Goal: Task Accomplishment & Management: Use online tool/utility

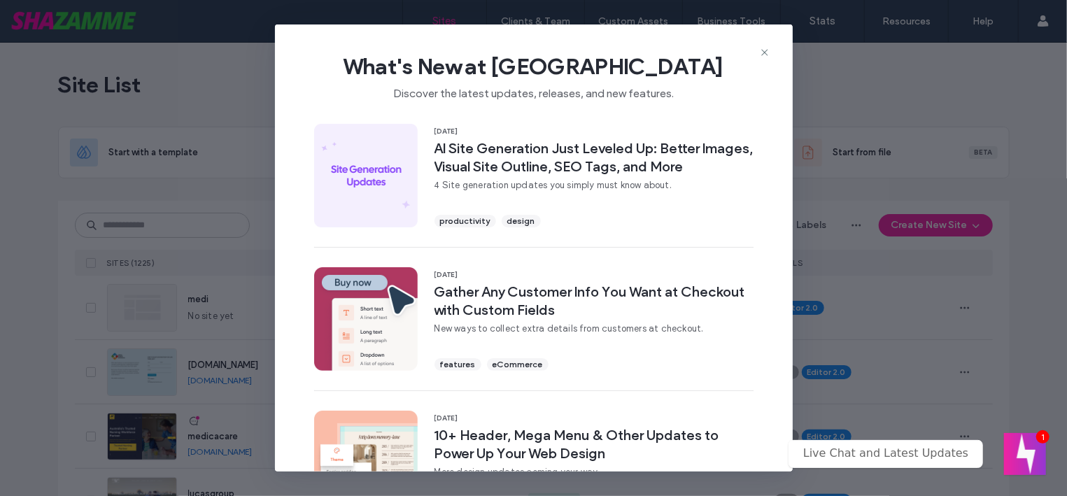
click at [774, 52] on div "What's New at Duda Discover the latest updates, releases, and new features." at bounding box center [534, 71] width 518 height 94
click at [763, 55] on use at bounding box center [764, 53] width 6 height 6
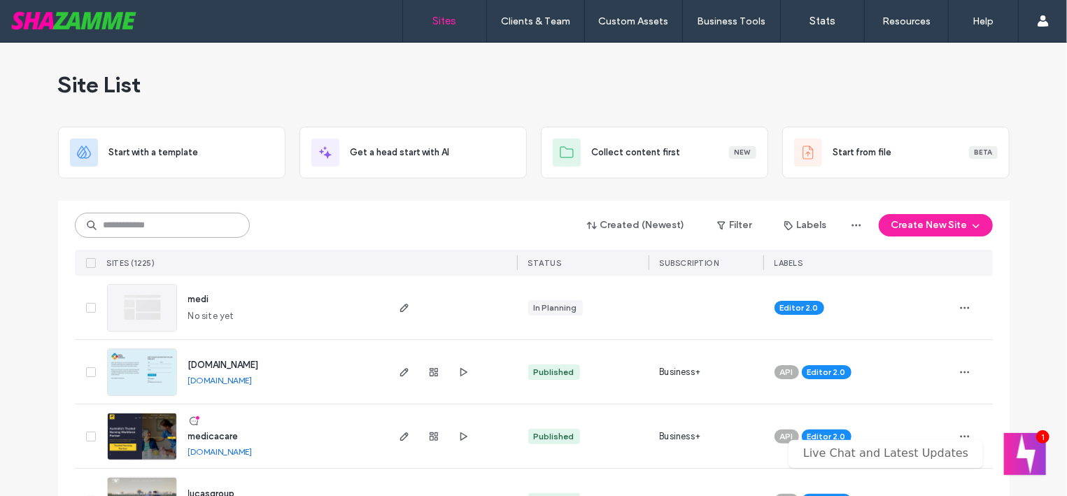
click at [159, 234] on input at bounding box center [162, 225] width 175 height 25
type input "**********"
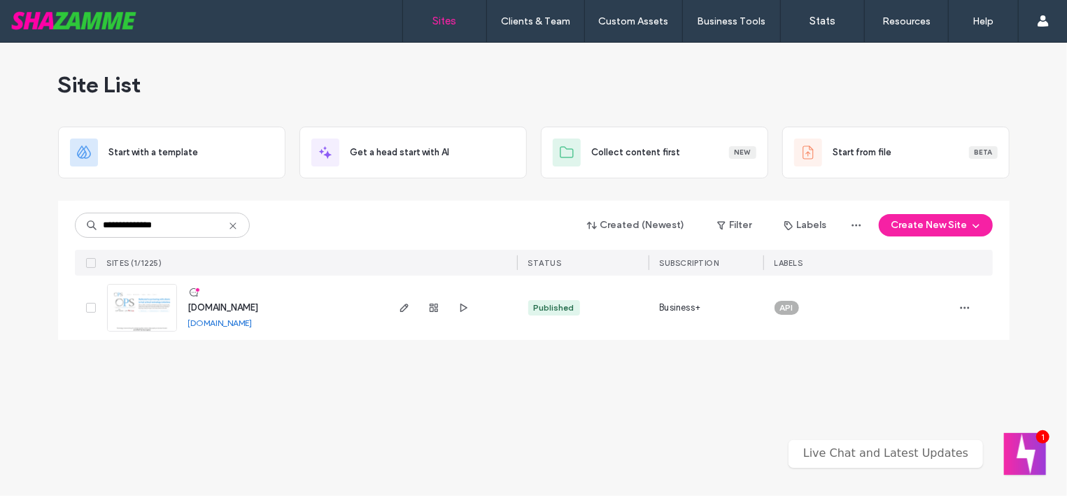
click at [227, 309] on span "www.optomiservices.com" at bounding box center [223, 307] width 71 height 10
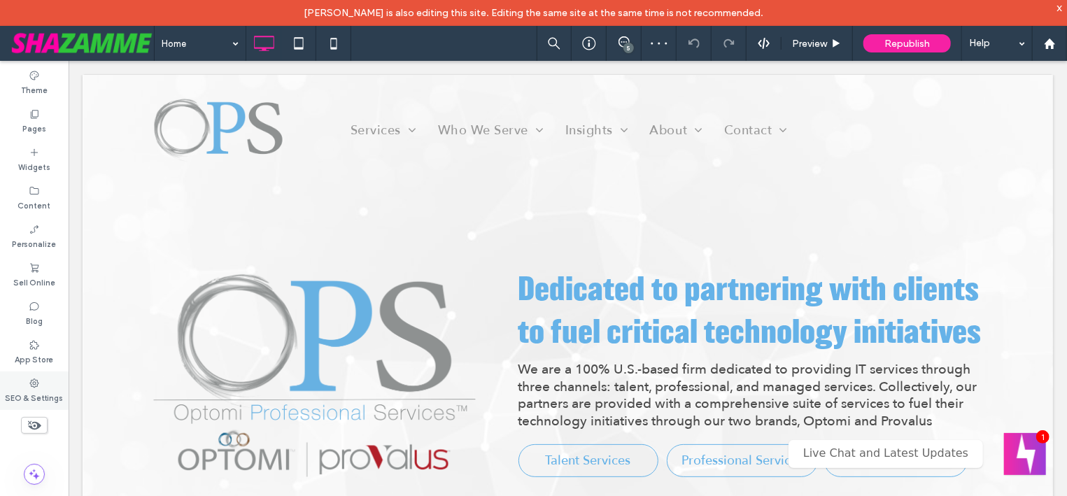
click at [36, 404] on label "SEO & Settings" at bounding box center [35, 396] width 58 height 15
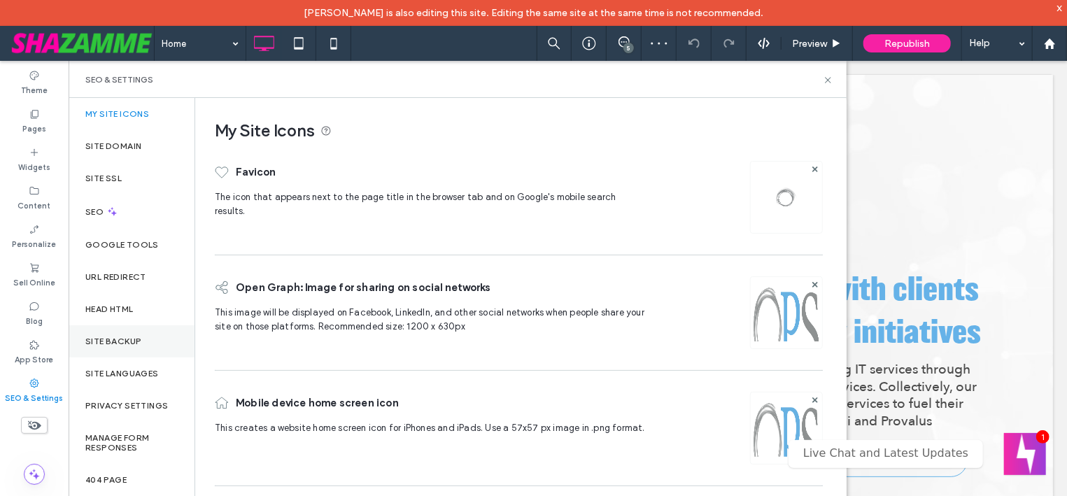
click at [132, 335] on div "Site Backup" at bounding box center [132, 341] width 126 height 32
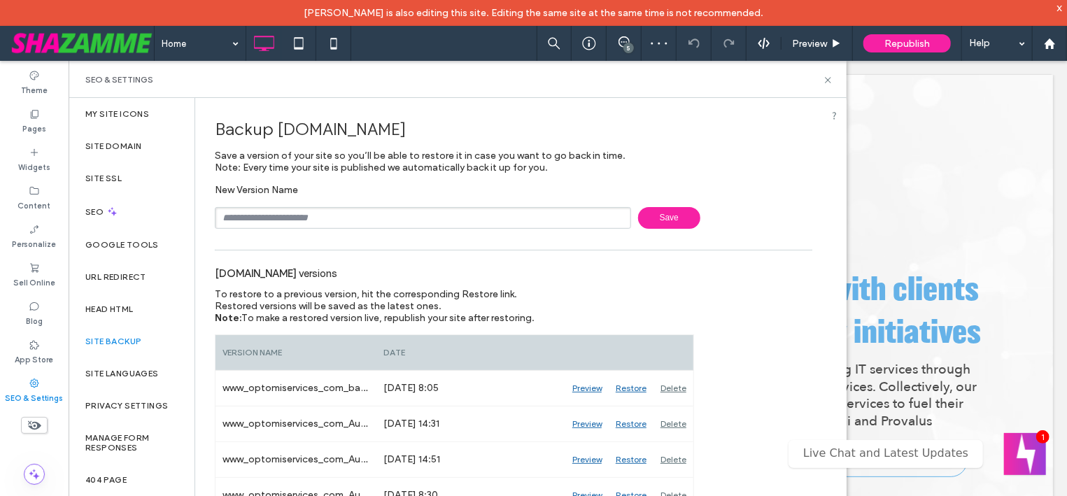
click at [455, 206] on div "New Version Name Save" at bounding box center [513, 206] width 597 height 45
click at [509, 215] on input "text" at bounding box center [423, 218] width 416 height 22
type input "**********"
click at [685, 222] on span "Save" at bounding box center [669, 218] width 62 height 22
click at [828, 82] on icon at bounding box center [828, 80] width 10 height 10
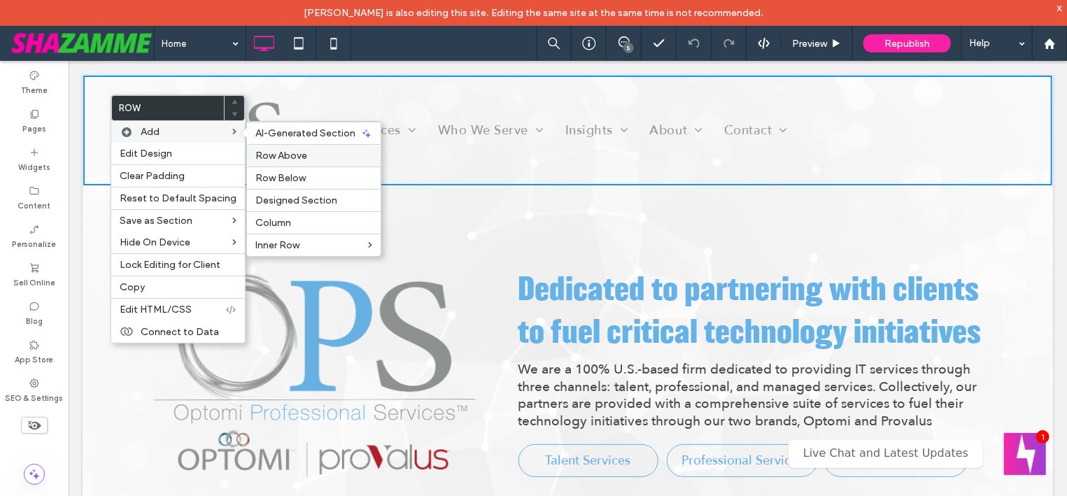
click at [302, 158] on label "Row Above" at bounding box center [313, 156] width 117 height 12
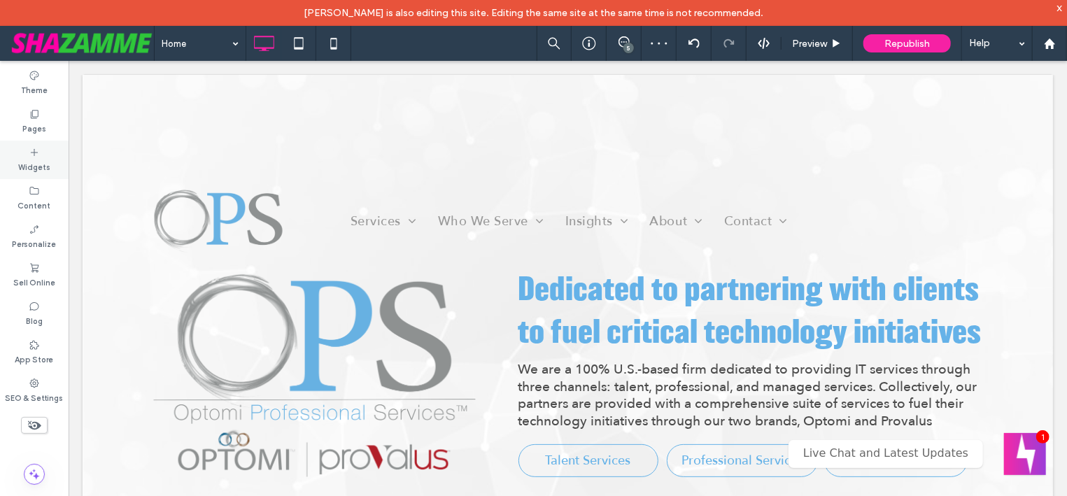
click at [32, 157] on icon at bounding box center [34, 152] width 11 height 11
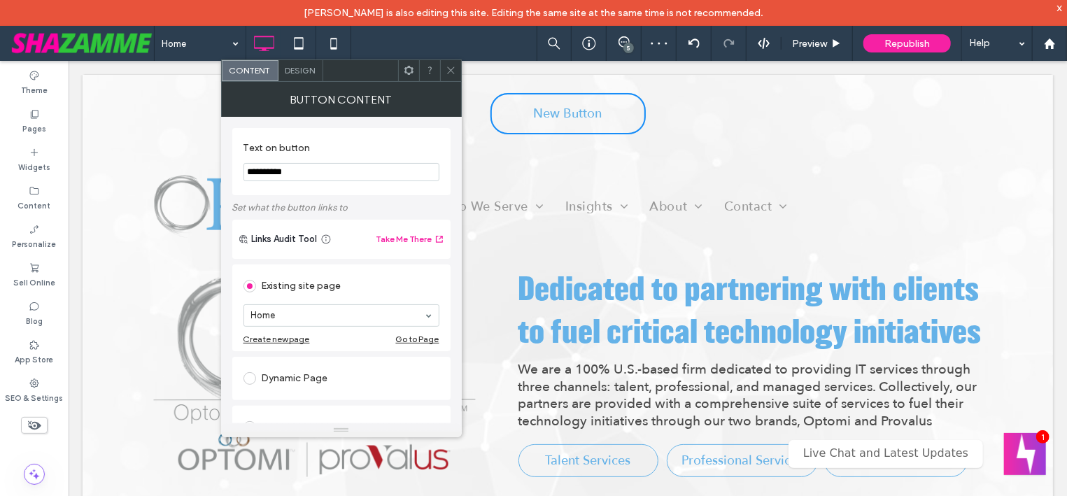
click at [289, 74] on span "Design" at bounding box center [300, 70] width 30 height 10
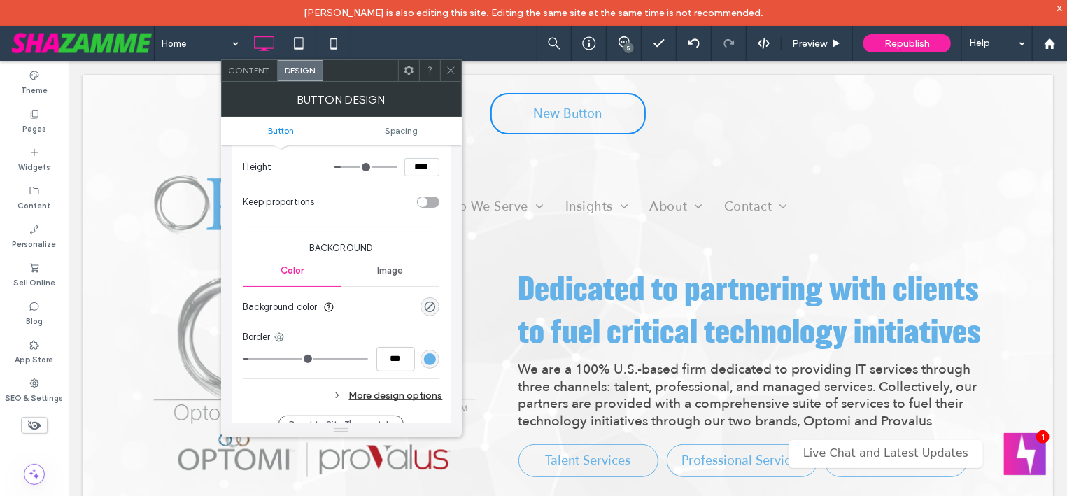
scroll to position [253, 0]
click at [448, 75] on icon at bounding box center [451, 70] width 10 height 10
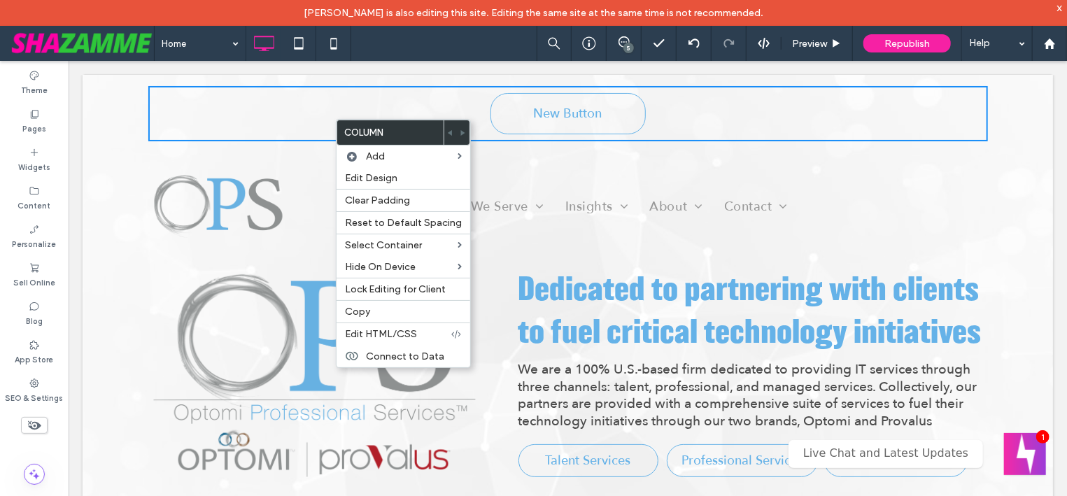
click at [310, 118] on div "Click To Paste Click To Paste New Button" at bounding box center [567, 112] width 839 height 55
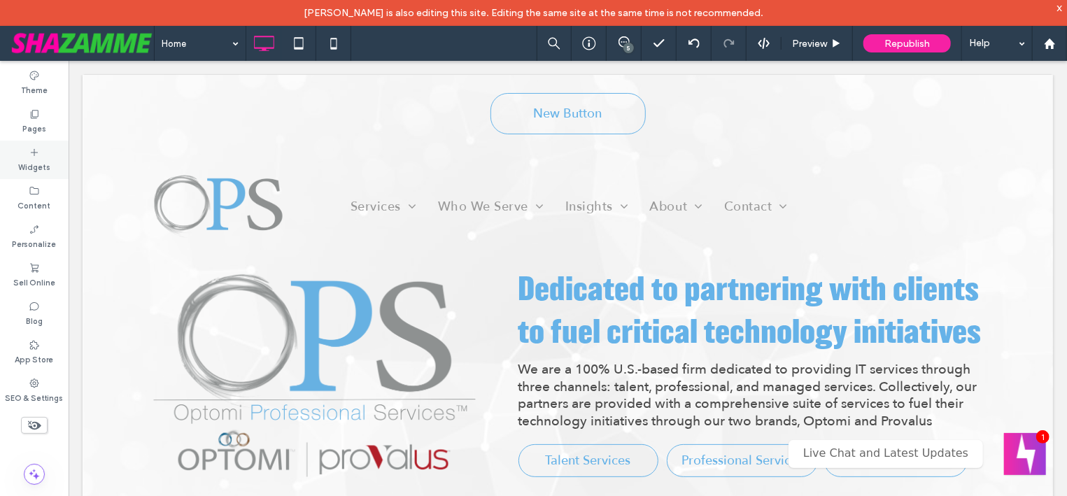
click at [34, 158] on span at bounding box center [34, 152] width 11 height 12
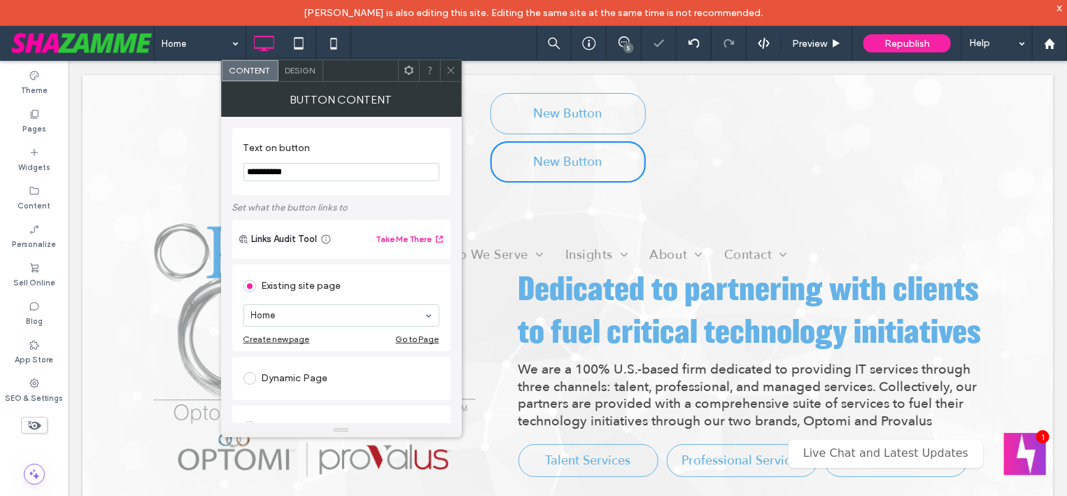
drag, startPoint x: 183, startPoint y: 224, endPoint x: 236, endPoint y: 132, distance: 105.6
click at [451, 68] on icon at bounding box center [451, 70] width 10 height 10
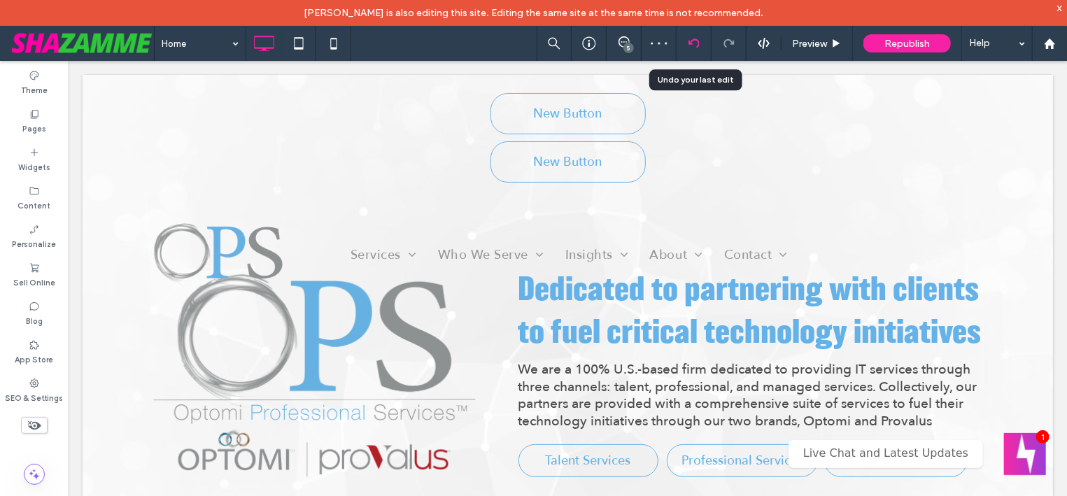
click at [692, 33] on div at bounding box center [693, 43] width 35 height 35
click at [695, 36] on div at bounding box center [693, 43] width 35 height 35
click at [698, 39] on icon at bounding box center [693, 43] width 11 height 11
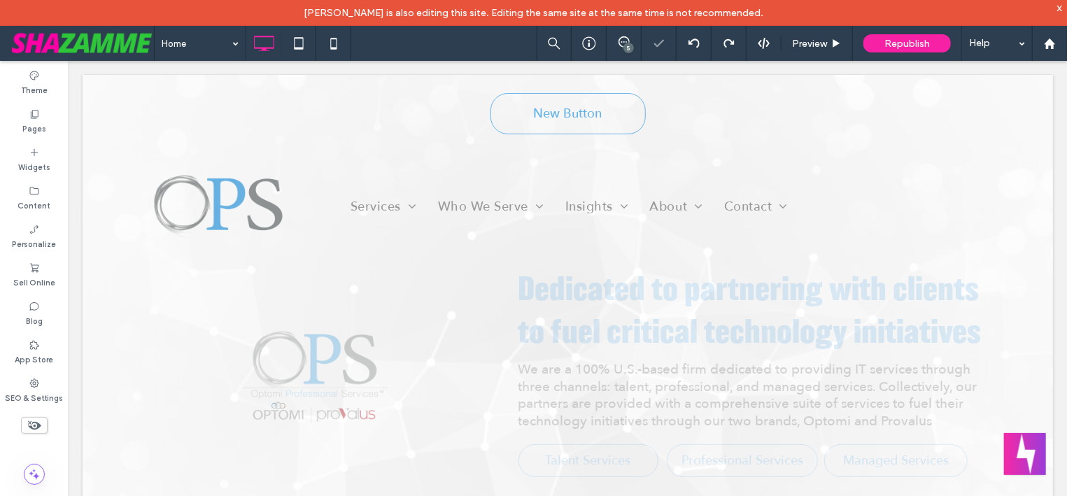
scroll to position [0, 0]
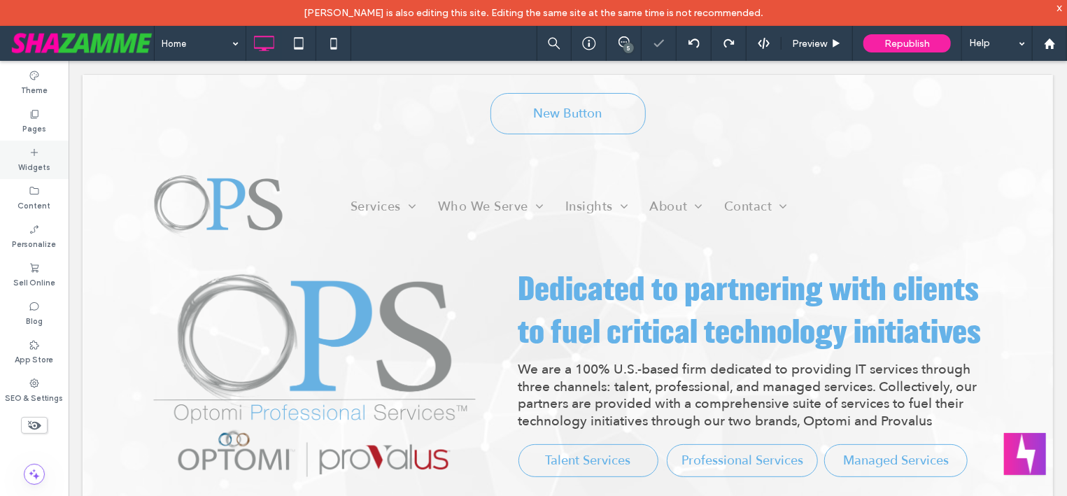
click at [28, 165] on label "Widgets" at bounding box center [34, 165] width 32 height 15
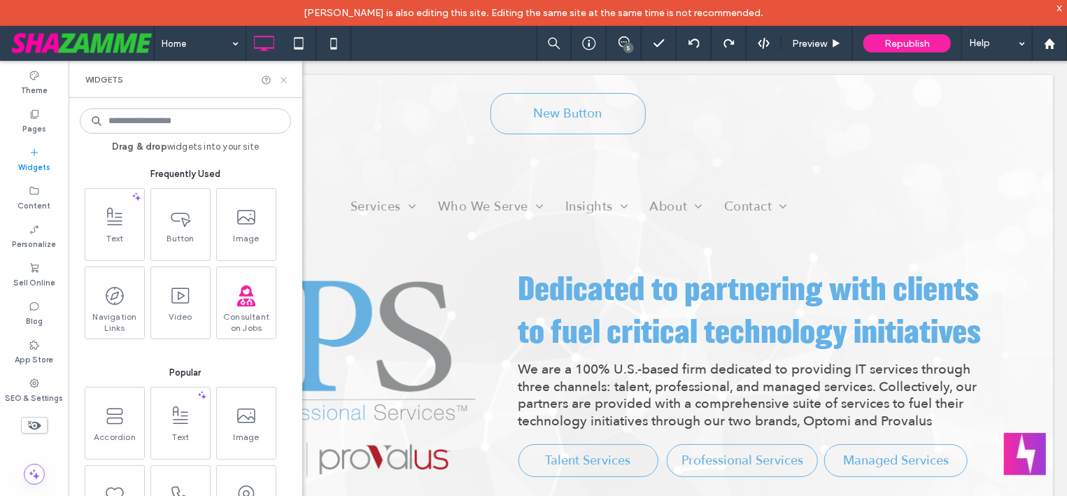
click at [283, 80] on use at bounding box center [284, 80] width 6 height 6
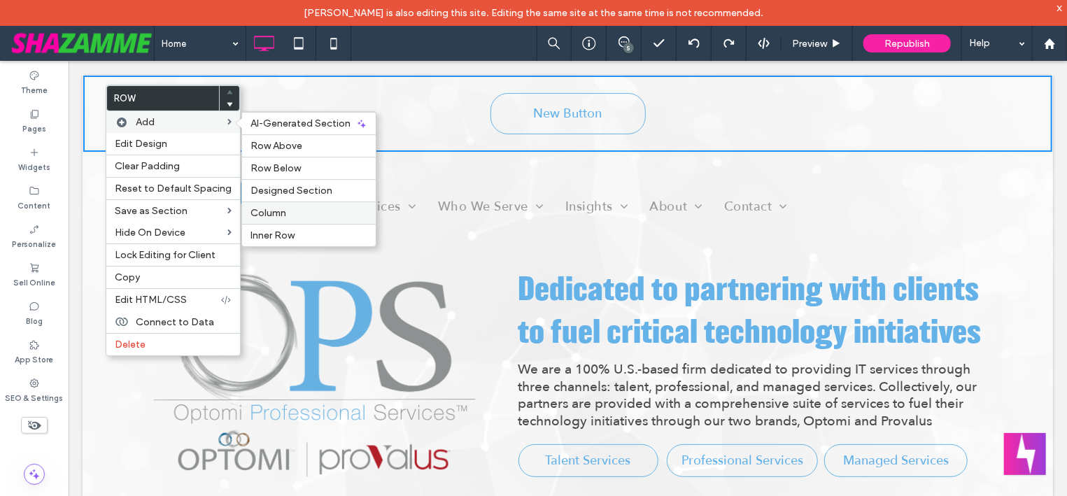
click at [274, 218] on span "Column" at bounding box center [268, 213] width 36 height 12
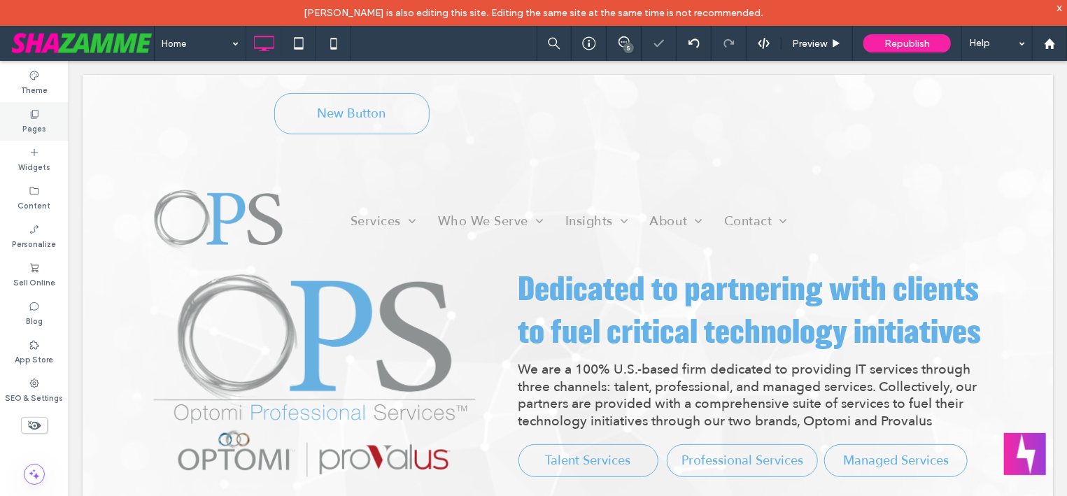
click at [31, 120] on span at bounding box center [34, 114] width 11 height 12
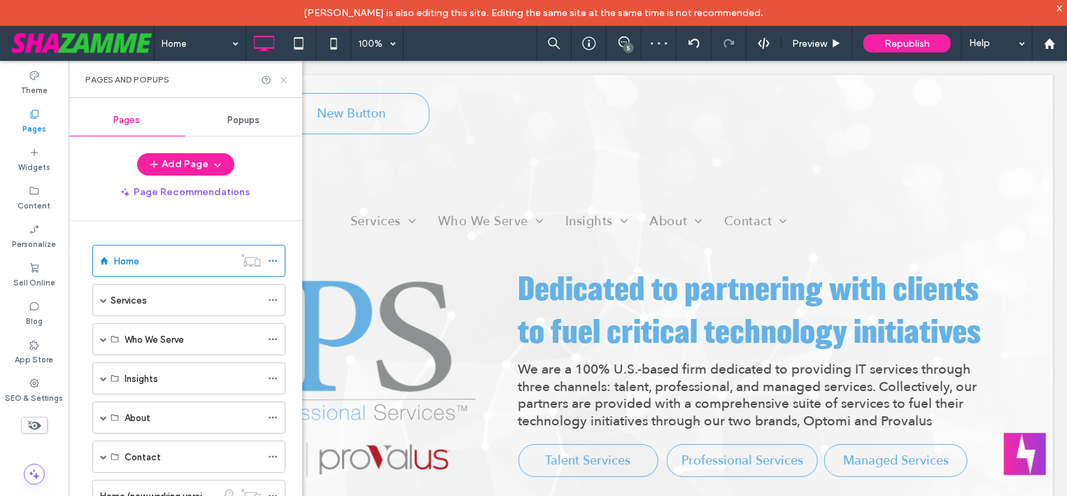
click at [284, 80] on icon at bounding box center [283, 80] width 10 height 10
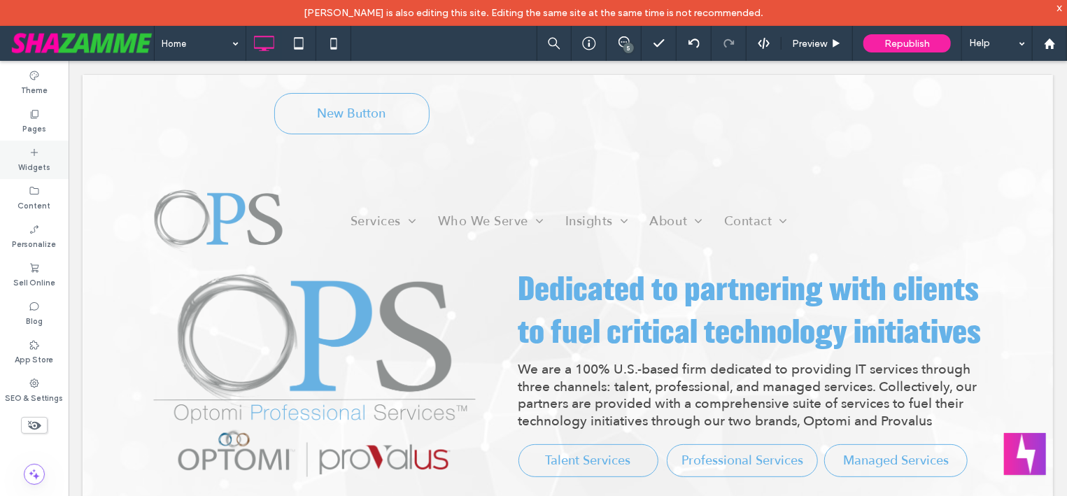
click at [39, 149] on icon at bounding box center [34, 152] width 11 height 11
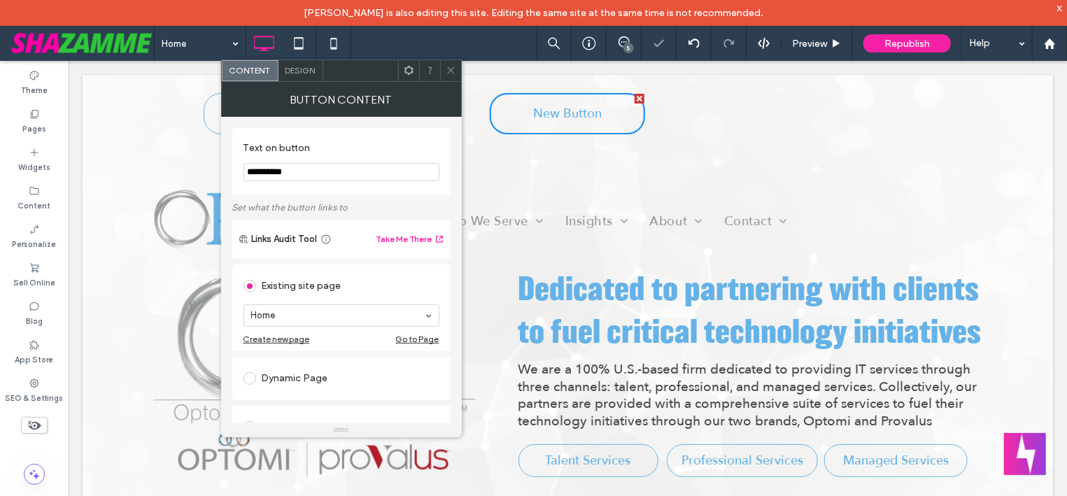
click at [458, 71] on div at bounding box center [450, 70] width 21 height 21
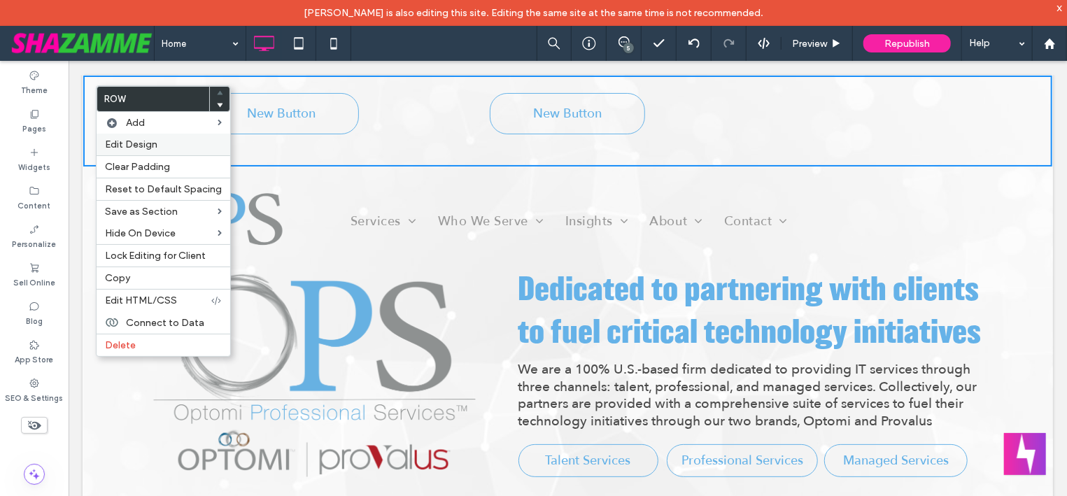
click at [134, 146] on span "Edit Design" at bounding box center [131, 145] width 52 height 12
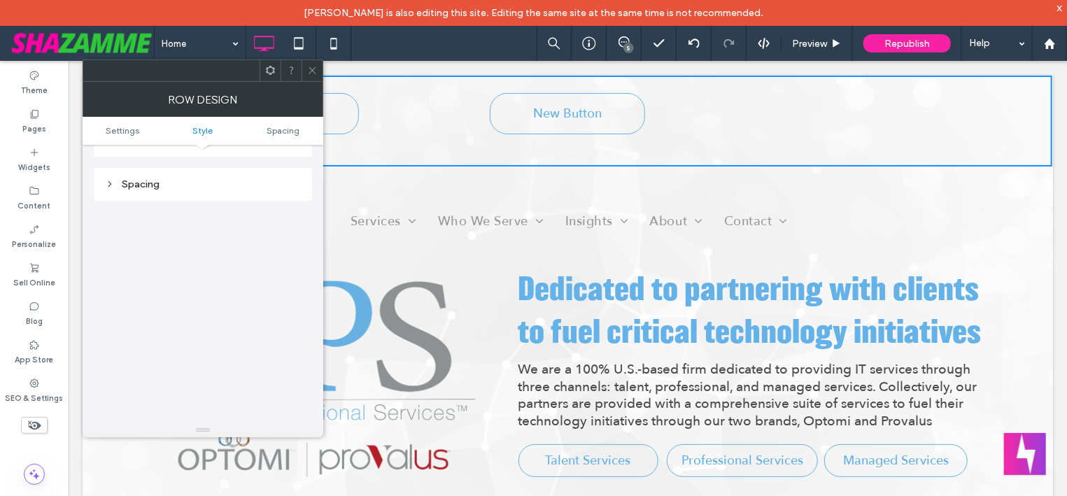
scroll to position [351, 0]
click at [113, 168] on icon at bounding box center [110, 172] width 10 height 10
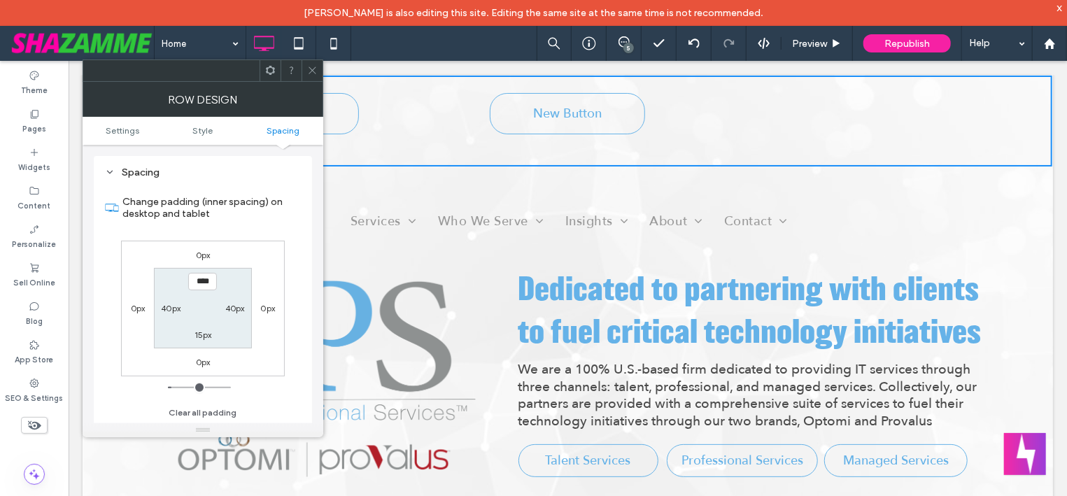
click at [172, 306] on label "40px" at bounding box center [171, 308] width 20 height 10
type input "**"
type input "*"
type input "***"
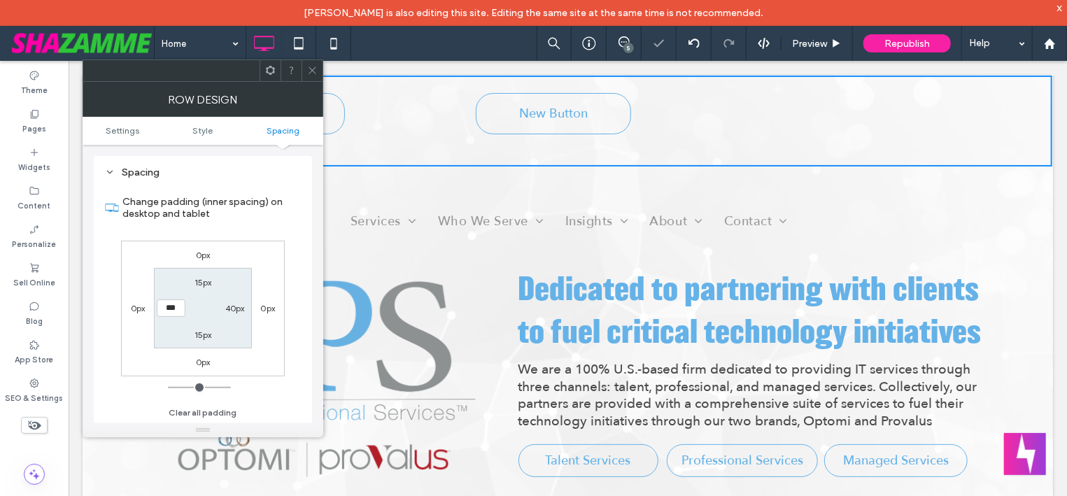
click at [310, 65] on span at bounding box center [312, 70] width 10 height 21
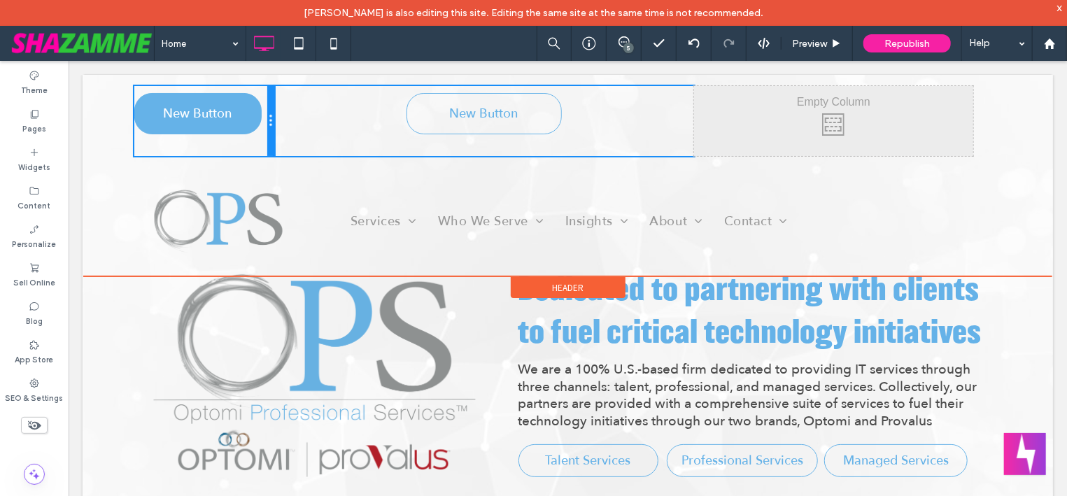
drag, startPoint x: 411, startPoint y: 122, endPoint x: 239, endPoint y: 132, distance: 171.7
click at [239, 132] on div "New Button Click To Paste" at bounding box center [204, 120] width 140 height 70
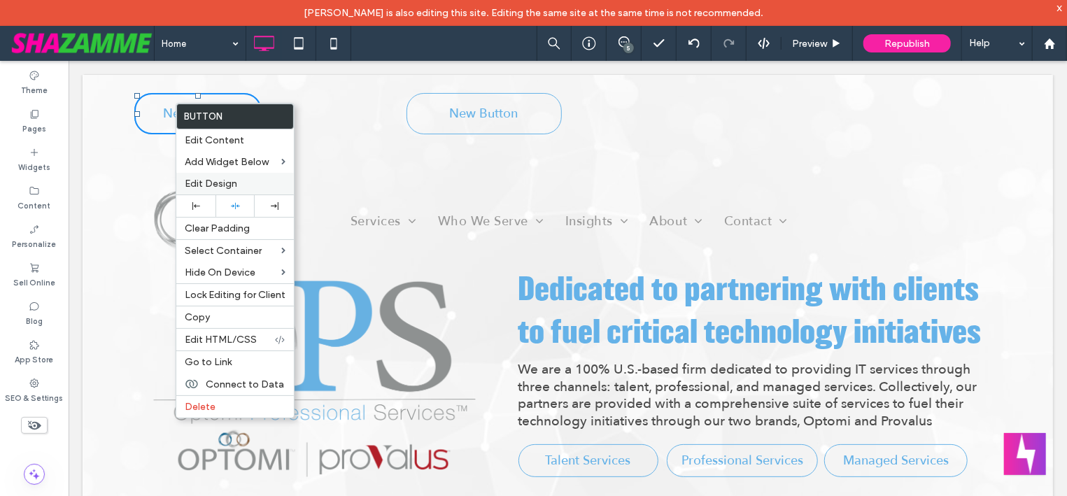
click at [213, 185] on span "Edit Design" at bounding box center [211, 184] width 52 height 12
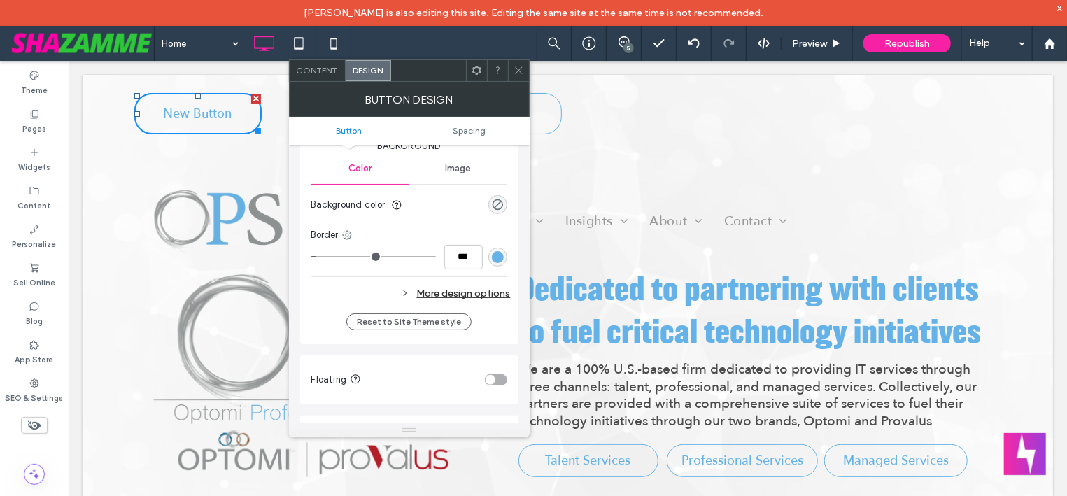
scroll to position [506, 0]
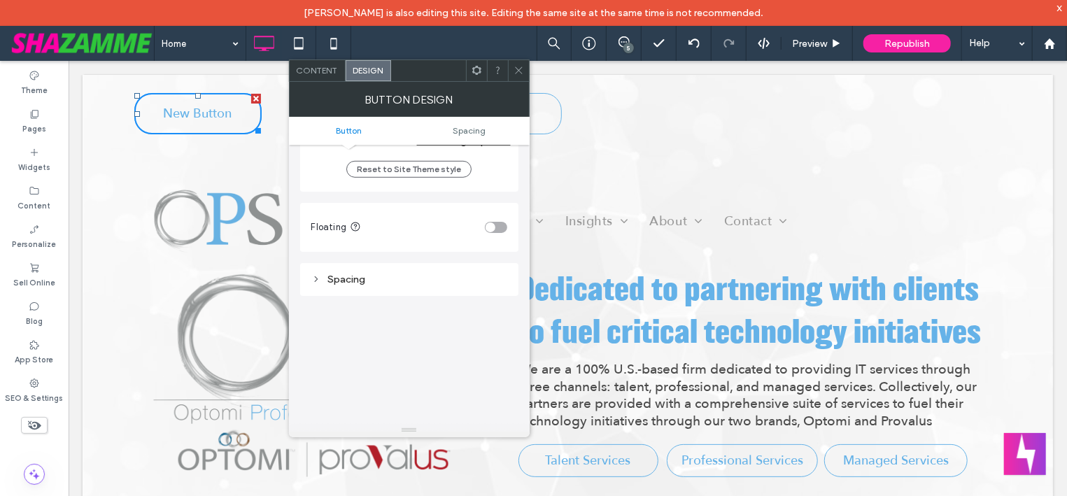
click at [357, 274] on div "Spacing" at bounding box center [409, 280] width 196 height 12
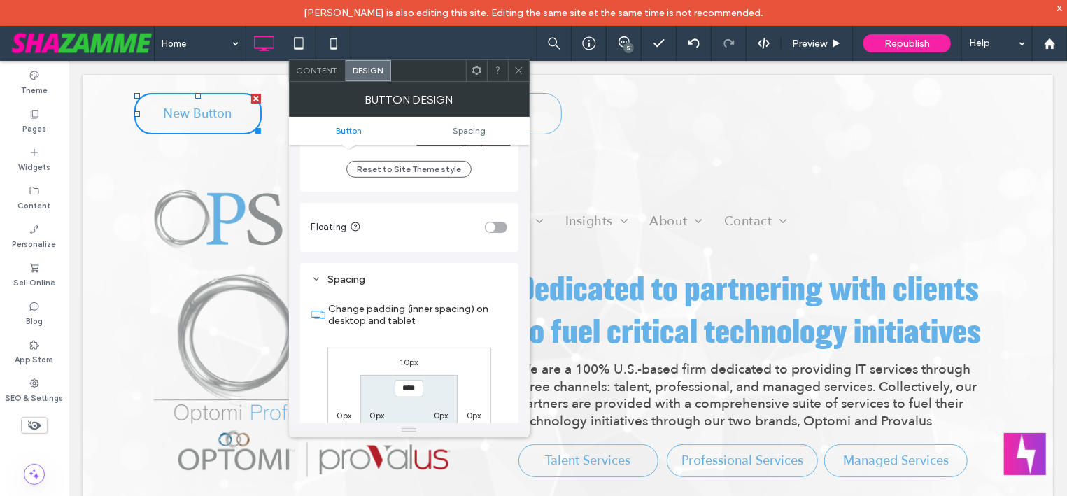
click at [516, 74] on icon at bounding box center [518, 70] width 10 height 10
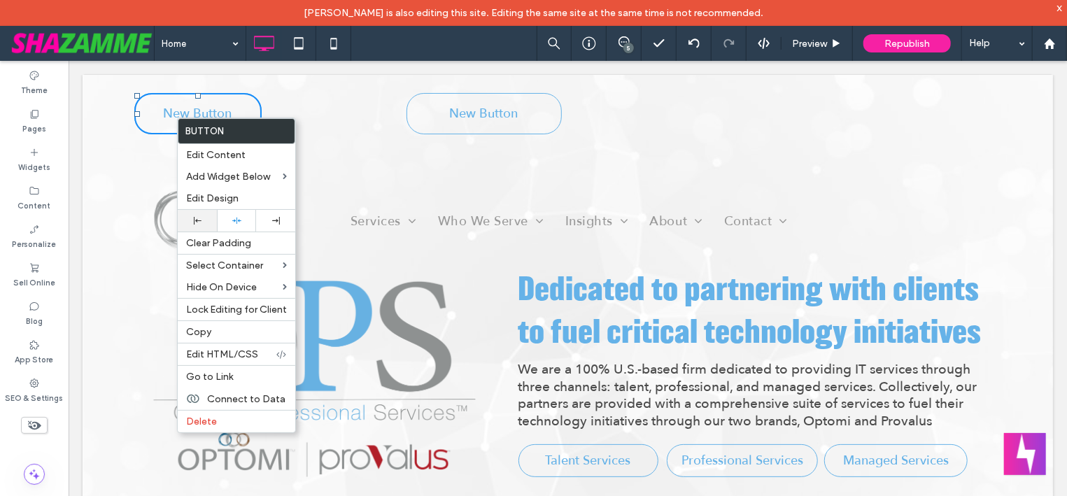
click at [200, 220] on icon at bounding box center [198, 221] width 8 height 8
click at [232, 222] on icon at bounding box center [236, 220] width 9 height 9
click at [217, 196] on span "Edit Design" at bounding box center [212, 198] width 52 height 12
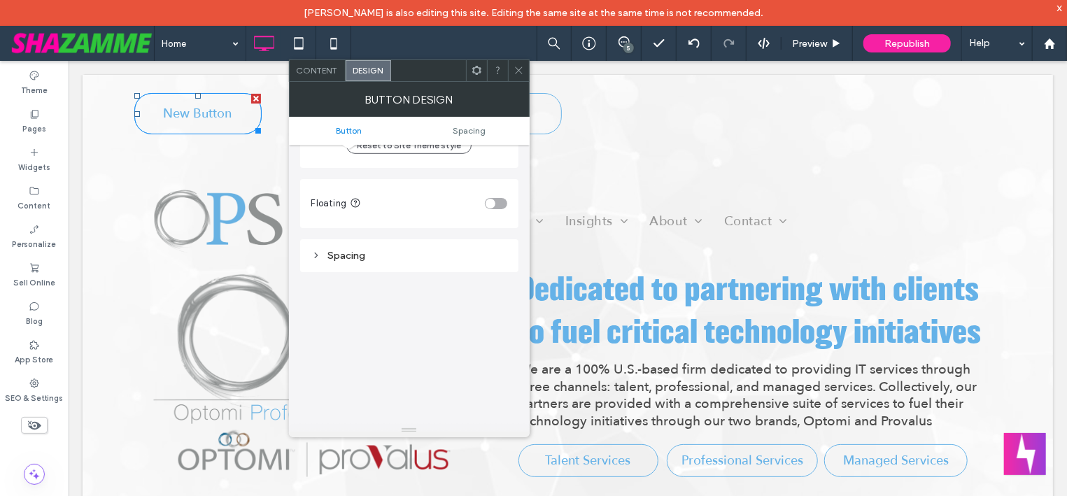
click at [360, 260] on div "Spacing" at bounding box center [409, 256] width 196 height 12
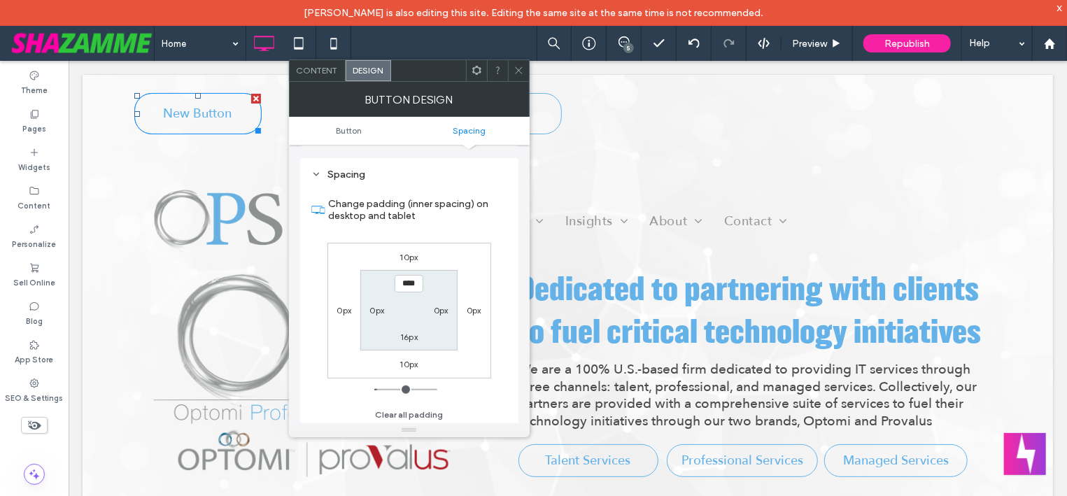
scroll to position [698, 0]
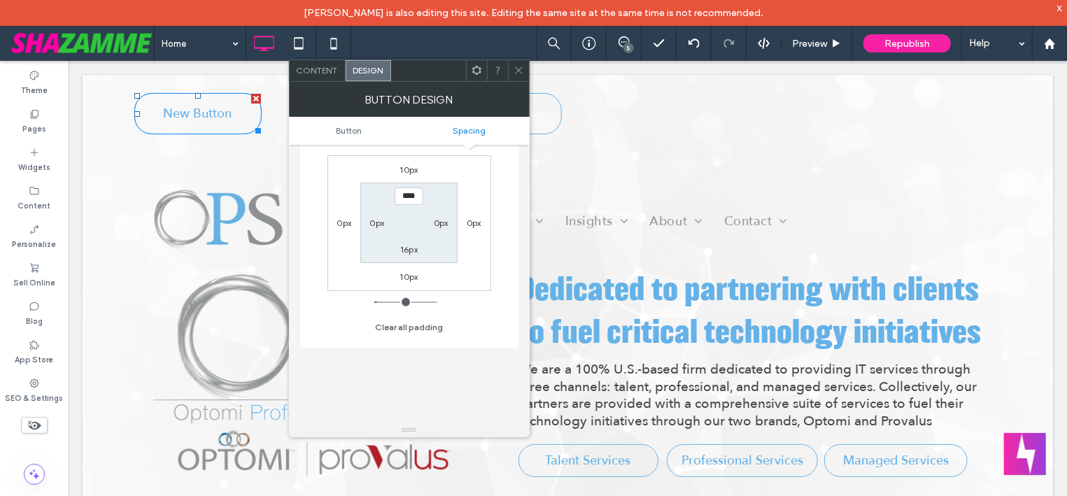
click at [518, 73] on icon at bounding box center [518, 70] width 10 height 10
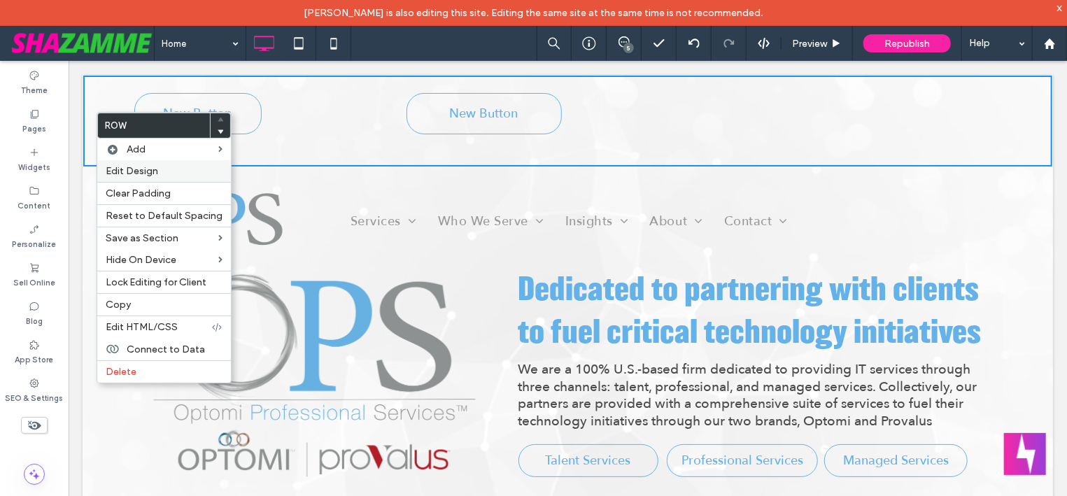
click at [136, 169] on span "Edit Design" at bounding box center [132, 171] width 52 height 12
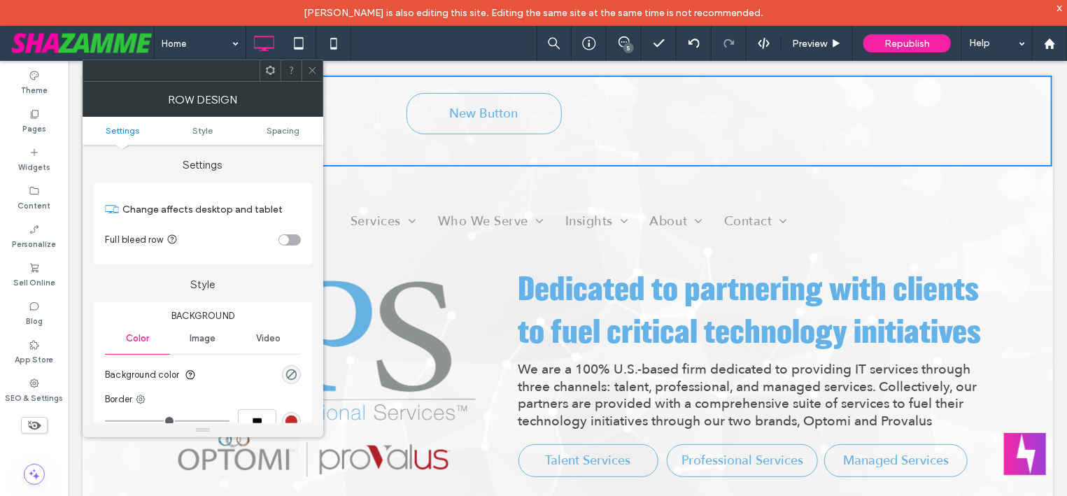
scroll to position [351, 0]
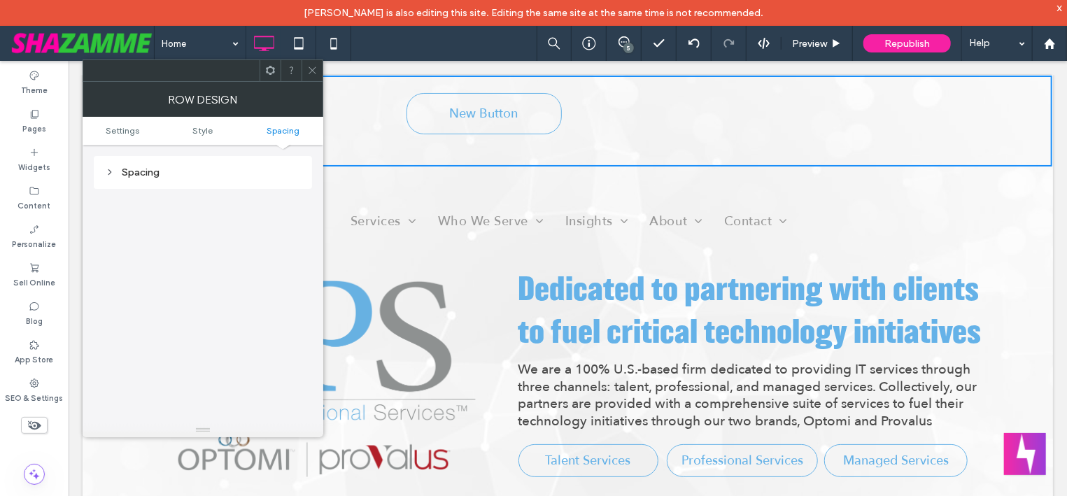
click at [141, 166] on div "Spacing" at bounding box center [203, 172] width 196 height 19
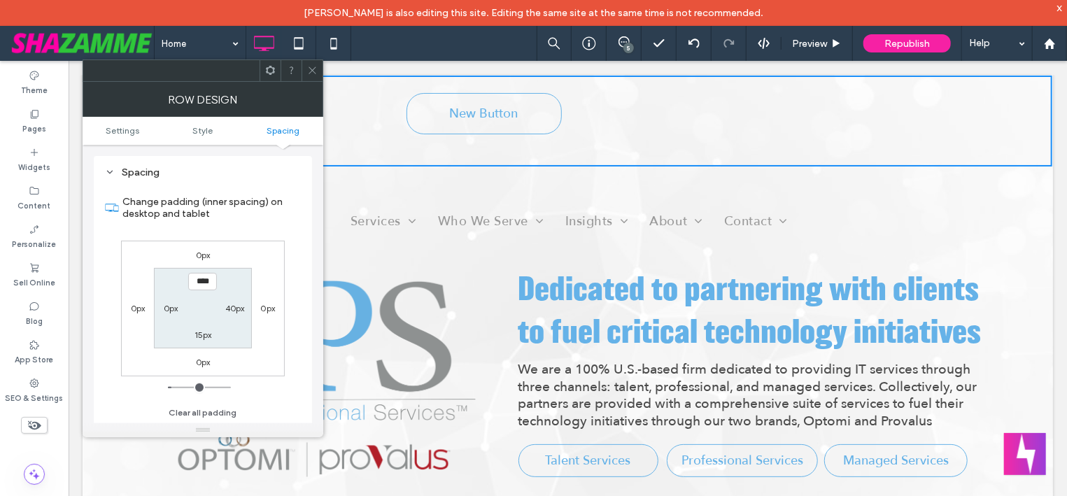
click at [309, 69] on icon at bounding box center [312, 70] width 10 height 10
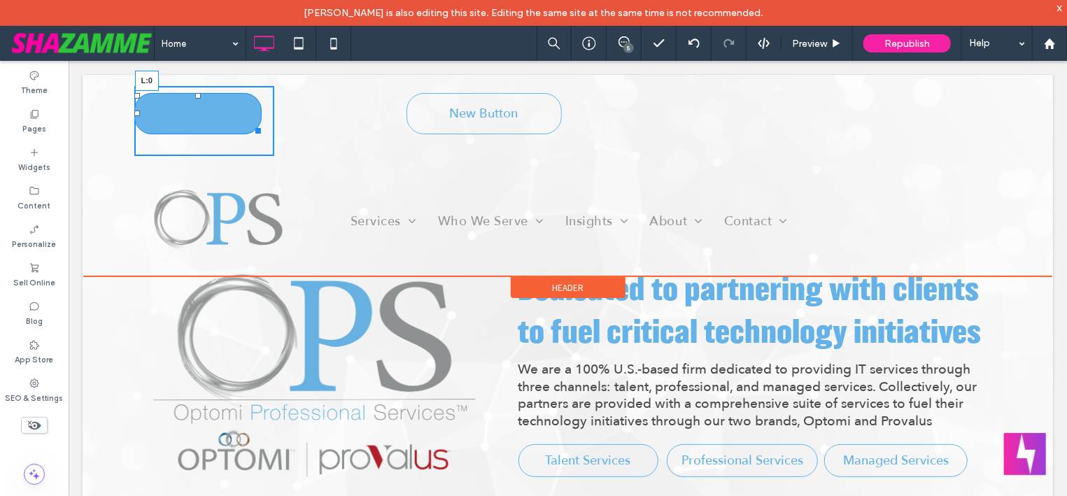
drag, startPoint x: 134, startPoint y: 113, endPoint x: 81, endPoint y: 122, distance: 53.9
click at [82, 122] on div "New Button L:0 Click To Paste Click To Paste Click To Paste New Button Click To…" at bounding box center [567, 175] width 970 height 202
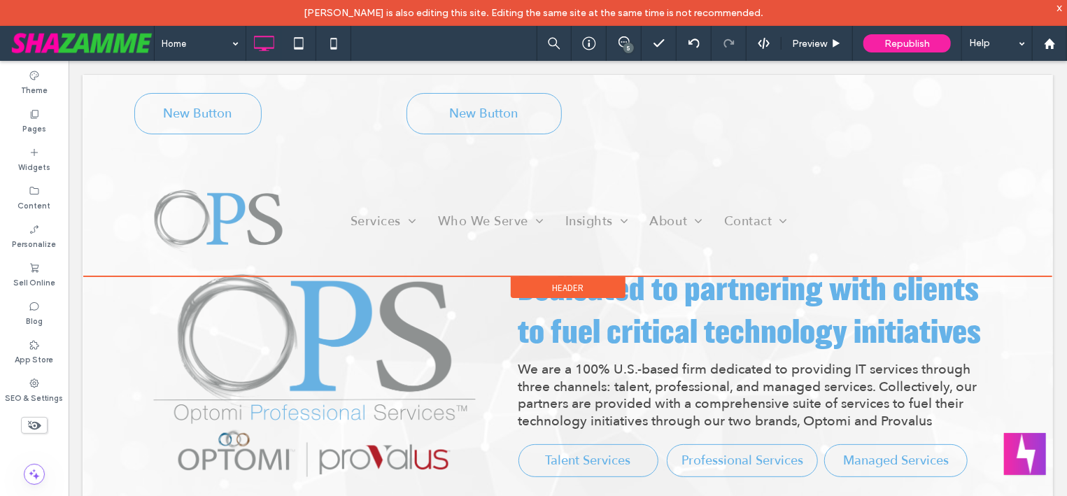
click at [555, 288] on span "Header" at bounding box center [566, 287] width 31 height 12
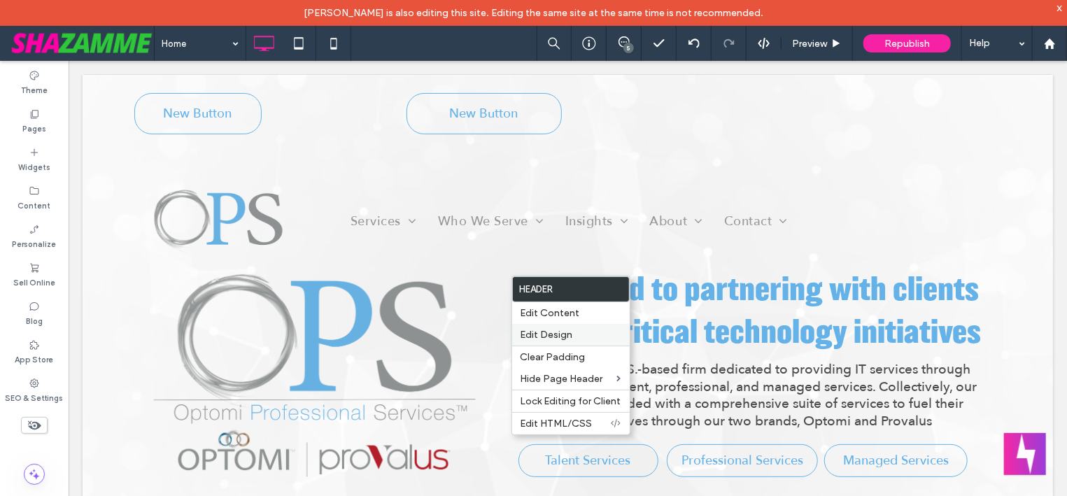
click at [548, 329] on span "Edit Design" at bounding box center [546, 335] width 52 height 12
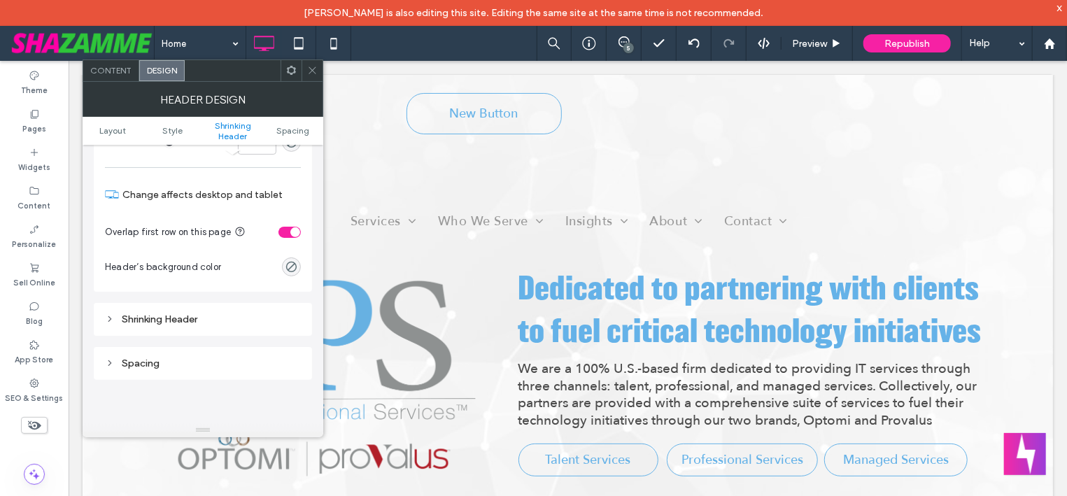
scroll to position [513, 0]
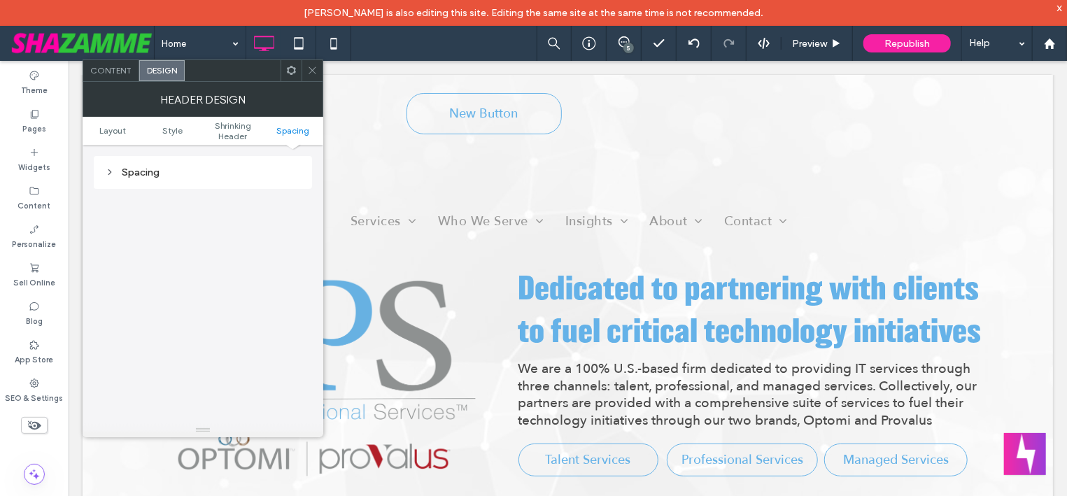
click at [141, 176] on div "Spacing" at bounding box center [203, 172] width 196 height 12
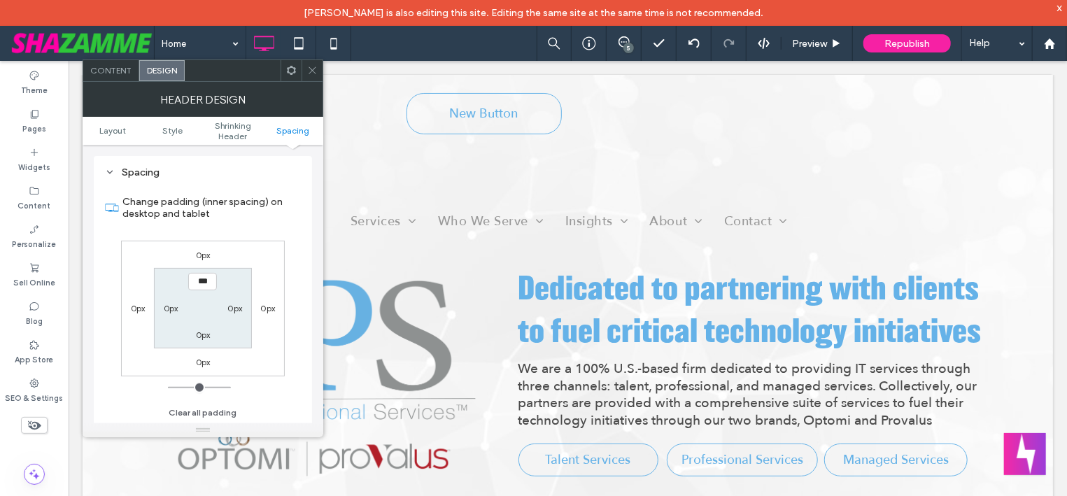
click at [317, 67] on icon at bounding box center [312, 70] width 10 height 10
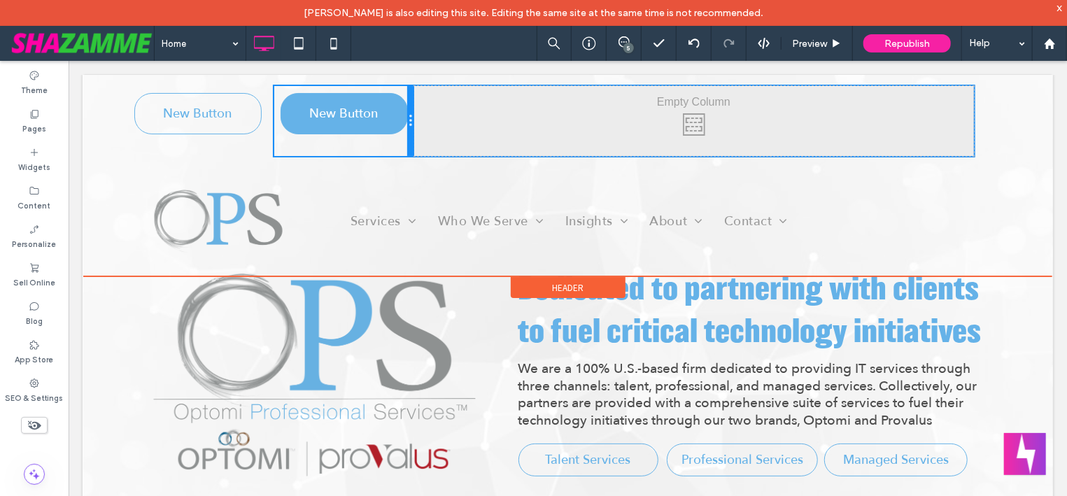
drag, startPoint x: 690, startPoint y: 118, endPoint x: 390, endPoint y: 122, distance: 299.4
click at [390, 122] on div "Click To Paste Click To Paste New Button" at bounding box center [344, 120] width 140 height 70
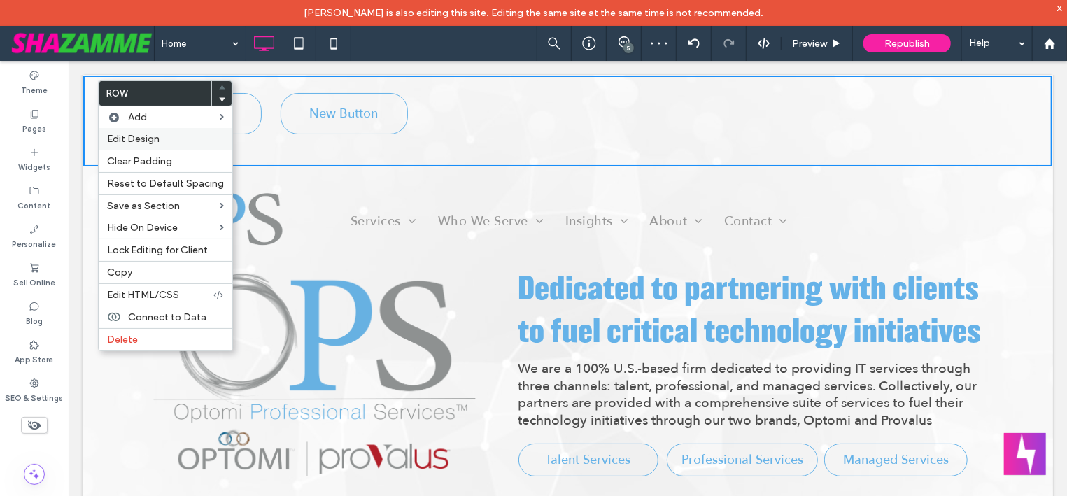
click at [147, 136] on span "Edit Design" at bounding box center [133, 139] width 52 height 12
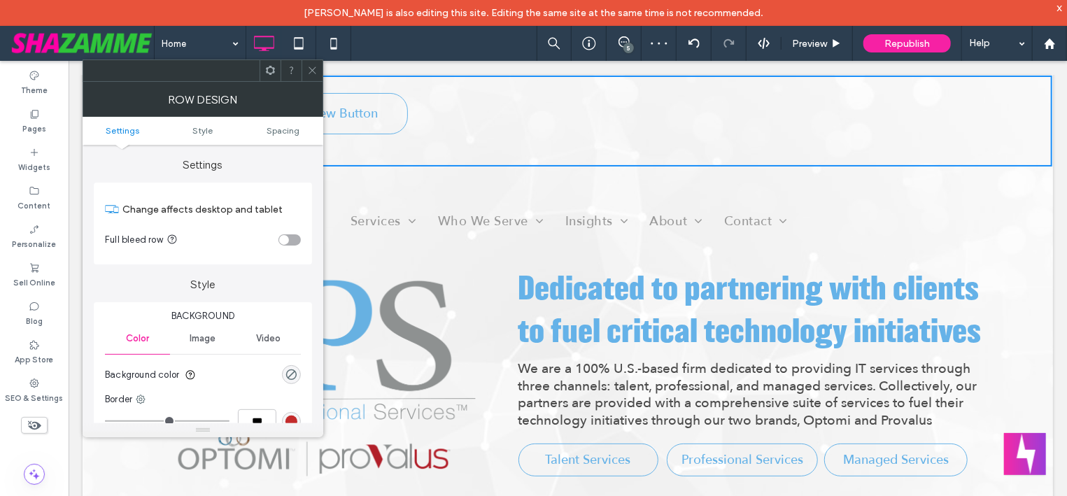
scroll to position [351, 0]
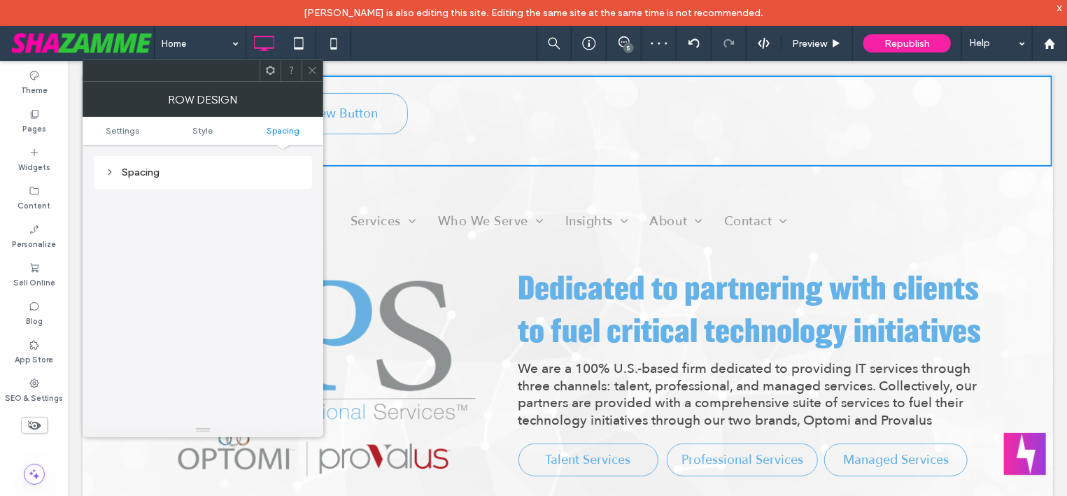
click at [169, 181] on div "Spacing" at bounding box center [203, 172] width 196 height 19
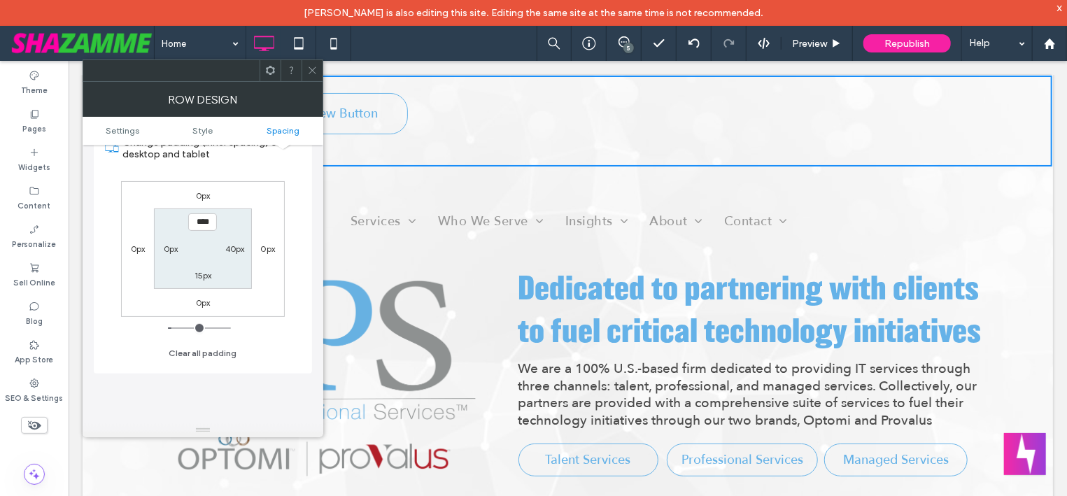
scroll to position [436, 0]
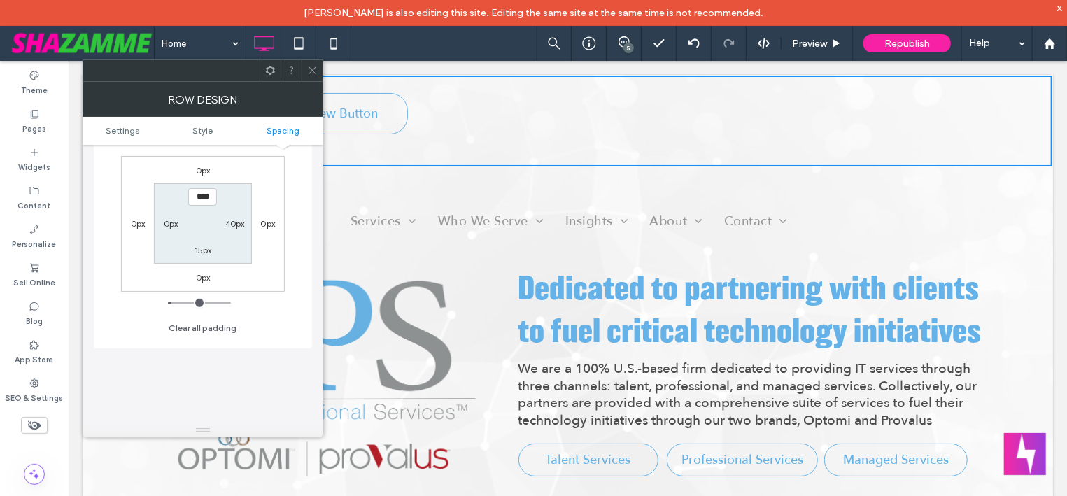
click at [309, 68] on icon at bounding box center [312, 70] width 10 height 10
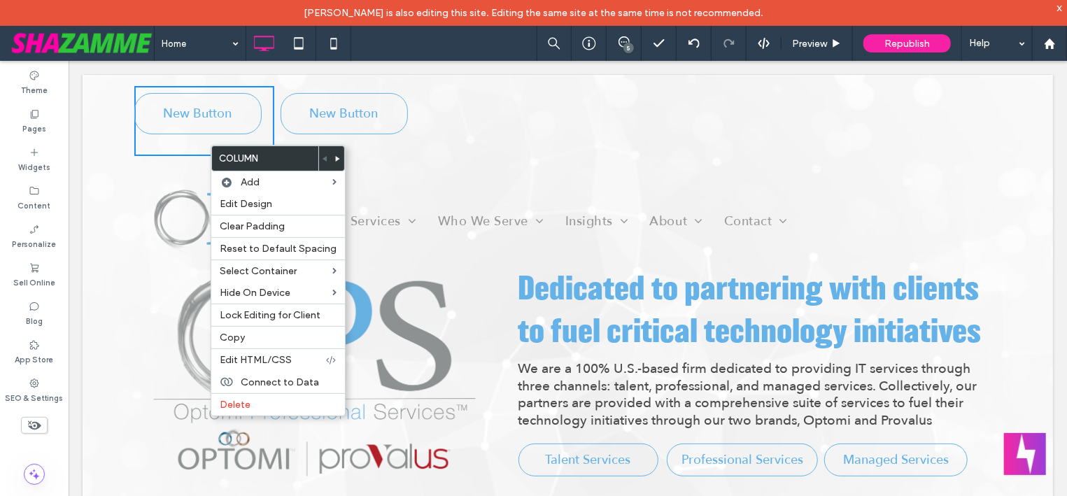
click at [455, 115] on div "Click To Paste Click To Paste" at bounding box center [693, 120] width 560 height 70
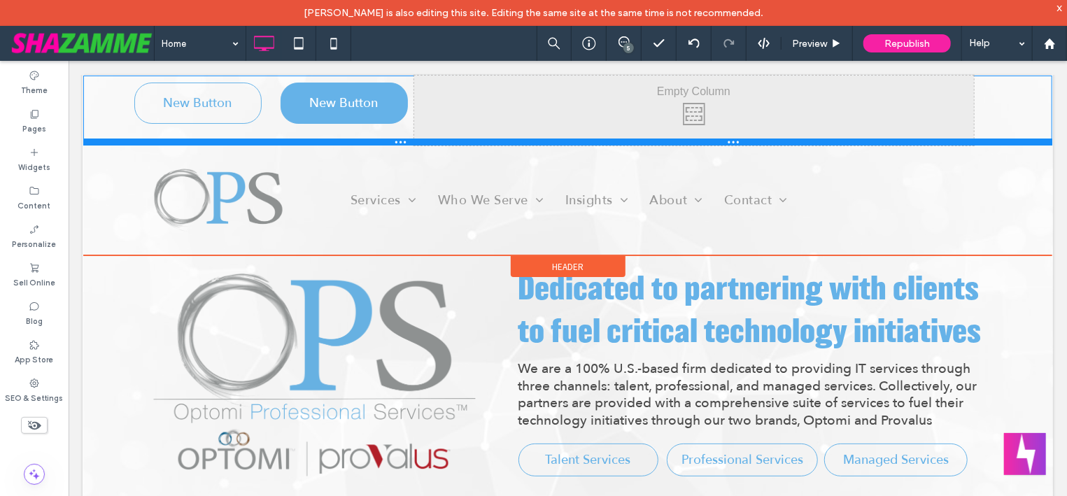
drag, startPoint x: 334, startPoint y: 164, endPoint x: 336, endPoint y: 82, distance: 81.9
click at [336, 82] on div "New Button Click To Paste Click To Paste Click To Paste New Button Click To Pas…" at bounding box center [567, 110] width 969 height 70
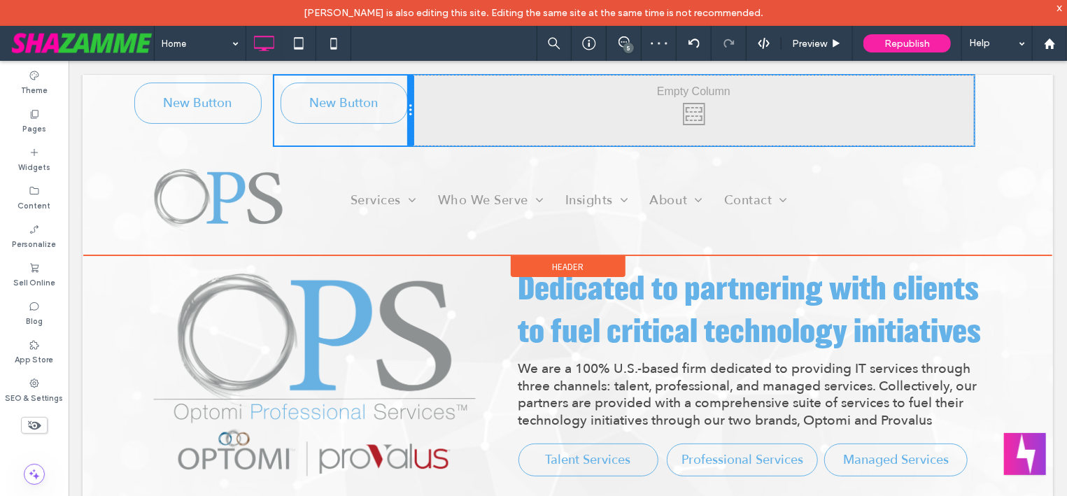
drag, startPoint x: 412, startPoint y: 143, endPoint x: 413, endPoint y: 134, distance: 8.5
click at [413, 134] on div "New Button Click To Paste Click To Paste Click To Paste New Button Click To Pas…" at bounding box center [553, 110] width 839 height 70
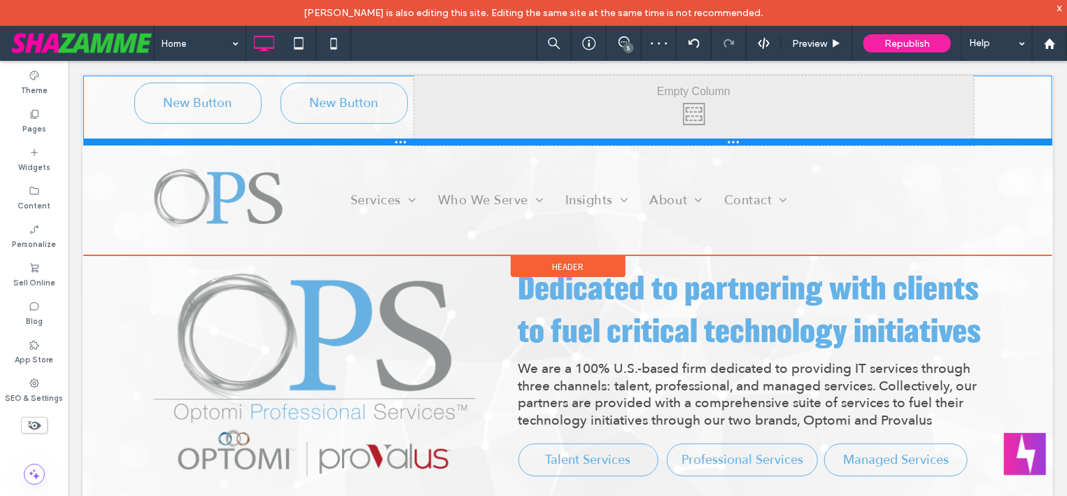
drag, startPoint x: 276, startPoint y: 143, endPoint x: 278, endPoint y: 125, distance: 18.2
click at [278, 125] on div "New Button Click To Paste Click To Paste Click To Paste New Button Click To Pas…" at bounding box center [567, 110] width 969 height 70
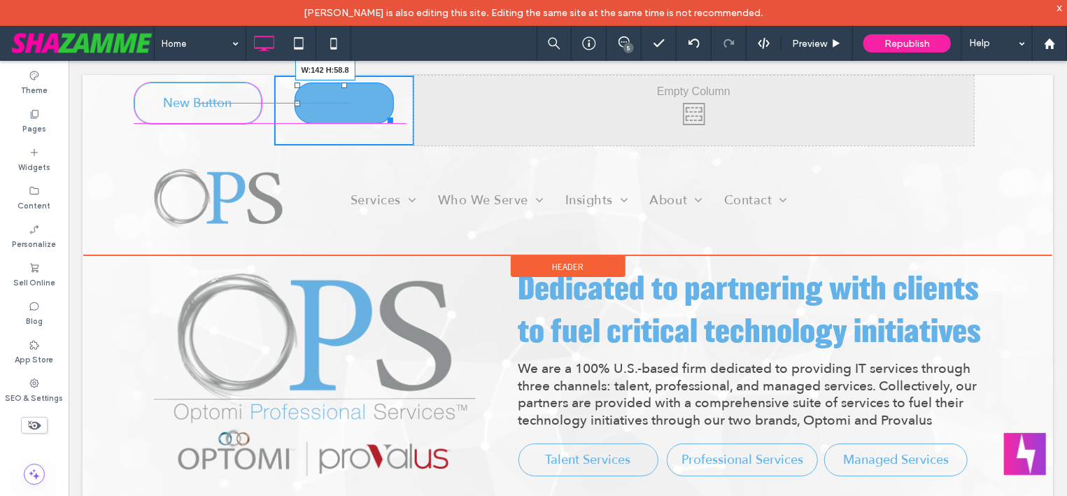
drag, startPoint x: 399, startPoint y: 117, endPoint x: 306, endPoint y: 190, distance: 118.5
click at [385, 101] on div "Click To Paste Click To Paste New Button W:142 H:58.8" at bounding box center [344, 110] width 140 height 70
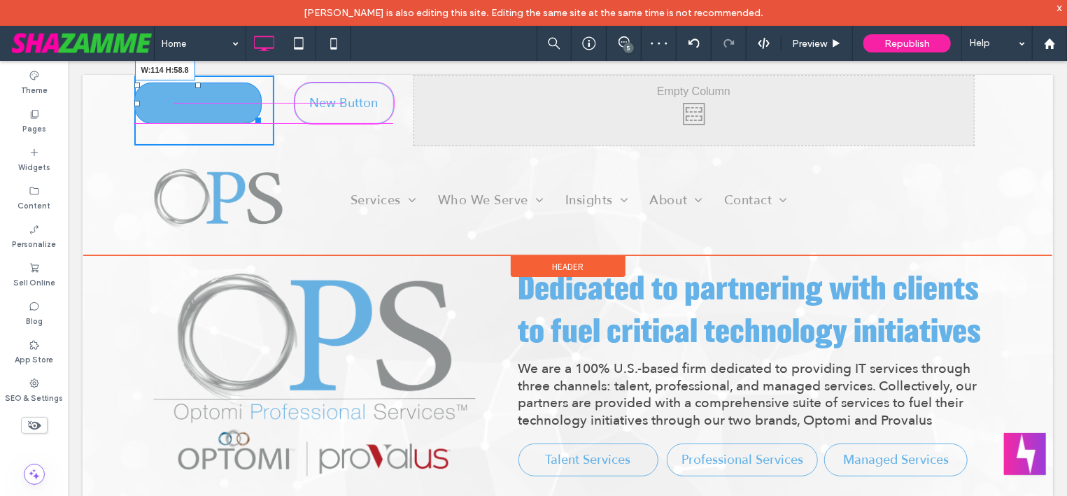
drag, startPoint x: 255, startPoint y: 118, endPoint x: 207, endPoint y: 108, distance: 48.4
click at [207, 108] on div "New Button W:114 H:58.8 Click To Paste" at bounding box center [204, 110] width 140 height 70
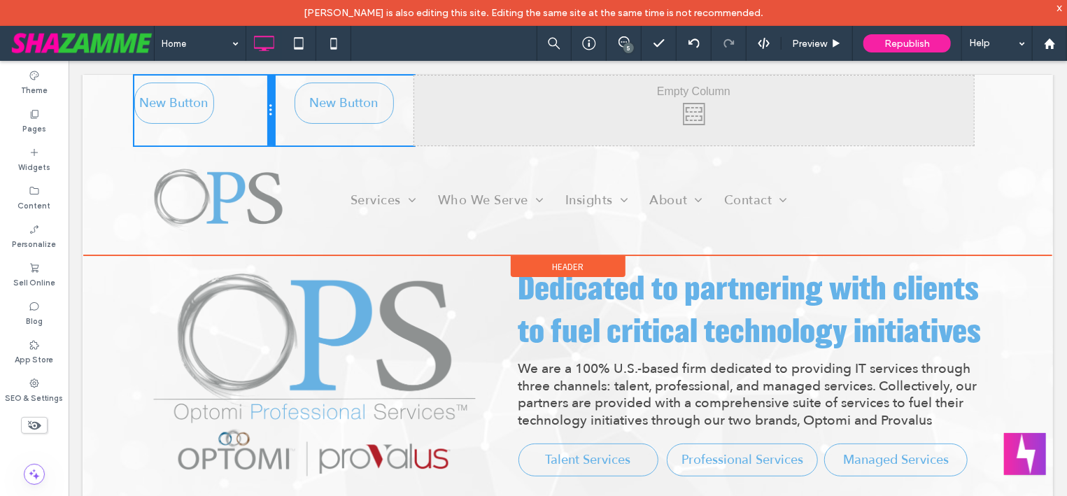
drag, startPoint x: 270, startPoint y: 111, endPoint x: 240, endPoint y: 108, distance: 30.2
click at [240, 108] on div "New Button Click To Paste" at bounding box center [204, 110] width 140 height 70
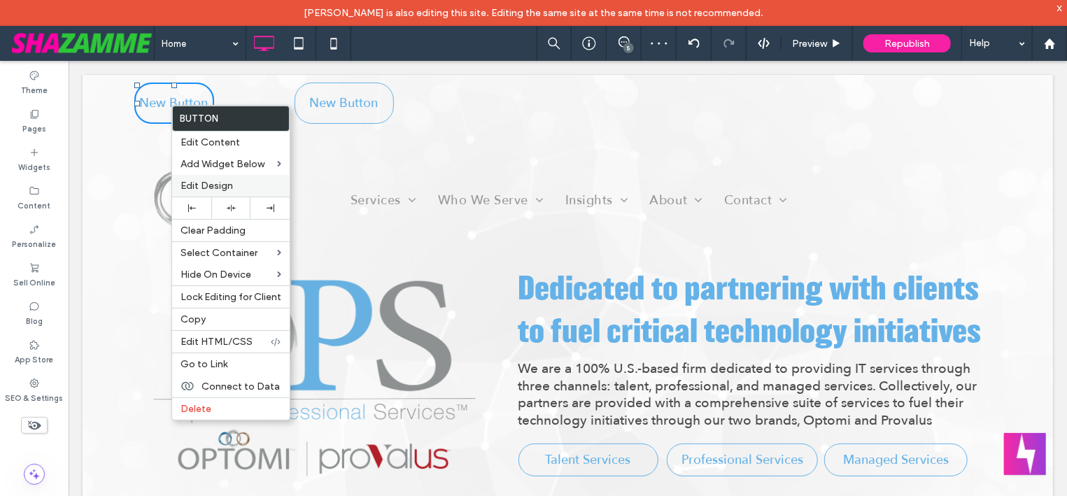
click at [207, 190] on span "Edit Design" at bounding box center [206, 186] width 52 height 12
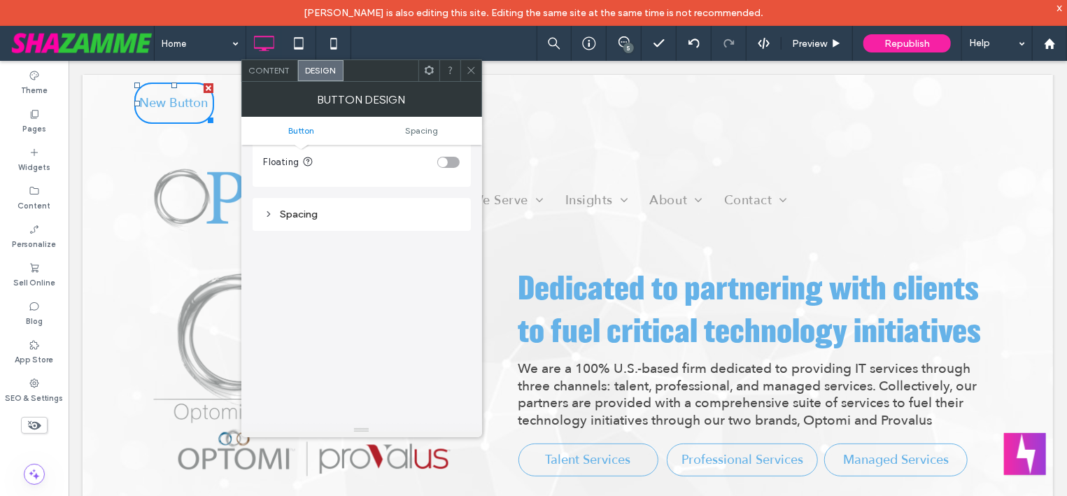
scroll to position [590, 0]
click at [295, 190] on div "Spacing" at bounding box center [362, 195] width 196 height 12
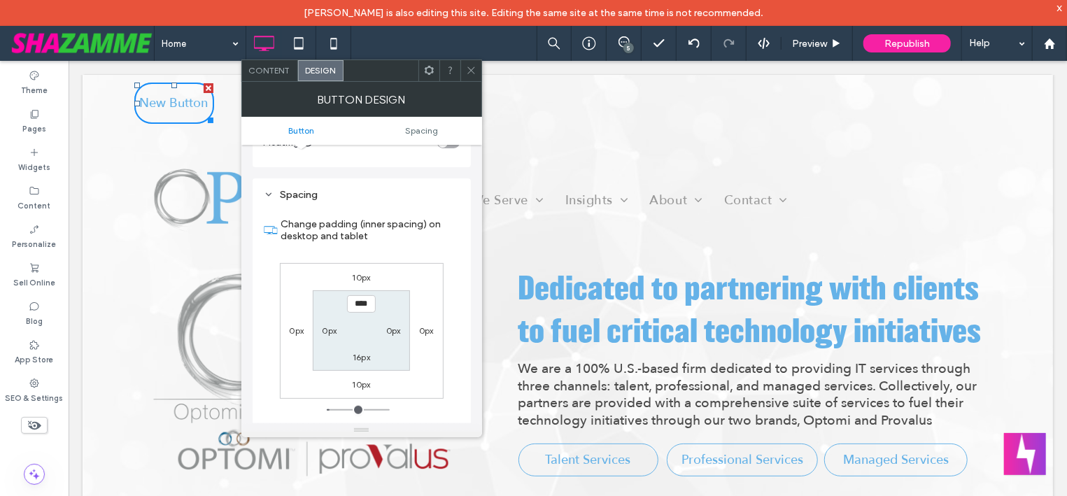
click at [357, 359] on label "16px" at bounding box center [361, 357] width 17 height 10
type input "*"
type input "***"
click at [367, 302] on label "16px" at bounding box center [361, 304] width 17 height 10
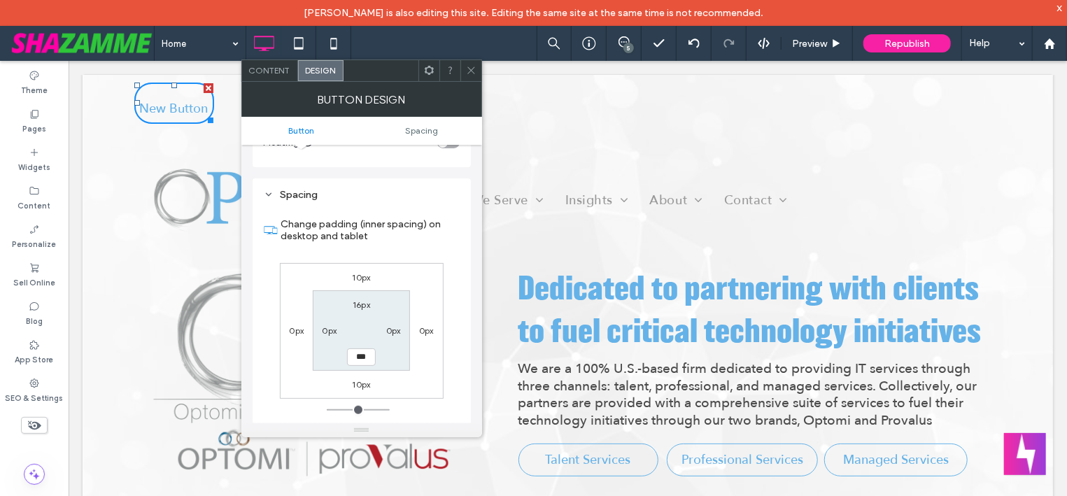
type input "**"
type input "*"
type input "***"
click at [359, 383] on label "10px" at bounding box center [362, 384] width 18 height 10
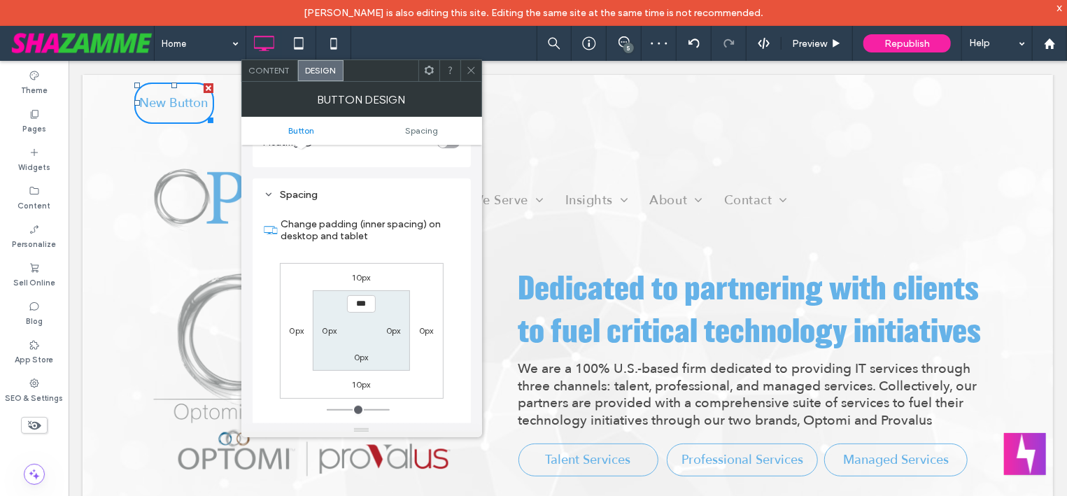
type input "**"
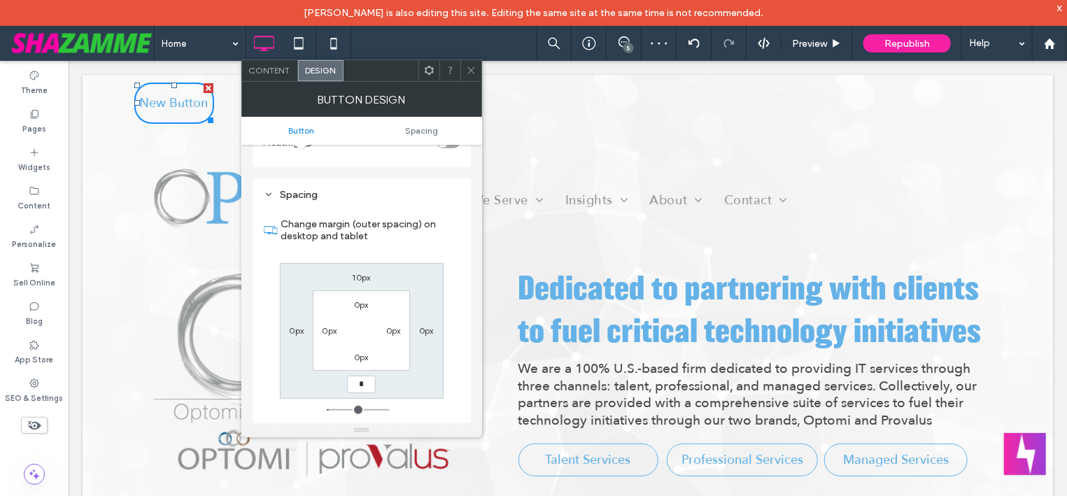
type input "*"
type input "***"
click at [362, 277] on label "10px" at bounding box center [362, 277] width 18 height 10
type input "**"
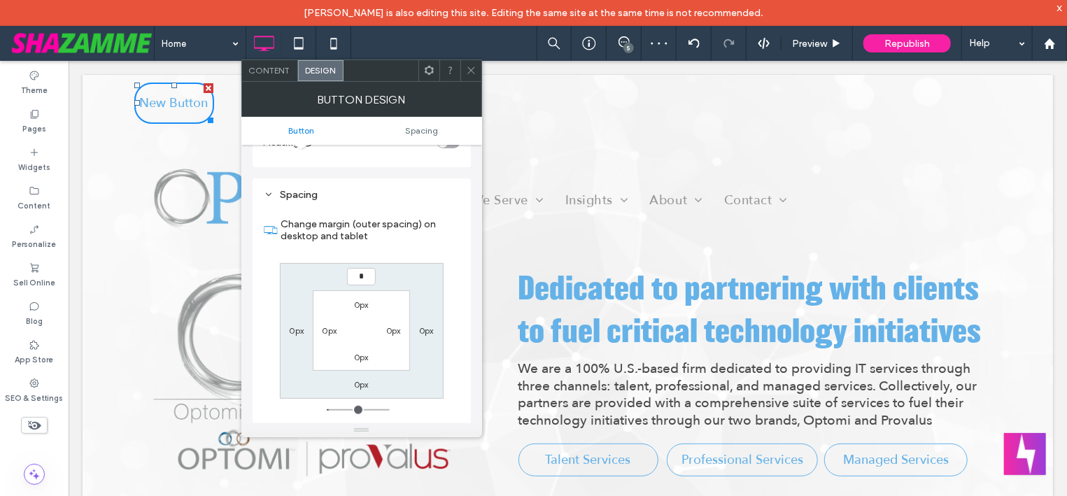
type input "*"
type input "***"
click at [467, 68] on icon at bounding box center [471, 70] width 10 height 10
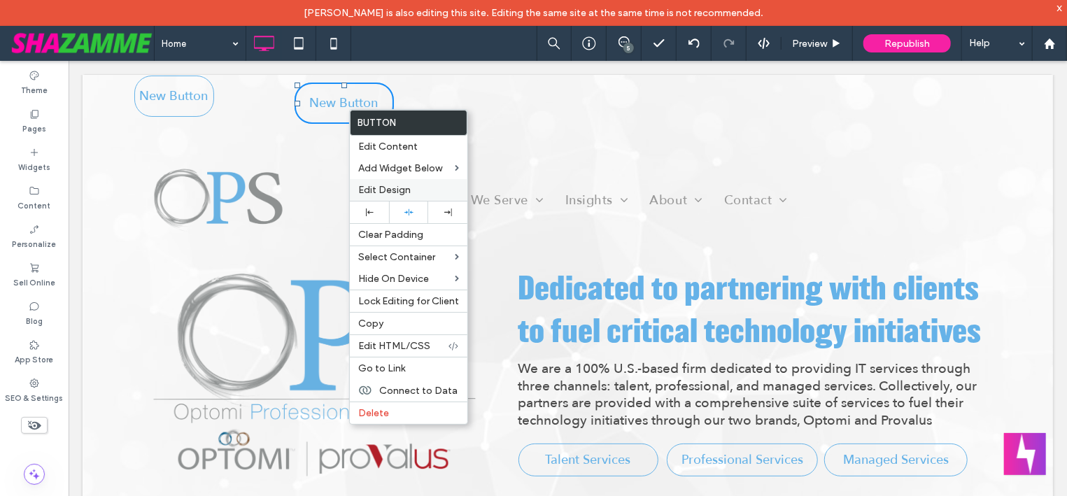
click at [378, 187] on span "Edit Design" at bounding box center [384, 190] width 52 height 12
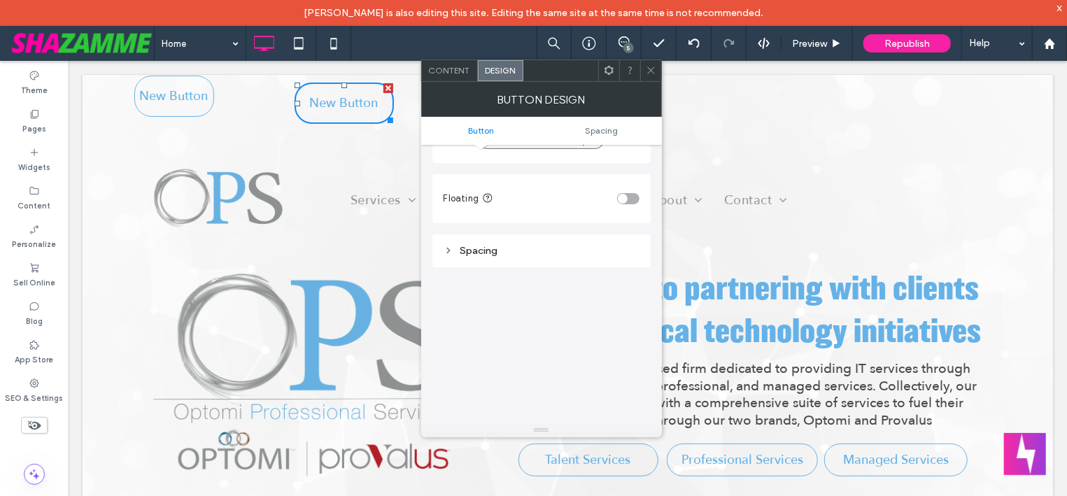
scroll to position [506, 0]
click at [488, 281] on div "Spacing" at bounding box center [542, 280] width 196 height 12
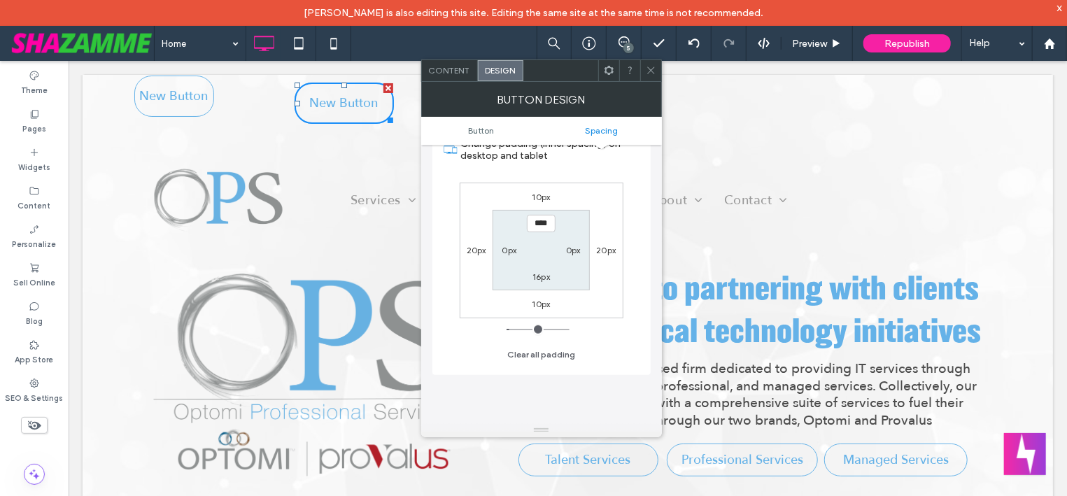
scroll to position [674, 0]
type input "***"
click at [539, 274] on label "16px" at bounding box center [540, 273] width 17 height 10
type input "**"
type input "*"
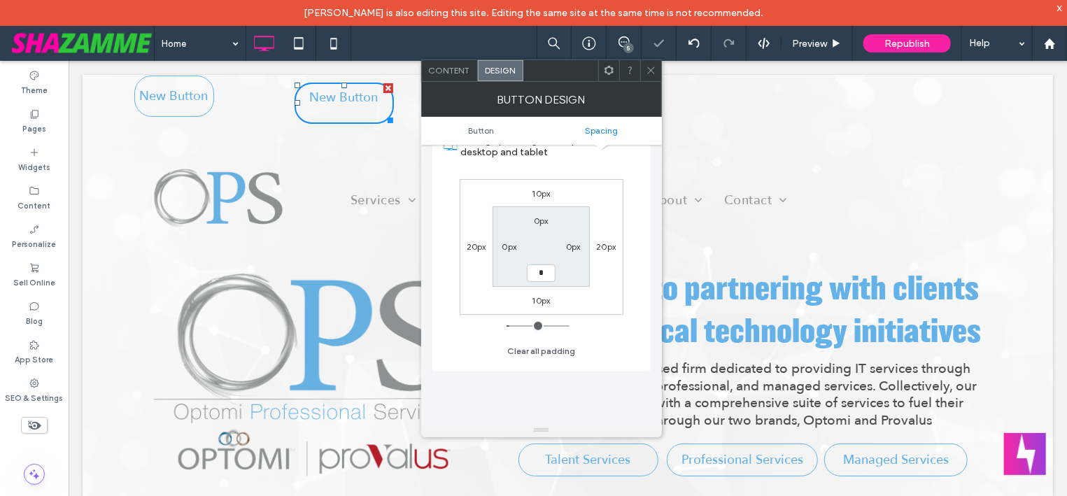
type input "*"
type input "***"
click at [535, 189] on label "10px" at bounding box center [541, 193] width 18 height 10
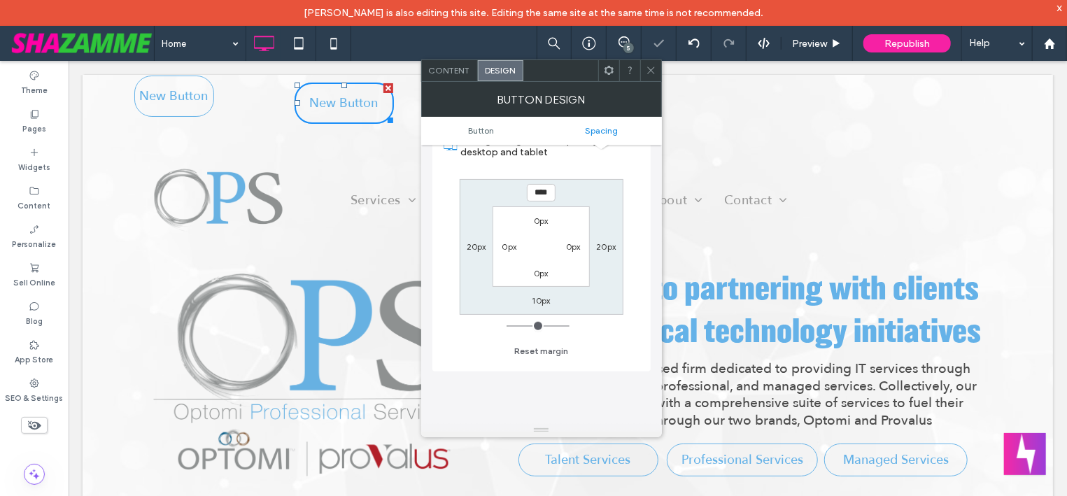
type input "**"
type input "*"
type input "***"
click at [544, 306] on label "10px" at bounding box center [541, 300] width 18 height 10
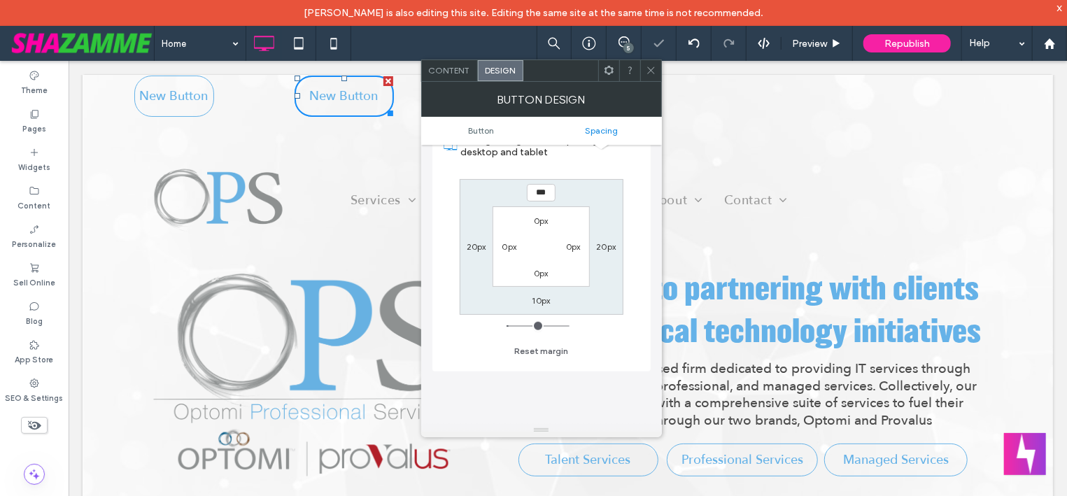
type input "**"
type input "*"
type input "***"
click at [468, 246] on label "20px" at bounding box center [477, 246] width 20 height 10
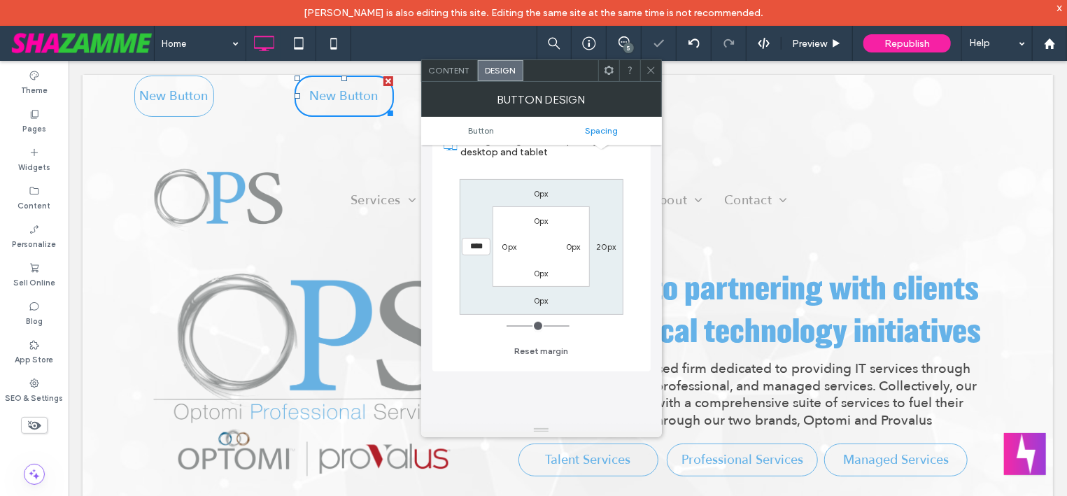
type input "**"
type input "*"
type input "***"
click at [609, 247] on label "20px" at bounding box center [606, 246] width 20 height 10
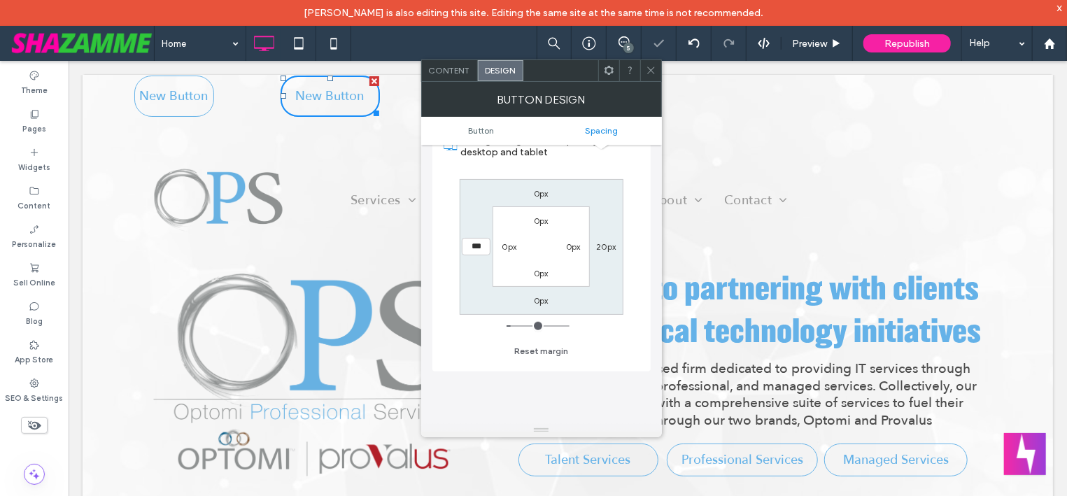
type input "**"
type input "*"
type input "***"
click at [647, 180] on div "Spacing Change margin (outer spacing) on desktop and tablet 0px *** 0px 0px 0px…" at bounding box center [541, 233] width 218 height 278
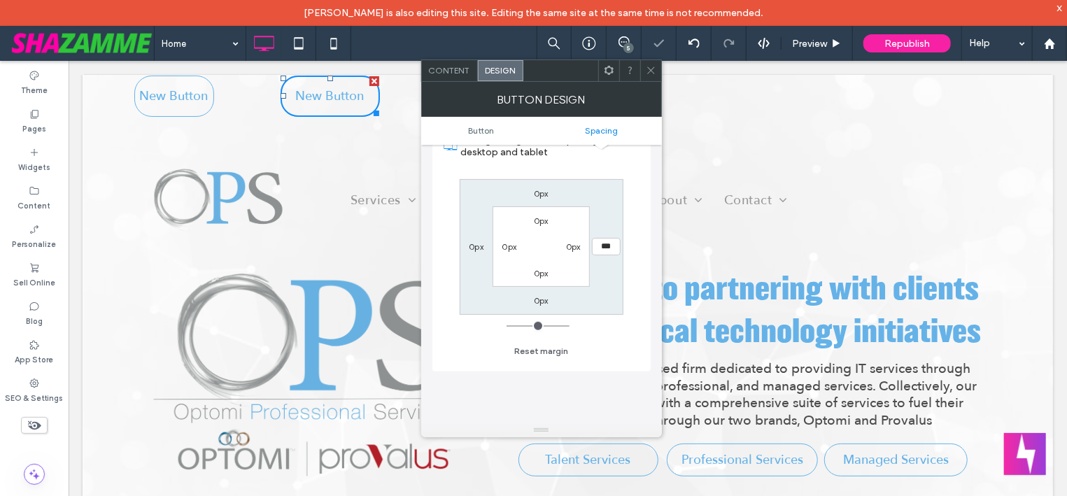
click at [658, 71] on div at bounding box center [650, 70] width 21 height 21
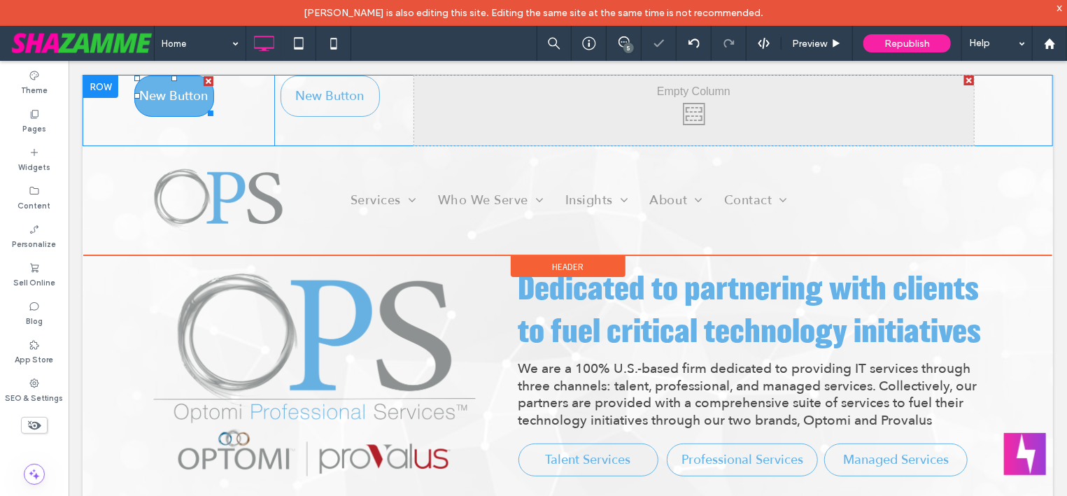
scroll to position [0, 0]
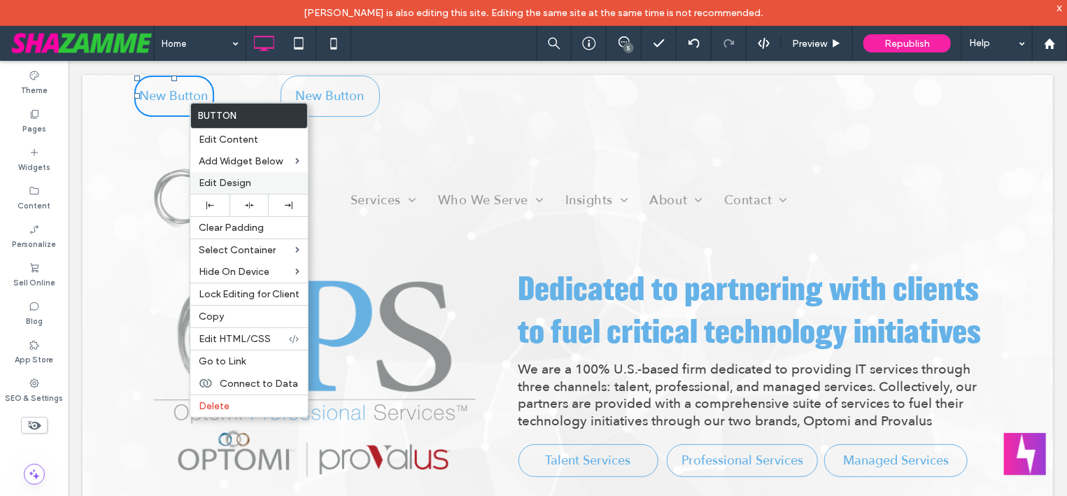
click at [234, 182] on span "Edit Design" at bounding box center [225, 183] width 52 height 12
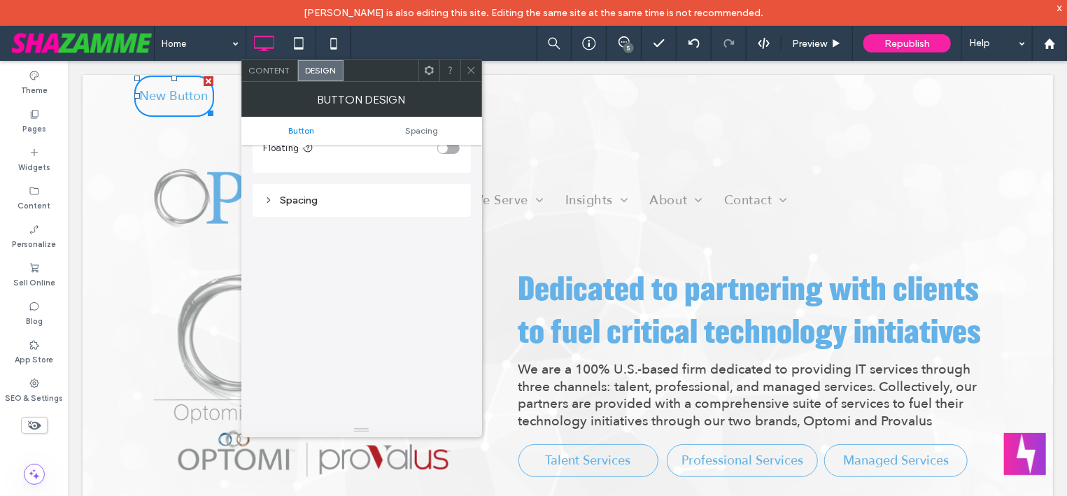
scroll to position [590, 0]
click at [295, 192] on div "Spacing" at bounding box center [362, 195] width 196 height 12
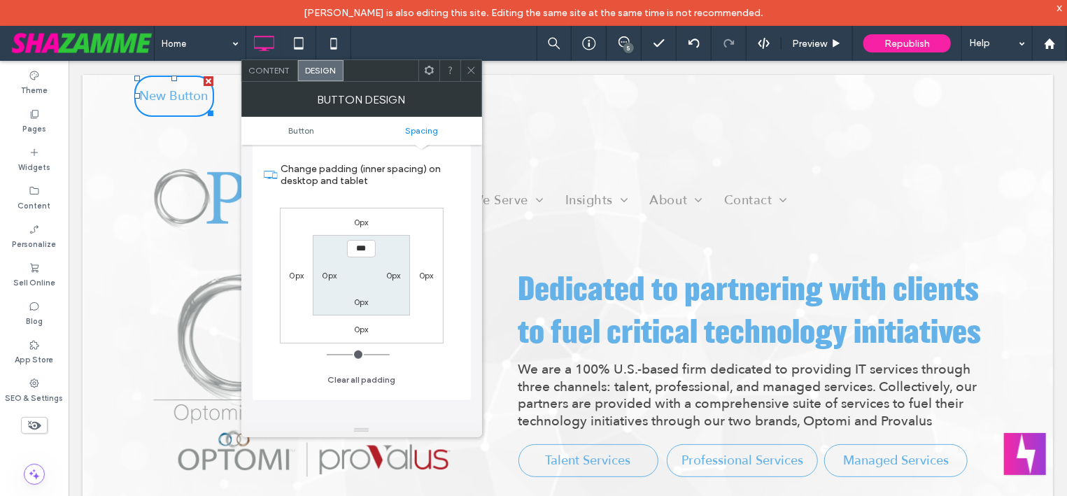
scroll to position [674, 0]
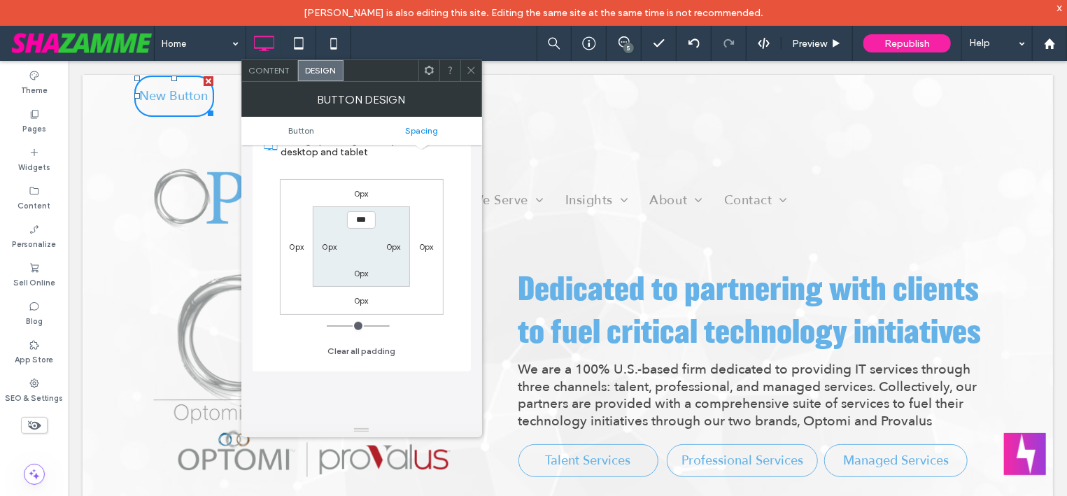
click at [468, 63] on span at bounding box center [471, 70] width 10 height 21
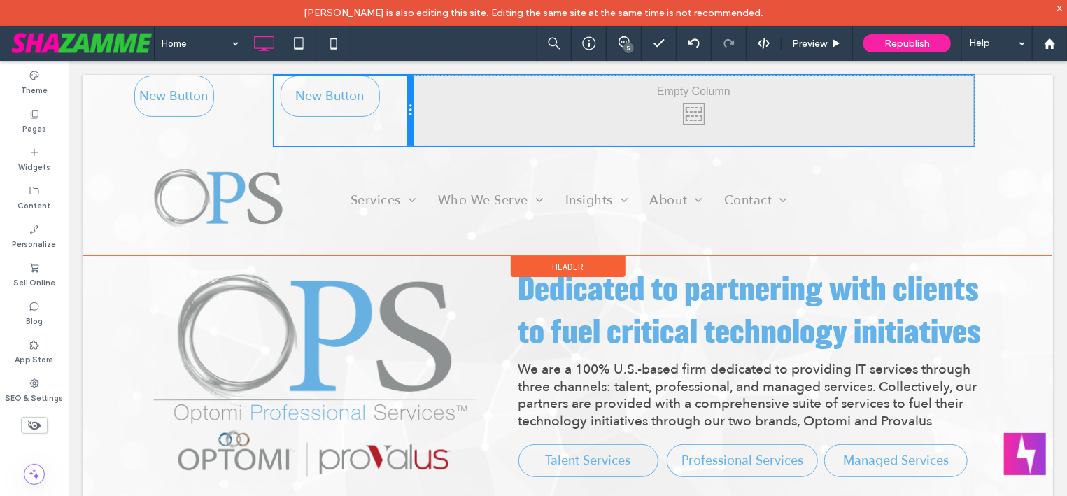
drag, startPoint x: 411, startPoint y: 113, endPoint x: 385, endPoint y: 119, distance: 26.0
click at [385, 119] on div "Click To Paste Click To Paste New Button" at bounding box center [344, 110] width 140 height 70
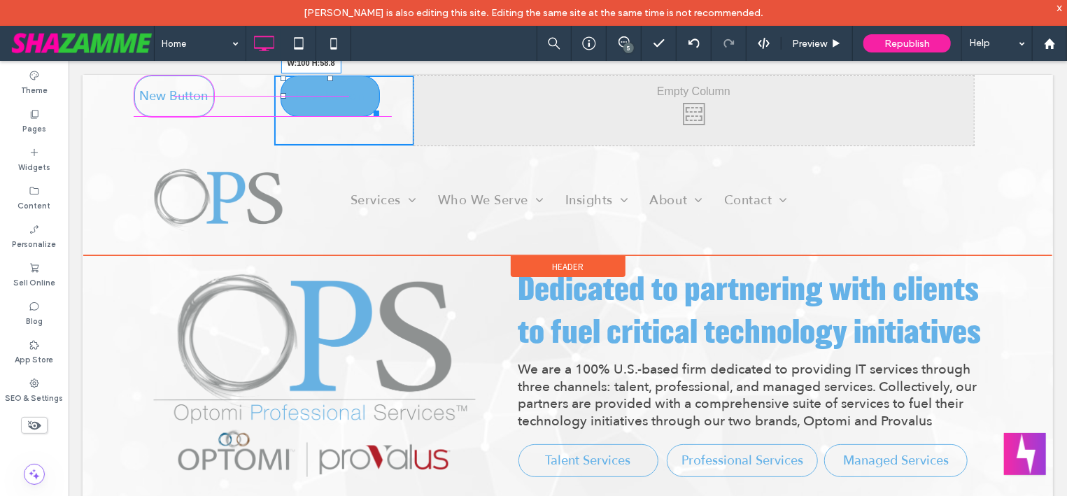
drag, startPoint x: 374, startPoint y: 111, endPoint x: 359, endPoint y: 113, distance: 14.8
click at [359, 113] on div "Click To Paste Click To Paste New Button W:100 H:58.8" at bounding box center [344, 110] width 140 height 70
click at [378, 113] on div at bounding box center [372, 110] width 10 height 10
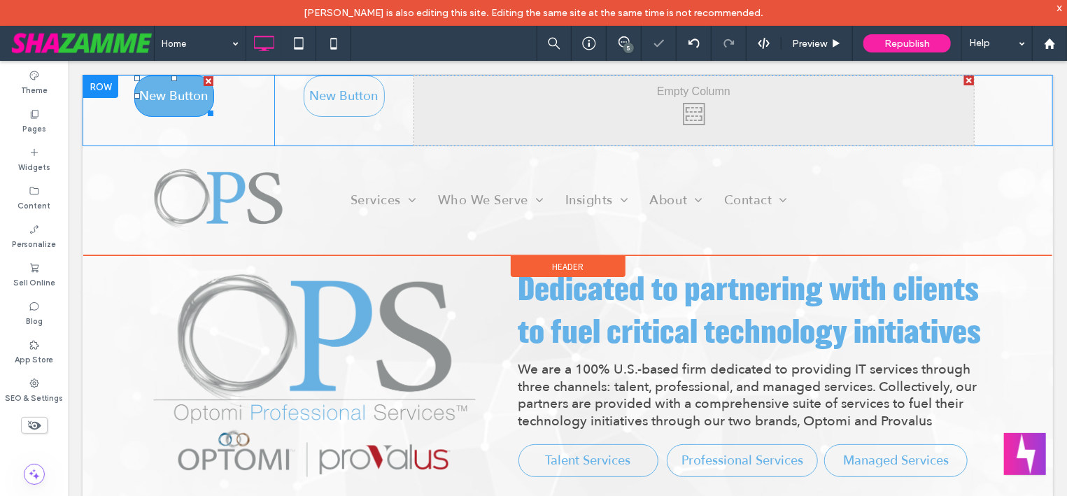
click at [182, 98] on span "New Button" at bounding box center [173, 95] width 69 height 17
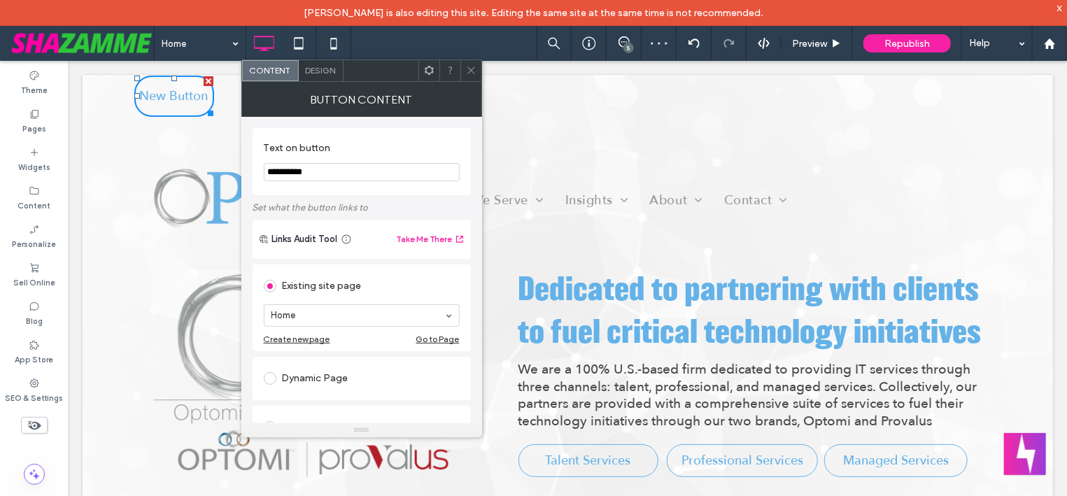
click at [330, 74] on span "Design" at bounding box center [321, 70] width 30 height 10
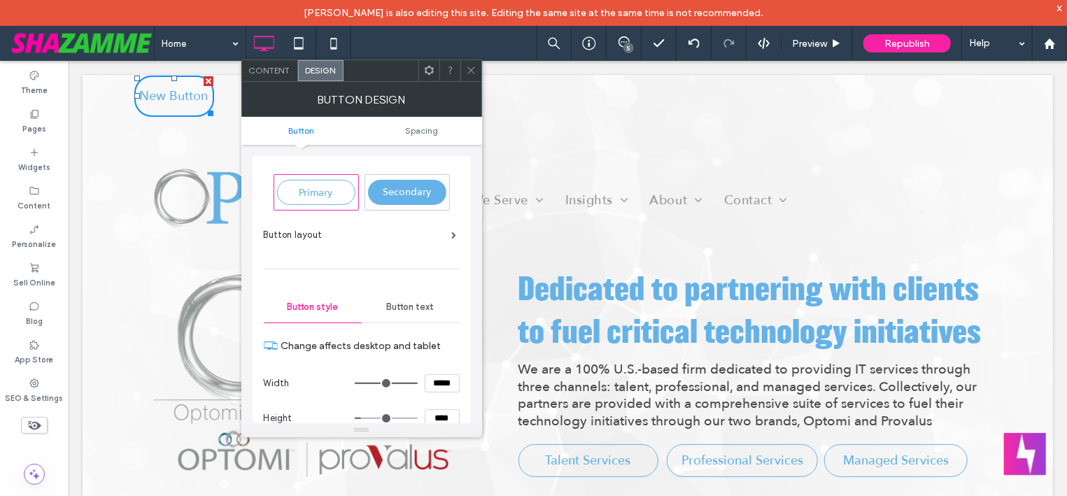
click at [451, 235] on div "Button layout" at bounding box center [360, 235] width 193 height 14
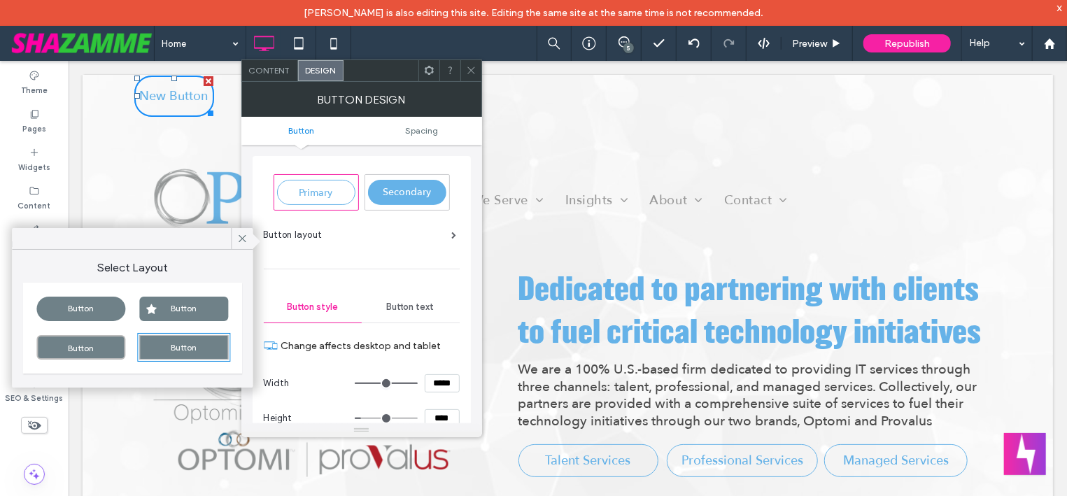
click at [164, 348] on div "Button" at bounding box center [183, 347] width 89 height 24
type input "*"
click at [476, 71] on div at bounding box center [470, 70] width 21 height 21
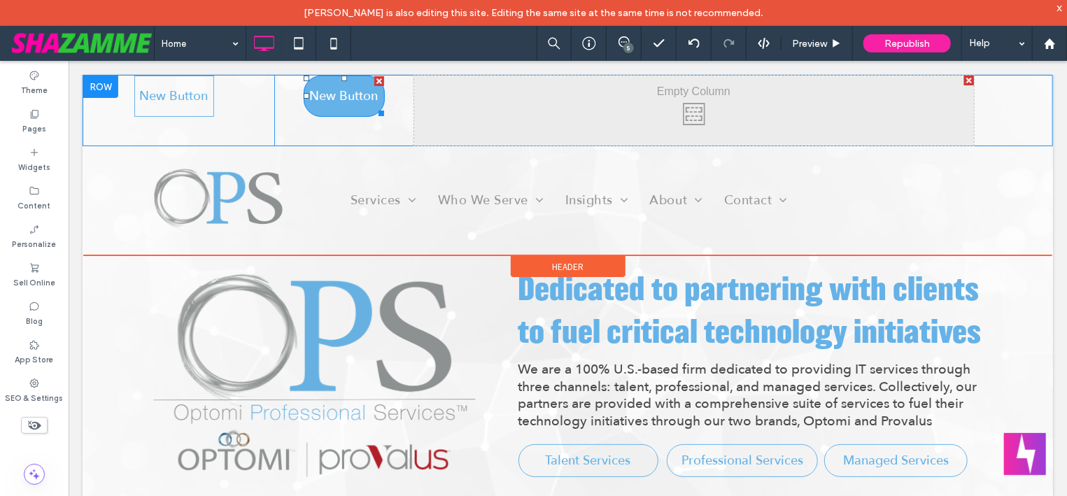
click at [343, 94] on span "New Button" at bounding box center [343, 95] width 69 height 17
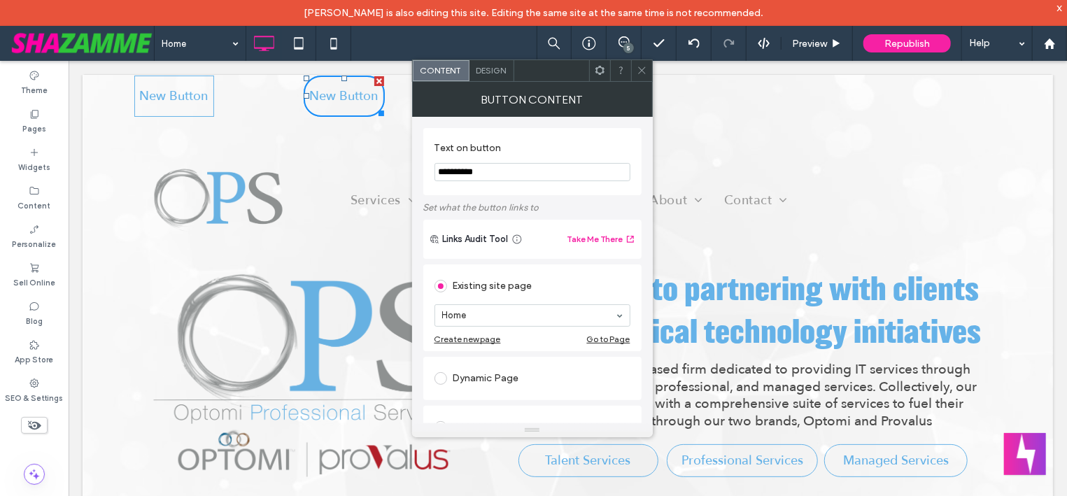
click at [500, 73] on span "Design" at bounding box center [491, 70] width 30 height 10
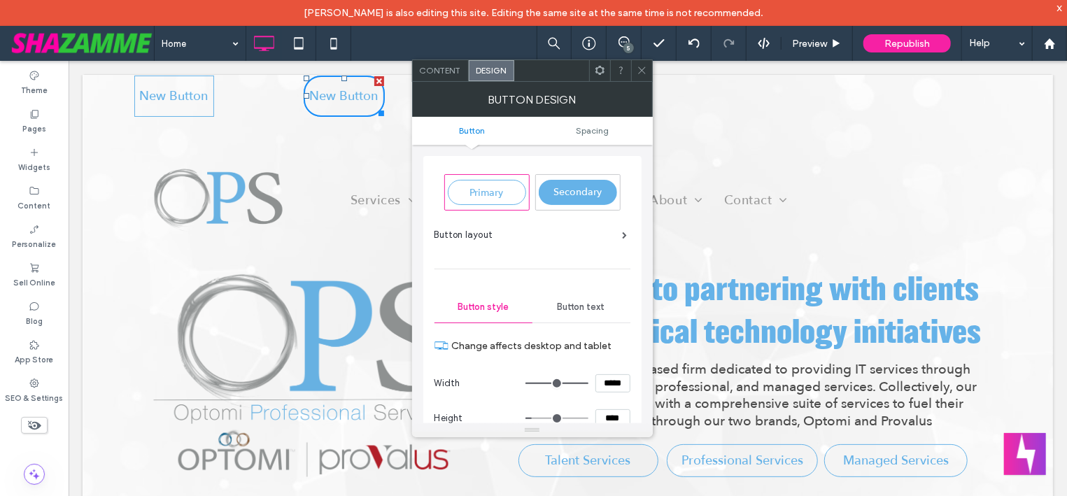
click at [623, 230] on div "Button layout" at bounding box center [530, 235] width 193 height 14
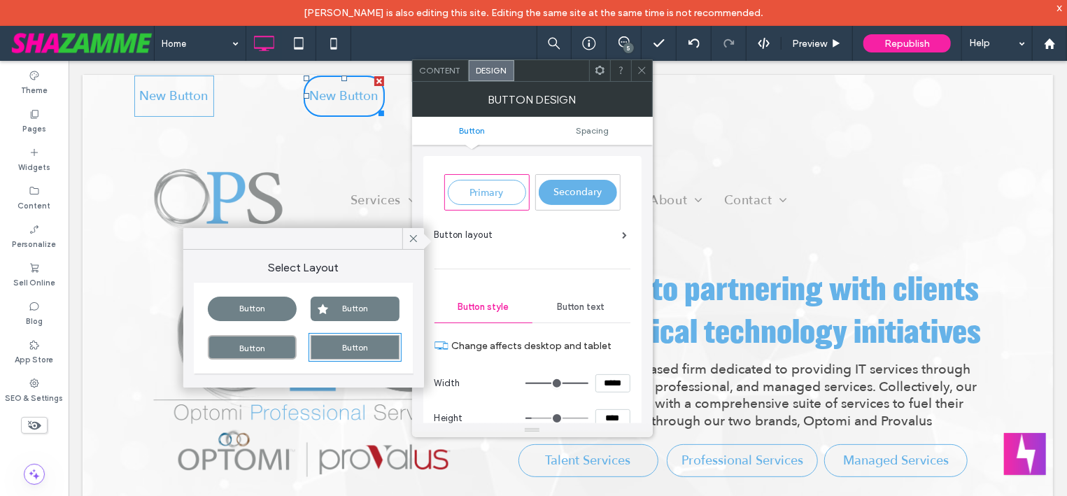
click at [354, 341] on div "Button" at bounding box center [355, 347] width 89 height 24
type input "*"
click at [642, 67] on icon at bounding box center [642, 70] width 10 height 10
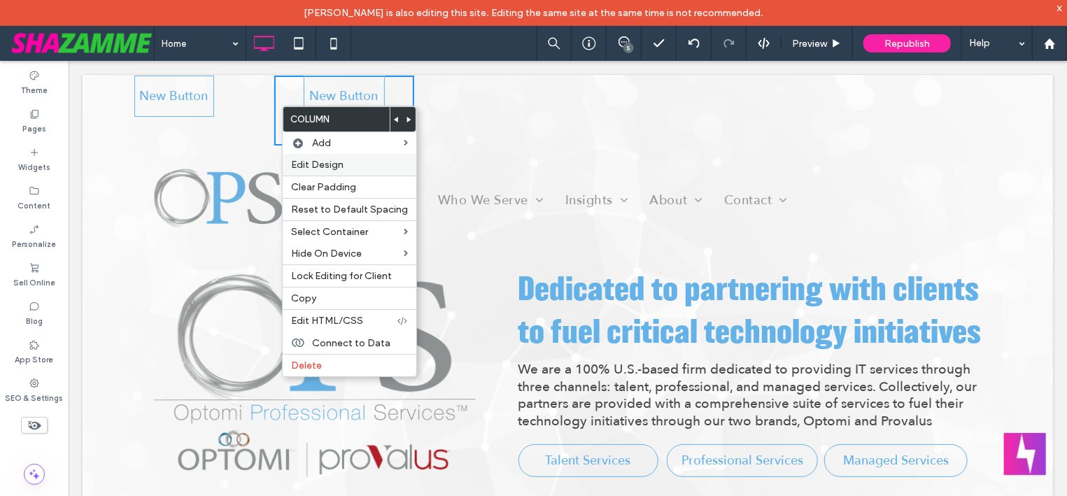
click at [299, 165] on span "Edit Design" at bounding box center [317, 165] width 52 height 12
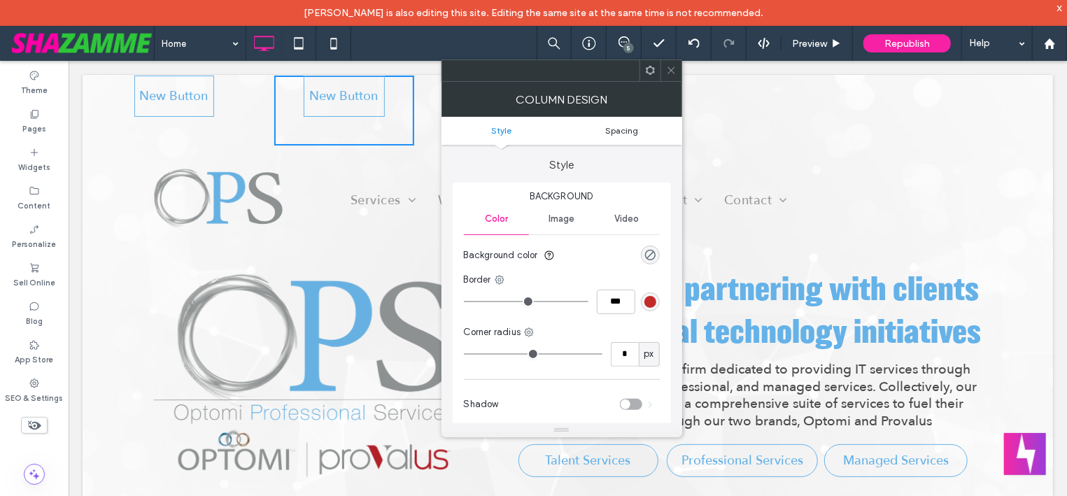
click at [627, 130] on span "Spacing" at bounding box center [621, 130] width 33 height 10
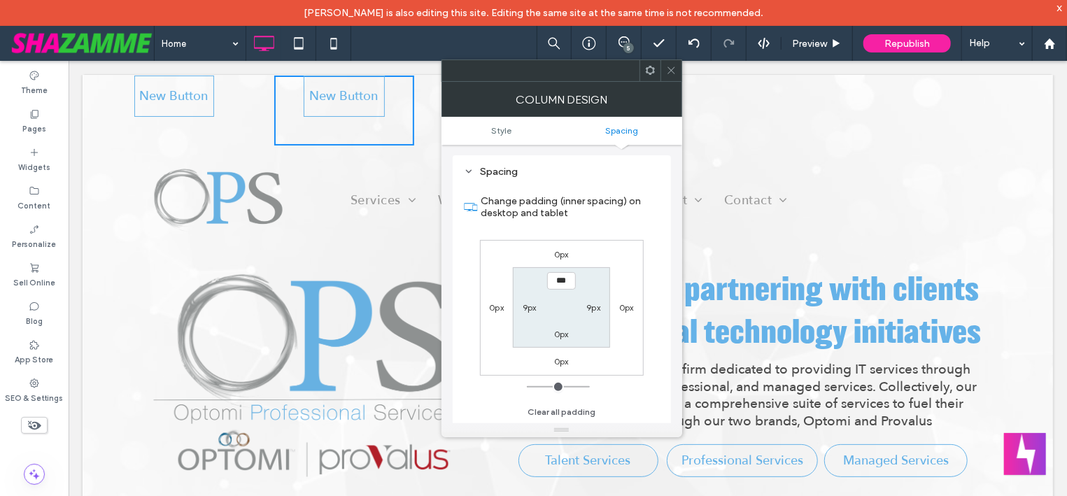
scroll to position [285, 0]
click at [488, 143] on ul "Style Spacing" at bounding box center [561, 131] width 241 height 28
click at [532, 306] on label "9px" at bounding box center [530, 307] width 14 height 10
type input "*"
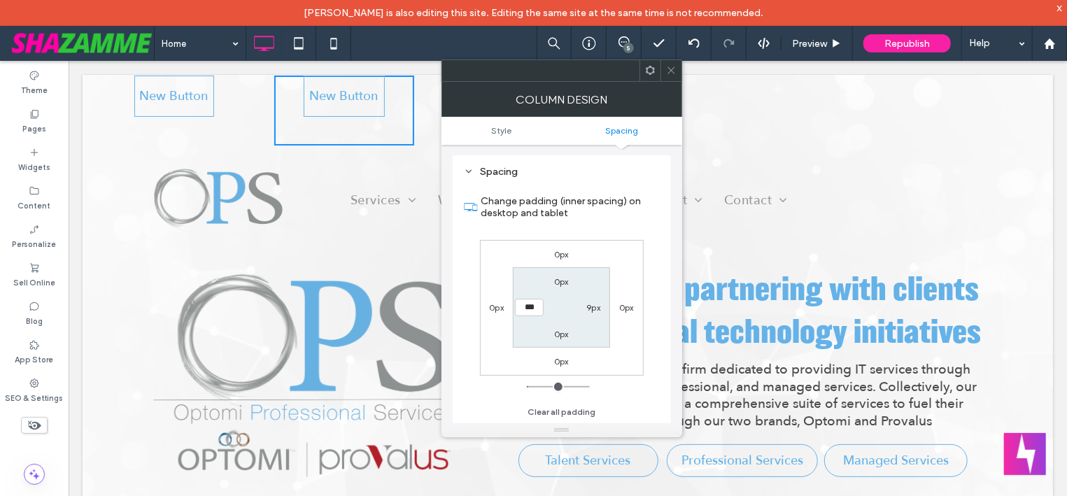
click at [594, 308] on label "9px" at bounding box center [593, 307] width 14 height 10
type input "*"
type input "***"
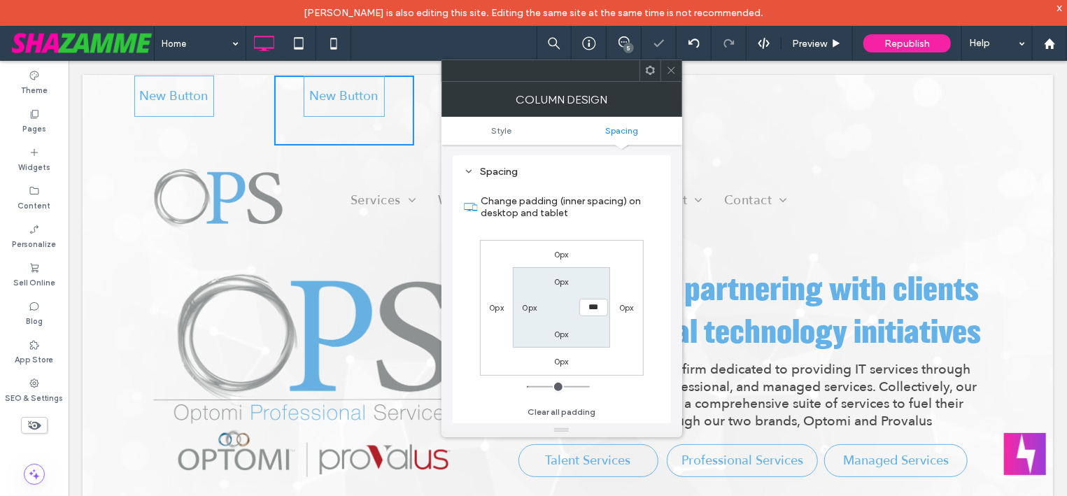
click at [667, 226] on div "Spacing Change padding (inner spacing) on desktop and tablet 0px 0px 0px 0px 0p…" at bounding box center [562, 294] width 218 height 278
click at [670, 76] on span at bounding box center [671, 70] width 10 height 21
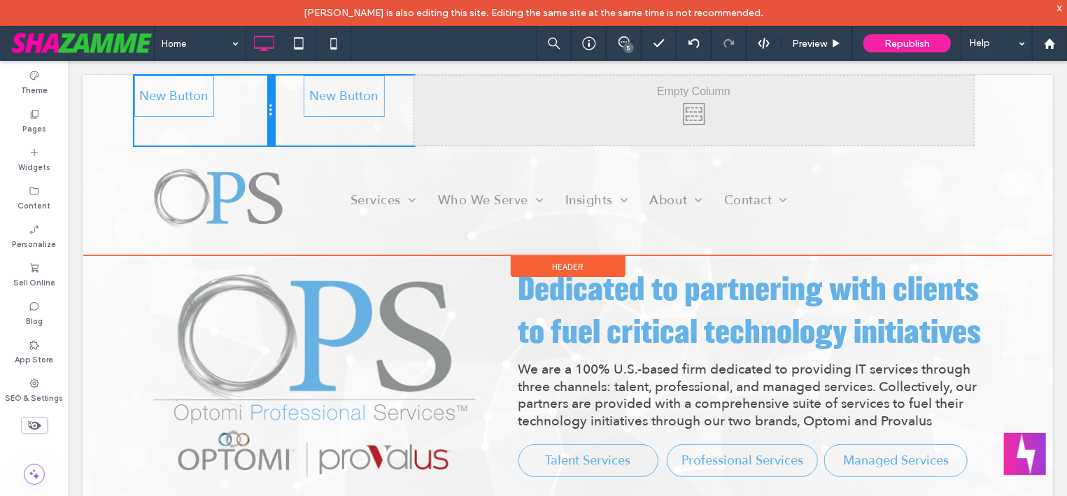
drag, startPoint x: 270, startPoint y: 118, endPoint x: 241, endPoint y: 120, distance: 28.8
click at [241, 120] on div "New Button Click To Paste" at bounding box center [204, 110] width 140 height 70
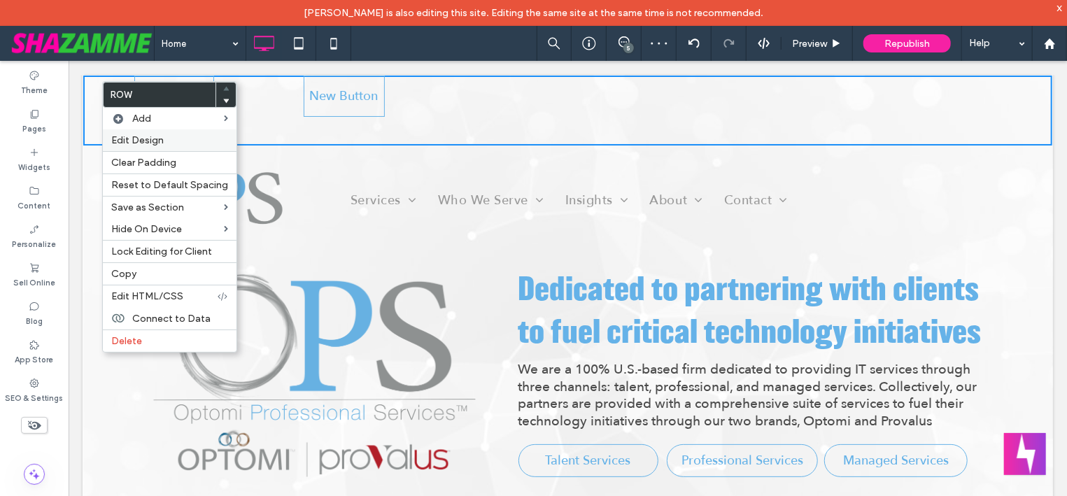
click at [139, 143] on span "Edit Design" at bounding box center [137, 140] width 52 height 12
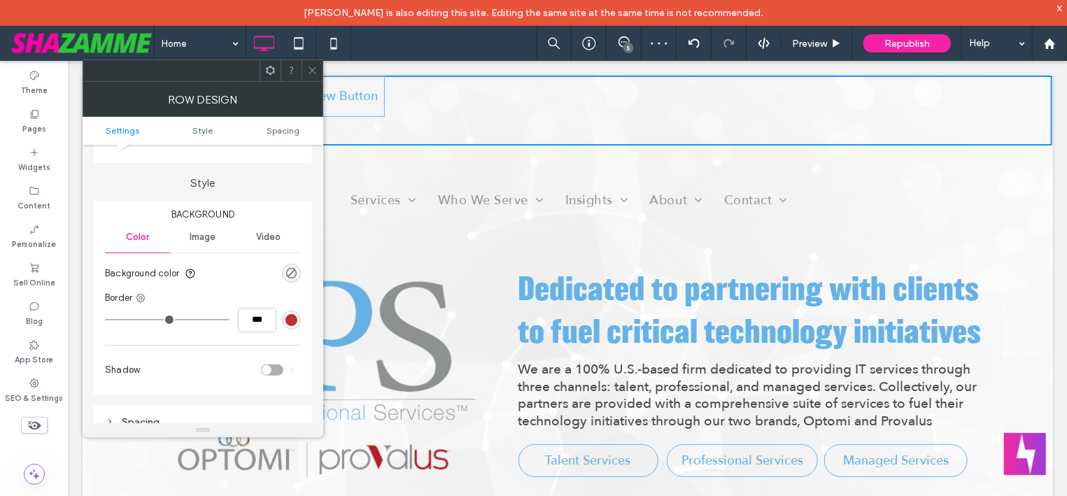
scroll to position [0, 0]
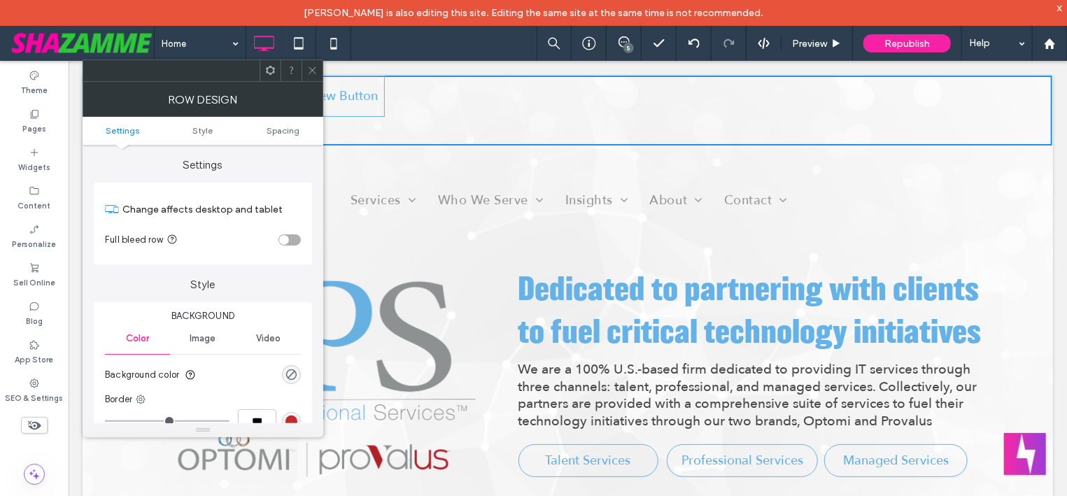
click at [290, 236] on div "toggle" at bounding box center [289, 239] width 22 height 11
click at [313, 78] on span at bounding box center [312, 70] width 10 height 21
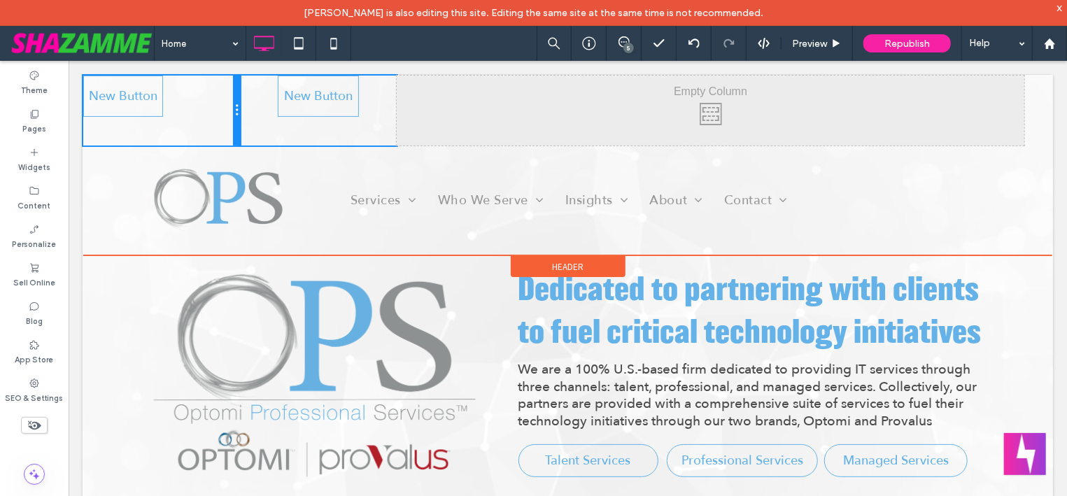
drag, startPoint x: 239, startPoint y: 115, endPoint x: 208, endPoint y: 115, distance: 30.1
click at [208, 115] on div "New Button Click To Paste" at bounding box center [161, 110] width 157 height 70
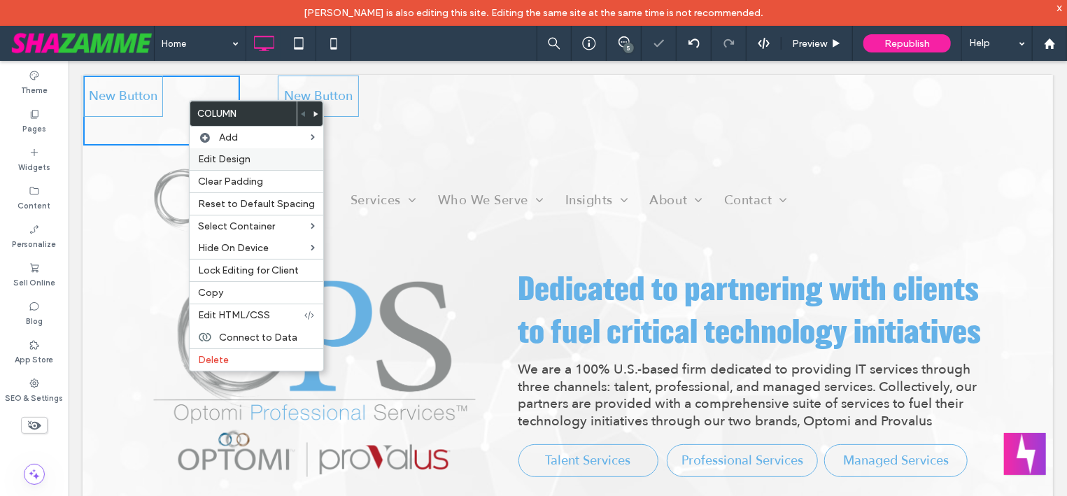
click at [216, 158] on span "Edit Design" at bounding box center [224, 159] width 52 height 12
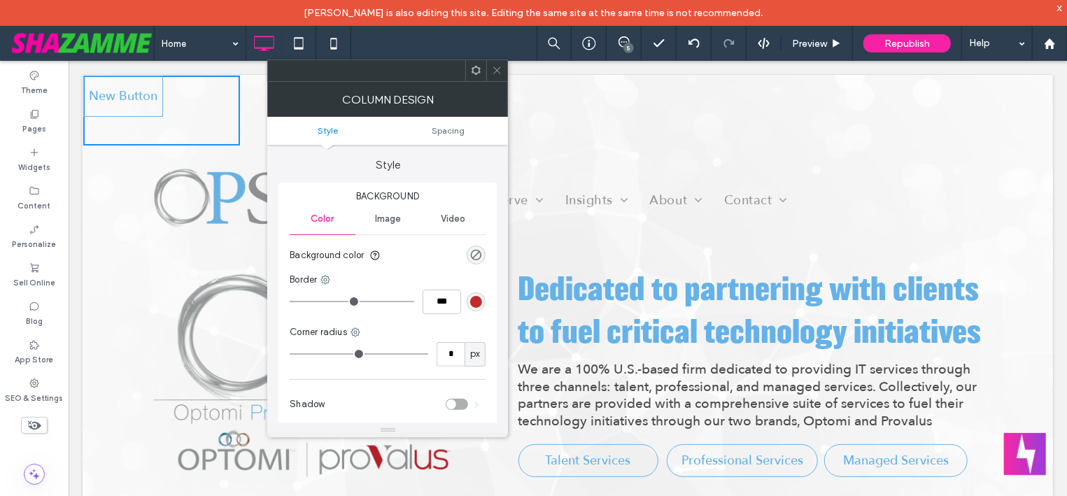
scroll to position [84, 0]
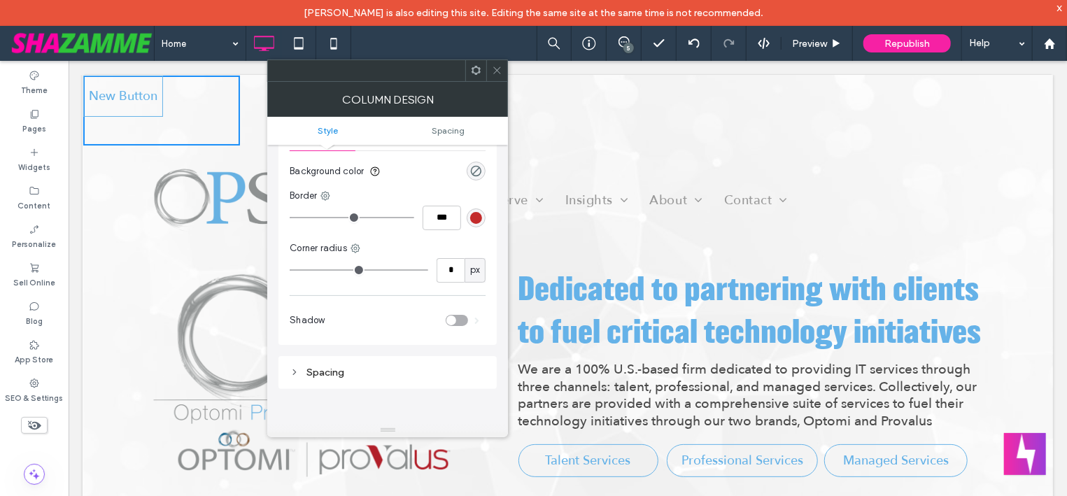
click at [317, 377] on div "Spacing" at bounding box center [388, 373] width 196 height 12
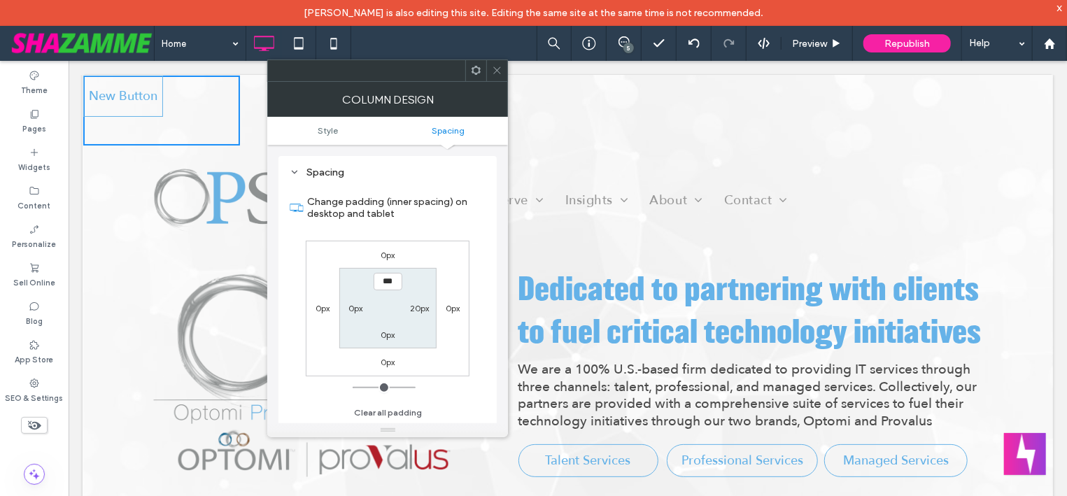
scroll to position [337, 0]
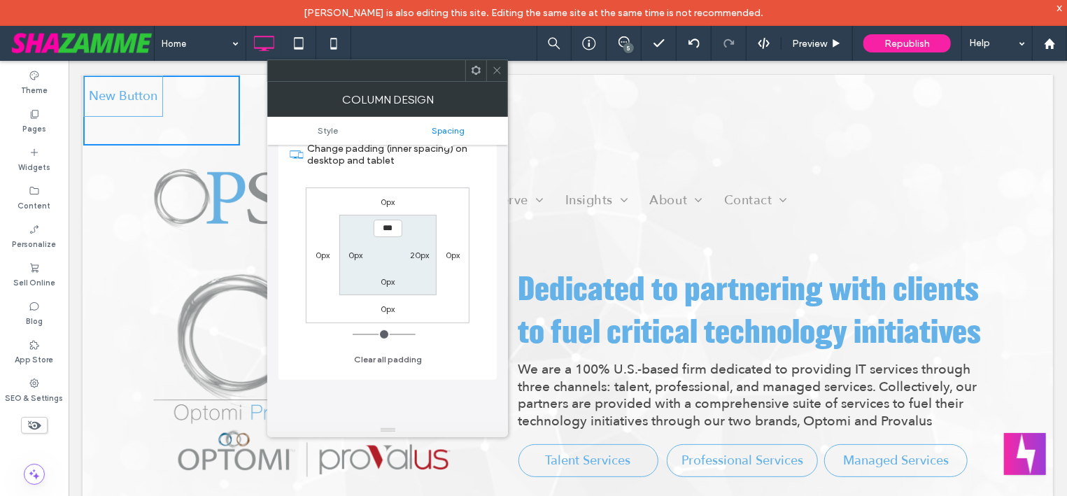
click at [420, 256] on label "20px" at bounding box center [420, 255] width 20 height 10
type input "**"
type input "*"
type input "***"
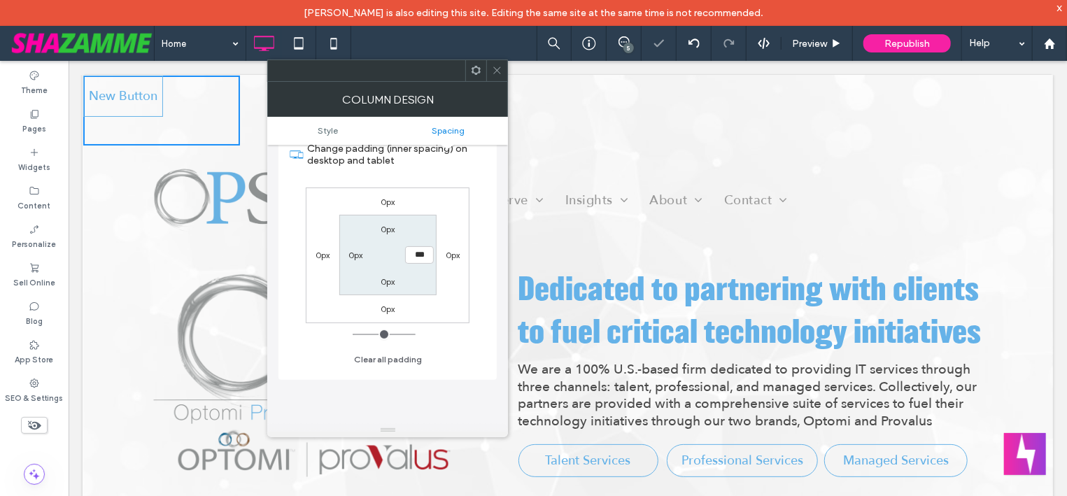
click at [498, 69] on icon at bounding box center [497, 70] width 10 height 10
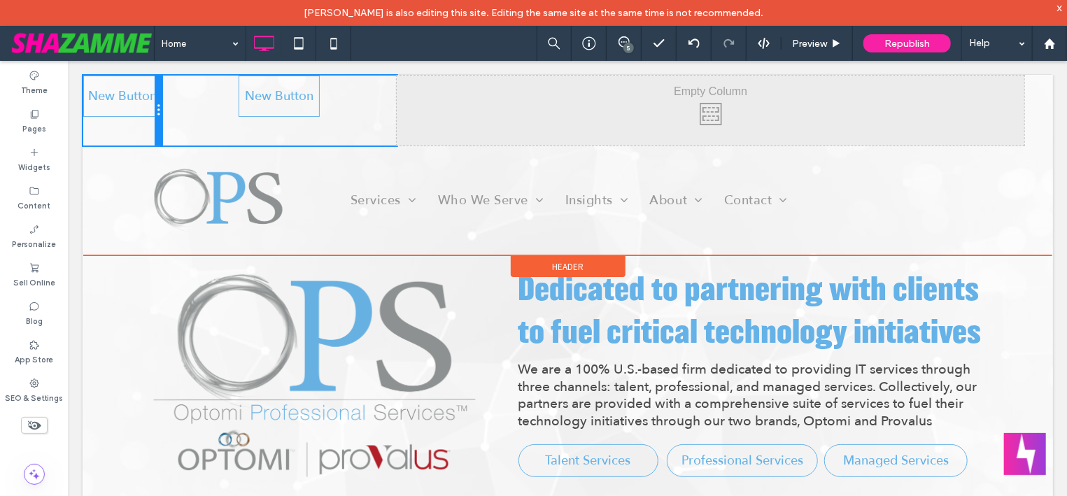
drag, startPoint x: 238, startPoint y: 113, endPoint x: 176, endPoint y: 113, distance: 62.3
click at [176, 113] on div "New Button Click To Paste Click To Paste Click To Paste New Button Click To Pas…" at bounding box center [553, 110] width 941 height 70
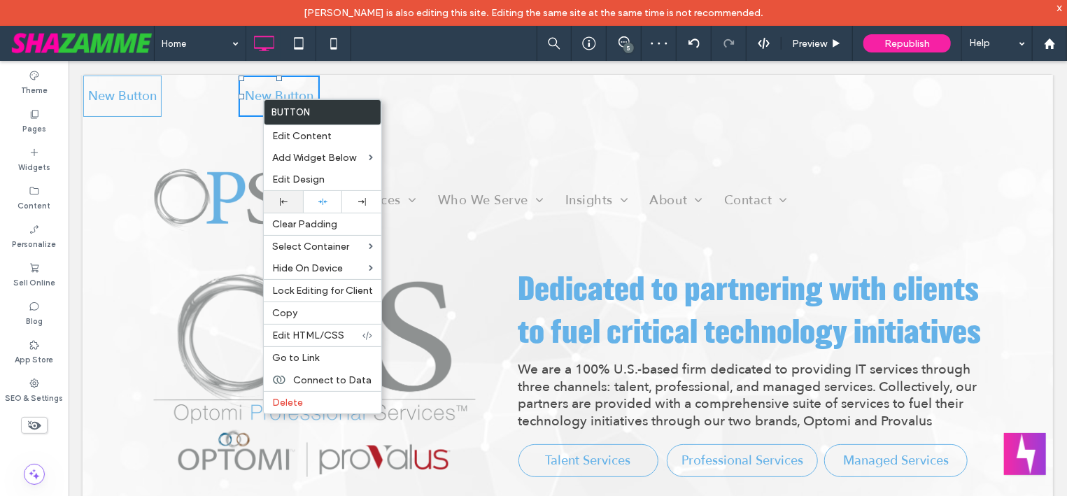
click at [290, 204] on div at bounding box center [283, 202] width 25 height 8
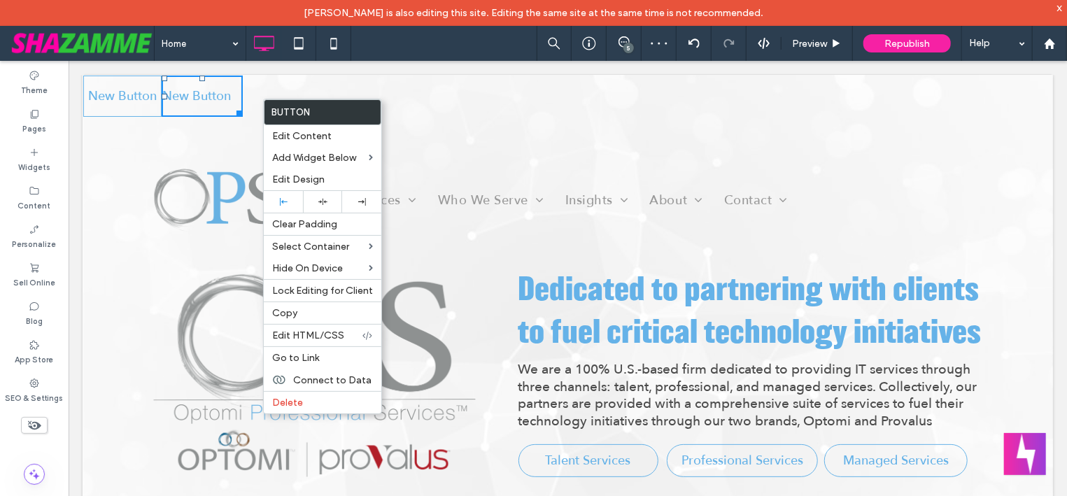
click at [477, 126] on div "Click To Paste Click To Paste" at bounding box center [709, 110] width 627 height 70
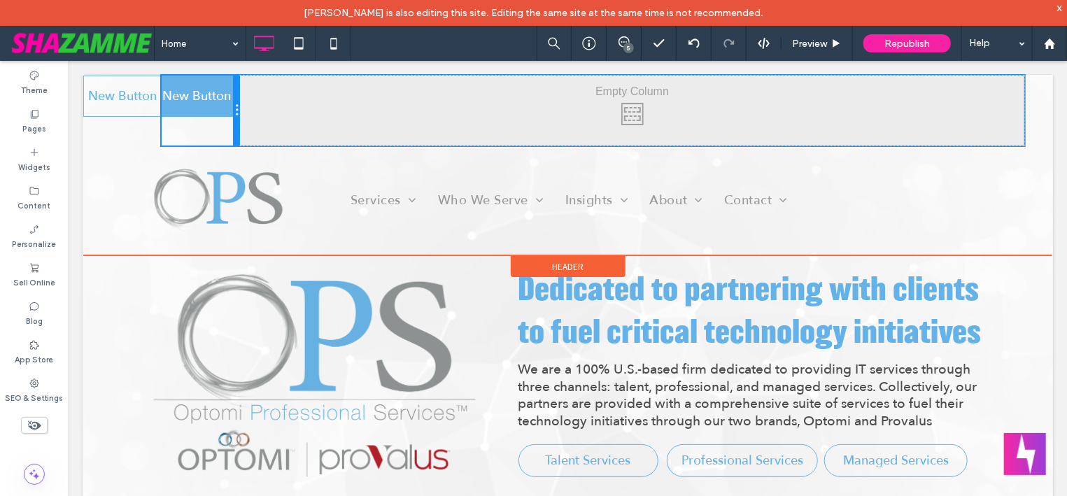
drag, startPoint x: 394, startPoint y: 105, endPoint x: 228, endPoint y: 113, distance: 166.0
click at [228, 113] on div "Click To Paste Click To Paste New Button" at bounding box center [200, 110] width 78 height 70
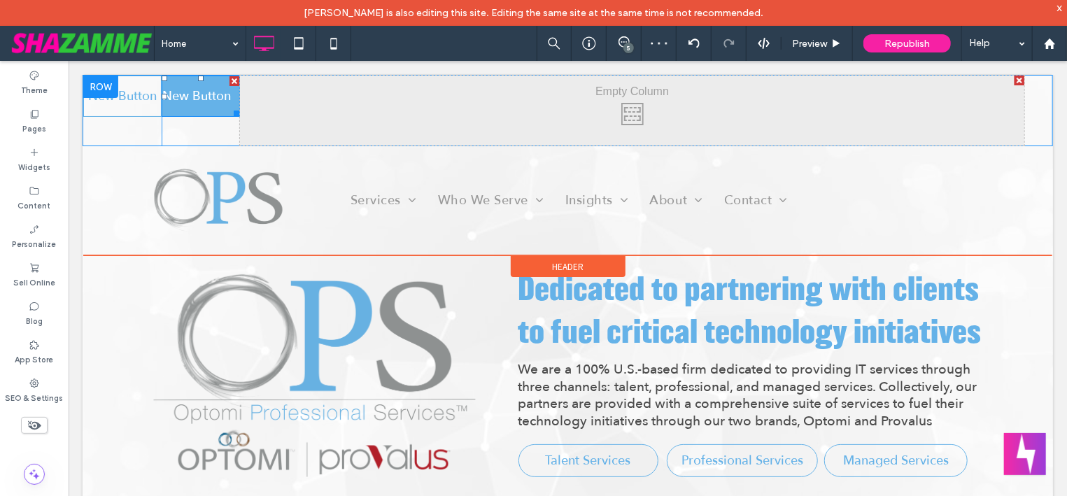
click at [185, 100] on span "New Button" at bounding box center [196, 95] width 69 height 17
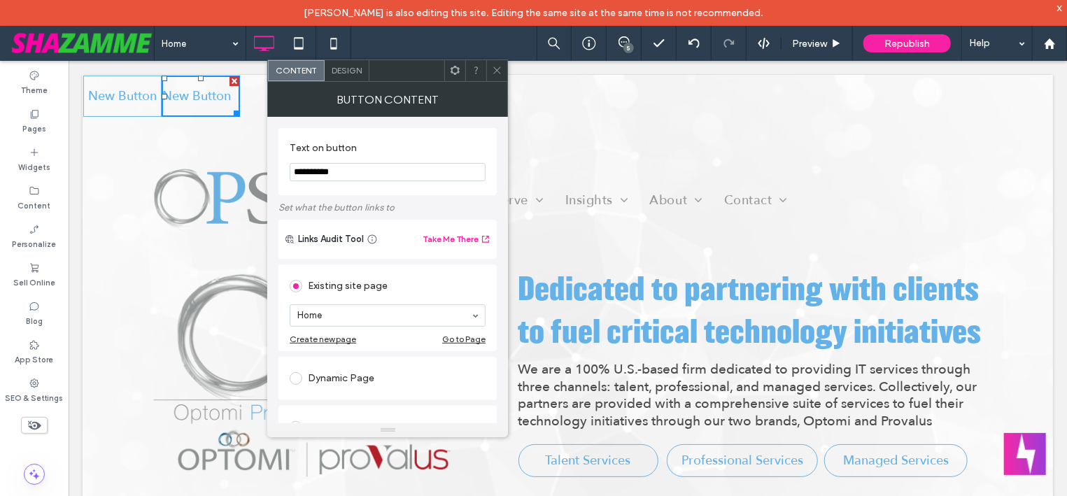
click at [350, 78] on div "Design" at bounding box center [347, 70] width 45 height 21
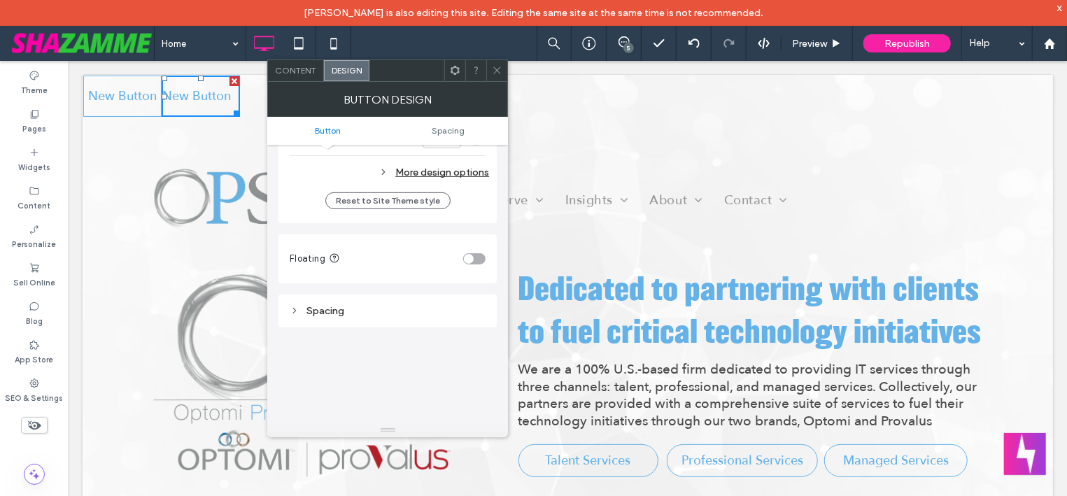
scroll to position [506, 0]
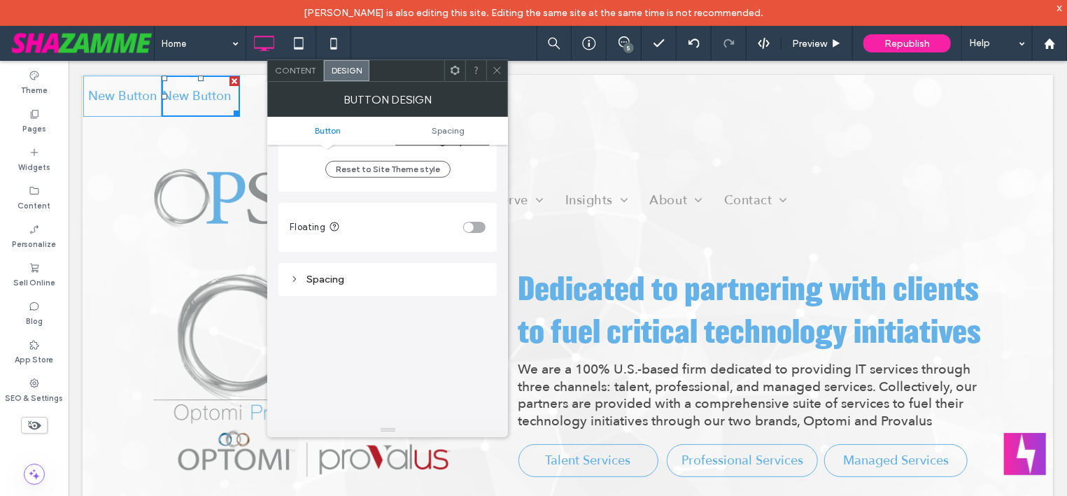
click at [500, 69] on icon at bounding box center [497, 70] width 10 height 10
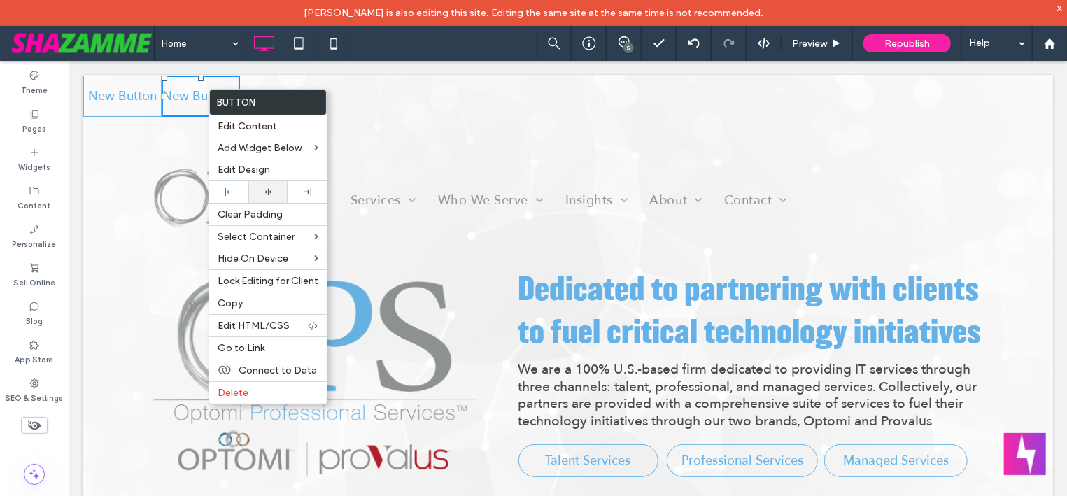
click at [270, 194] on icon at bounding box center [268, 191] width 9 height 9
click at [457, 122] on div "Click To Paste Click To Paste" at bounding box center [631, 110] width 784 height 70
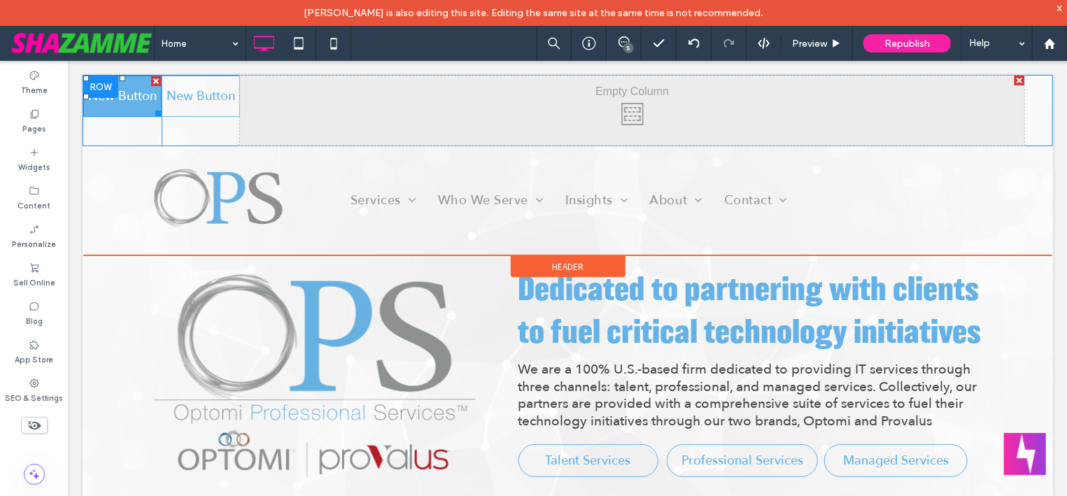
click at [137, 101] on span "New Button" at bounding box center [121, 95] width 69 height 17
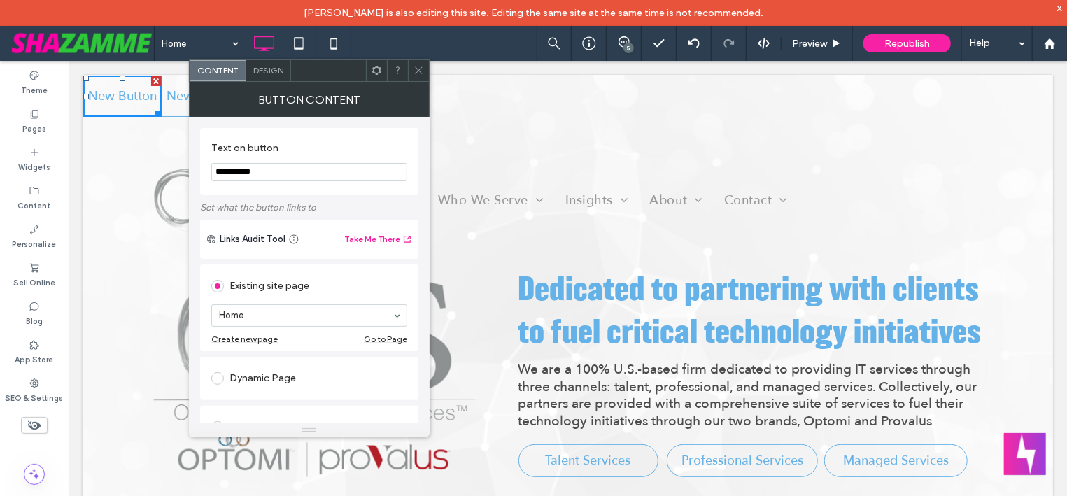
scroll to position [169, 0]
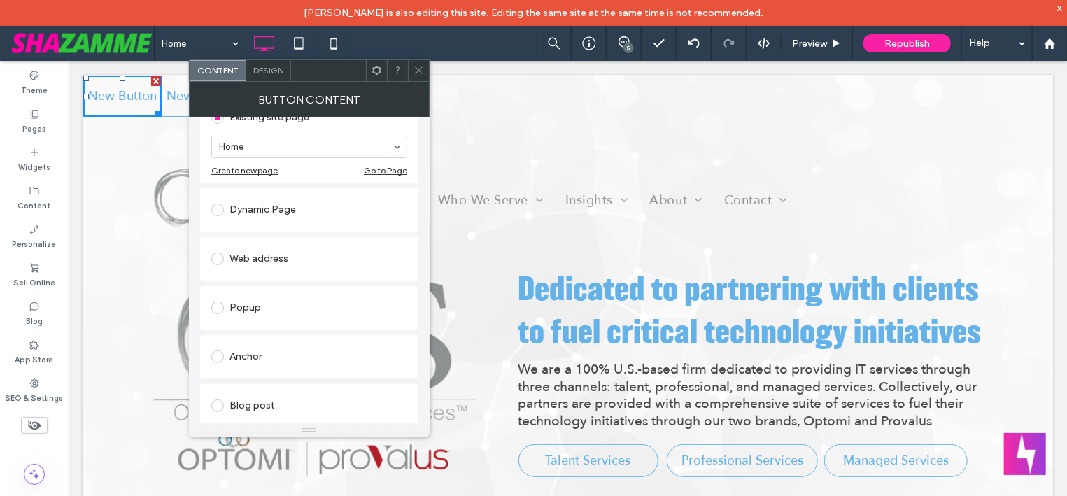
click at [294, 257] on div "Web address" at bounding box center [309, 259] width 196 height 22
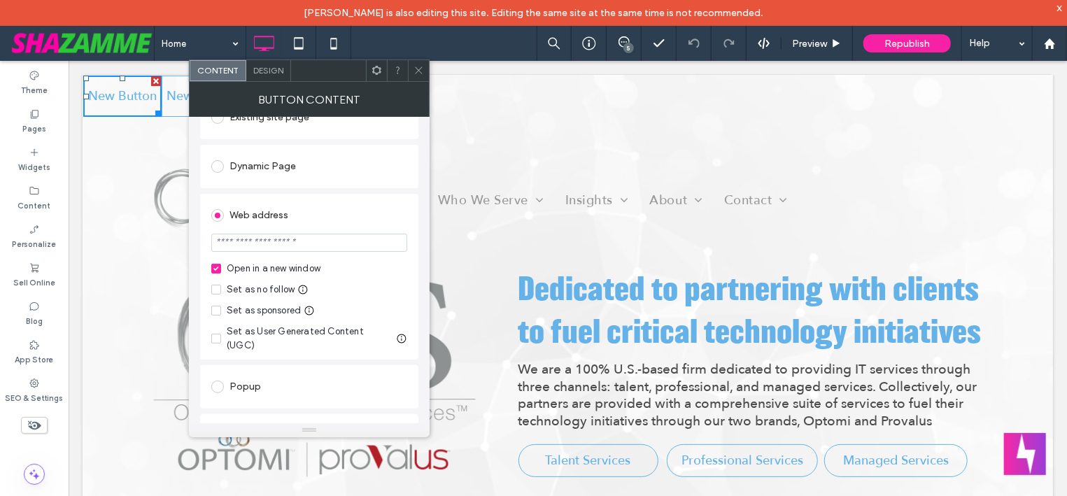
click at [288, 241] on input "url" at bounding box center [309, 243] width 196 height 18
paste input "**********"
type input "**********"
click at [369, 183] on div "Dynamic Page" at bounding box center [309, 166] width 218 height 43
click at [423, 73] on icon at bounding box center [418, 70] width 10 height 10
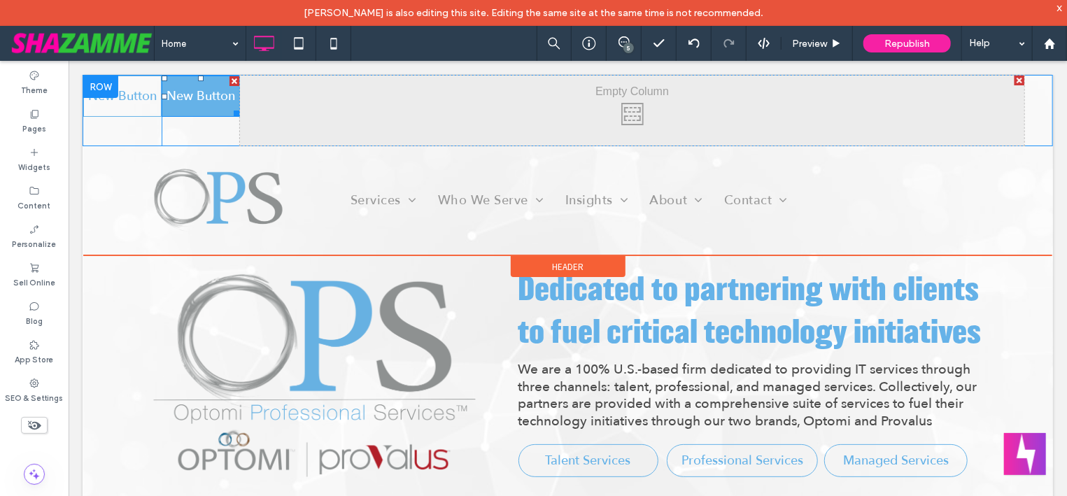
click at [206, 102] on span "New Button" at bounding box center [200, 95] width 69 height 17
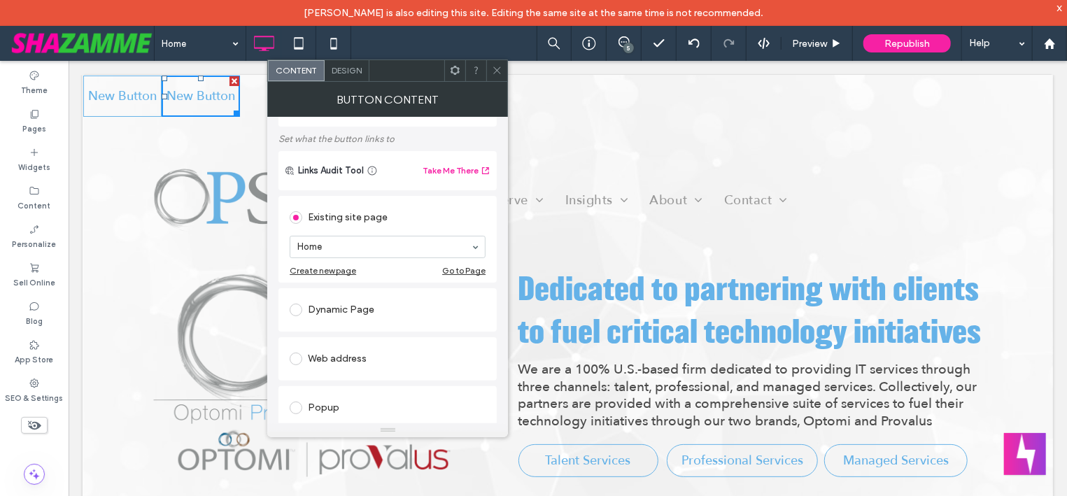
scroll to position [84, 0]
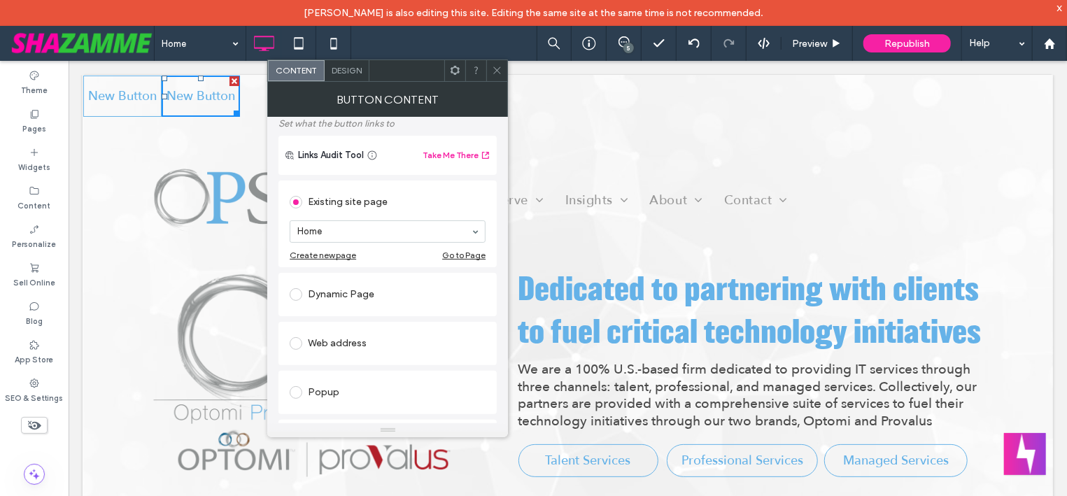
click at [355, 341] on div "Web address" at bounding box center [388, 343] width 196 height 22
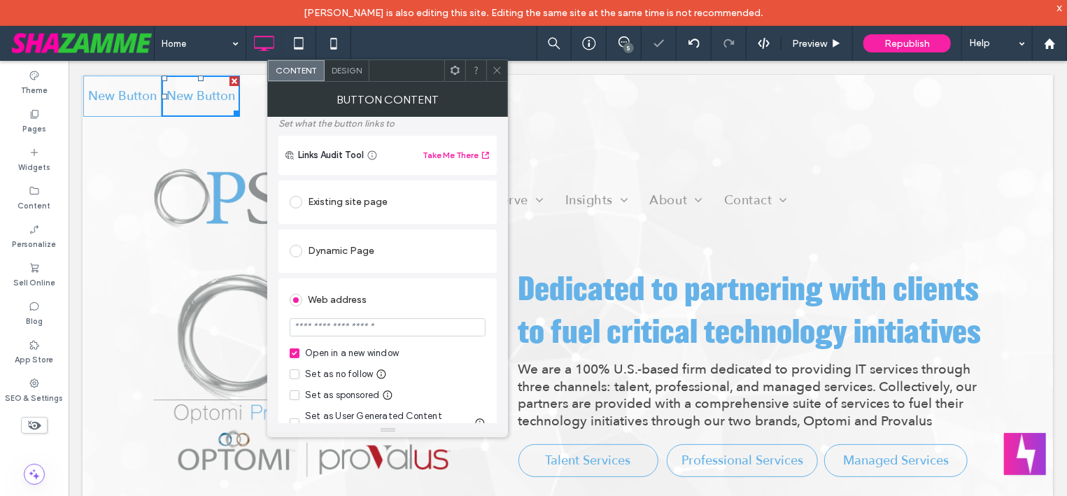
click at [349, 318] on section at bounding box center [388, 328] width 196 height 35
click at [346, 329] on input "url" at bounding box center [388, 327] width 196 height 18
paste input "**********"
type input "**********"
click at [409, 281] on div "**********" at bounding box center [387, 361] width 218 height 166
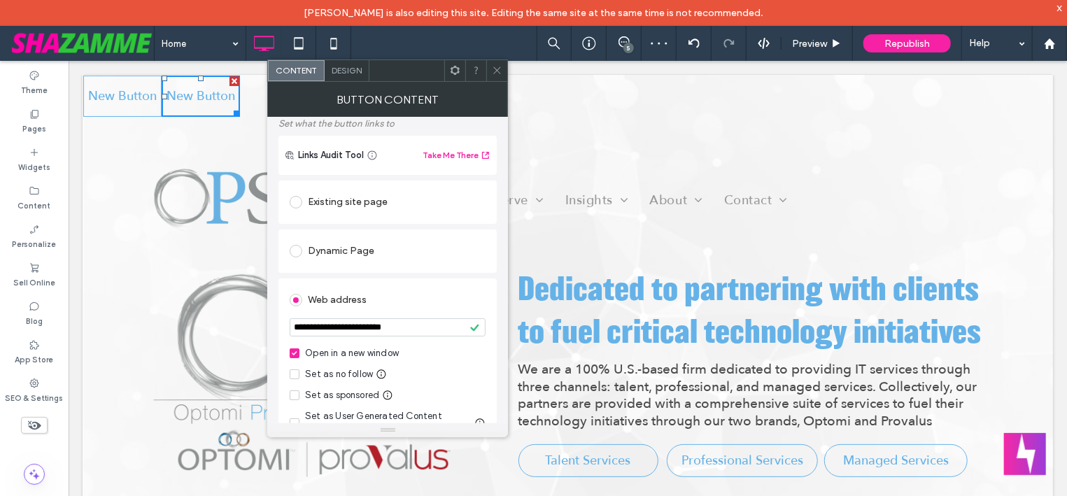
click at [497, 74] on icon at bounding box center [497, 70] width 10 height 10
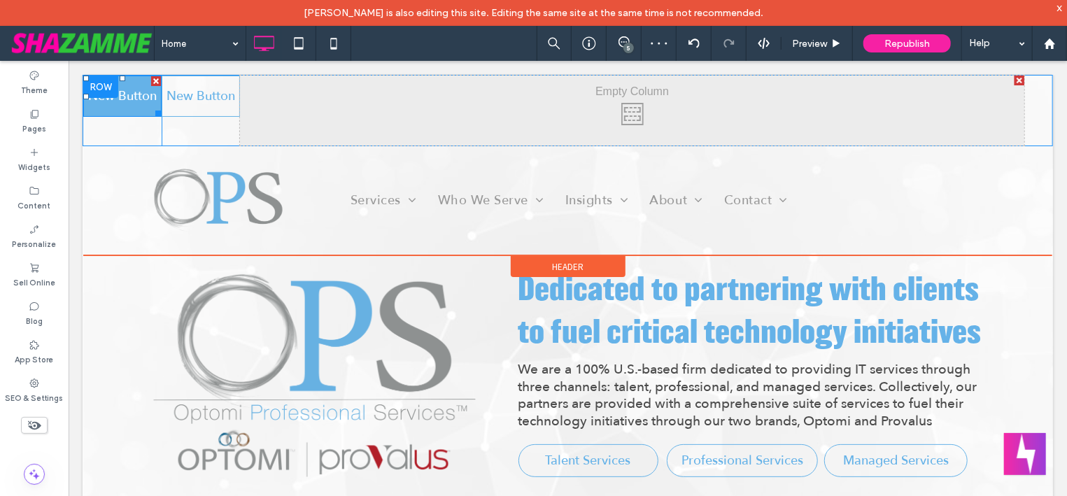
click at [129, 113] on link "New Button" at bounding box center [122, 95] width 78 height 41
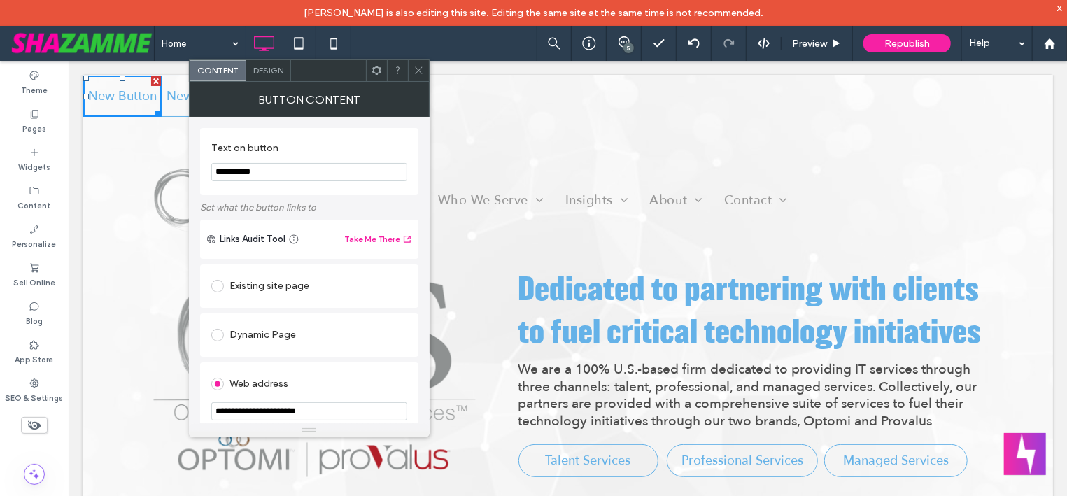
click at [262, 179] on input "**********" at bounding box center [309, 172] width 196 height 18
drag, startPoint x: 262, startPoint y: 179, endPoint x: 193, endPoint y: 179, distance: 69.3
click at [211, 179] on input "**********" at bounding box center [309, 172] width 196 height 18
type input "******"
click at [420, 66] on icon at bounding box center [418, 70] width 10 height 10
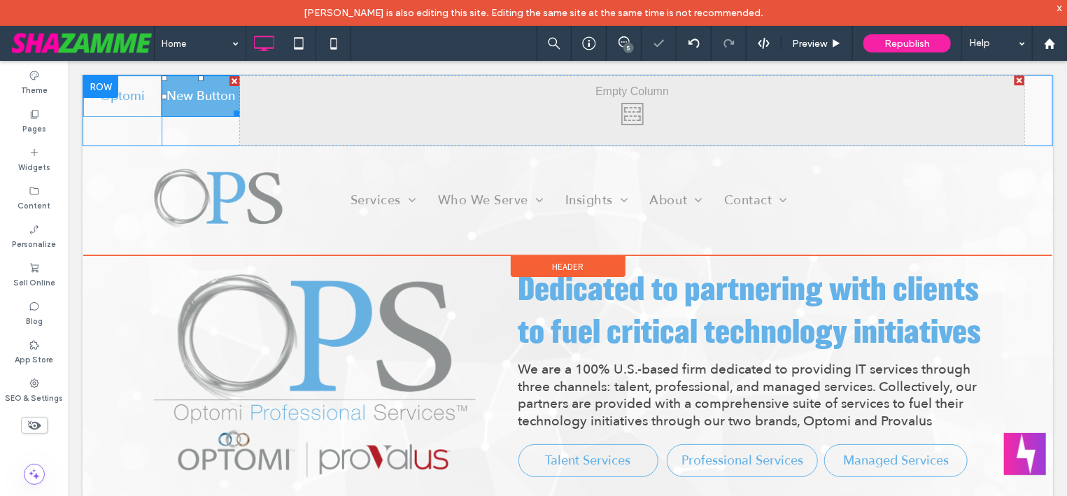
click at [206, 92] on span "New Button" at bounding box center [200, 95] width 69 height 17
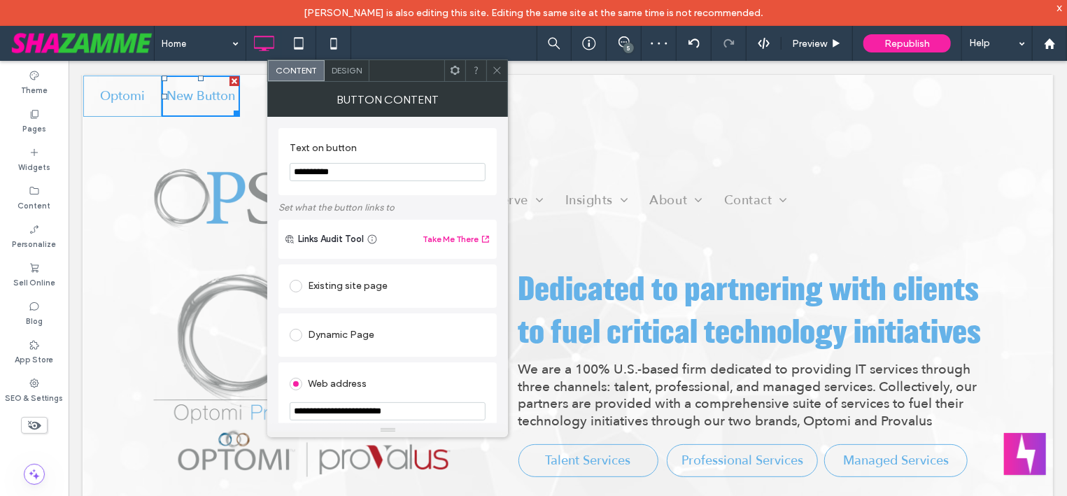
drag, startPoint x: 375, startPoint y: 176, endPoint x: 227, endPoint y: 169, distance: 148.5
click at [290, 169] on input "**********" at bounding box center [388, 172] width 196 height 18
type input "********"
click at [503, 66] on div at bounding box center [496, 70] width 21 height 21
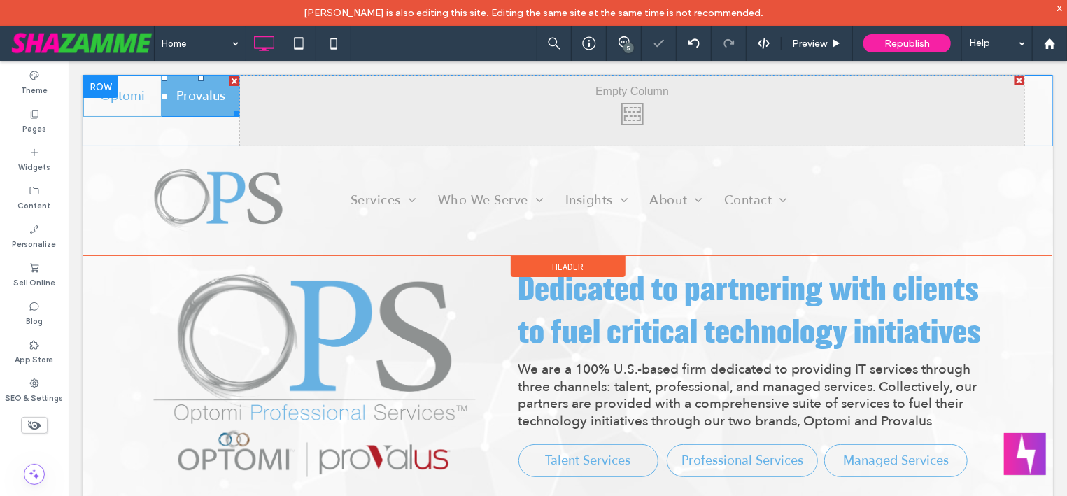
click at [201, 95] on span "Provalus" at bounding box center [200, 95] width 49 height 17
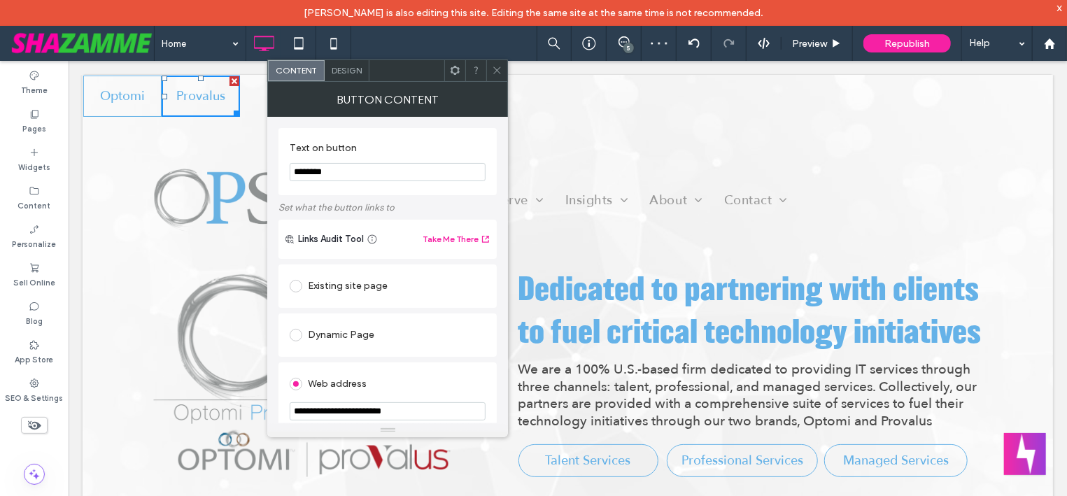
click at [356, 74] on span "Design" at bounding box center [347, 70] width 30 height 10
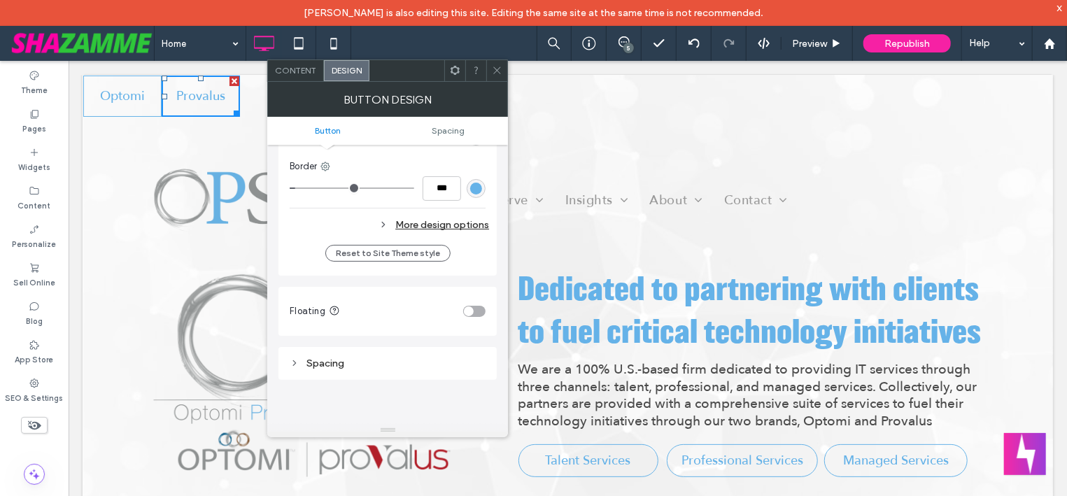
scroll to position [337, 0]
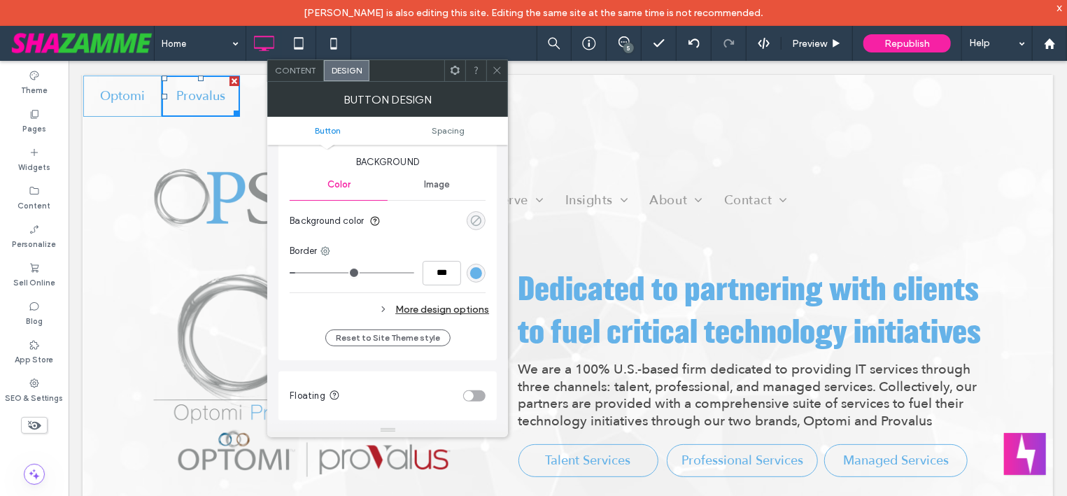
click at [473, 217] on div "rgba(0, 0, 0, 0)" at bounding box center [476, 221] width 12 height 12
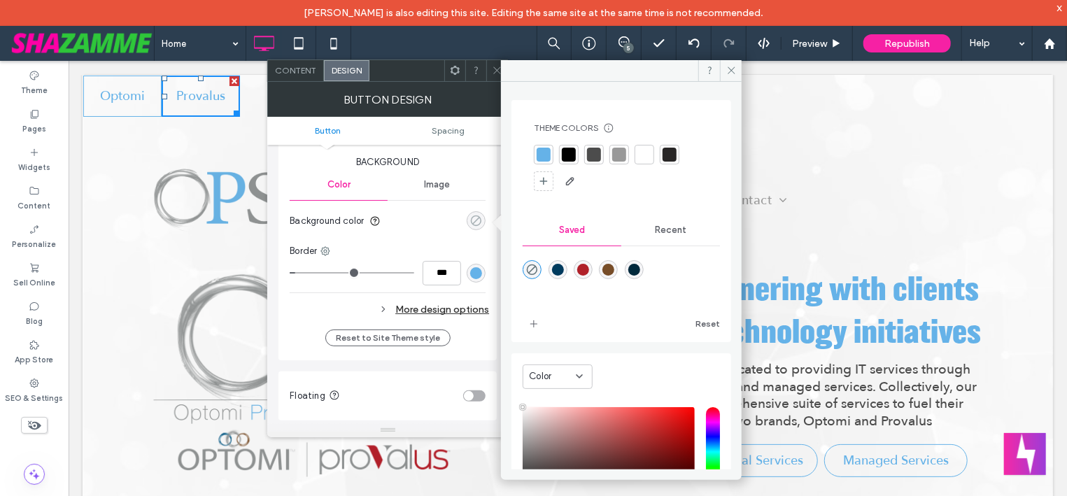
type input "**"
click at [584, 266] on div "rgba(176,33,41,1)" at bounding box center [583, 270] width 12 height 12
type input "*******"
type input "***"
type input "****"
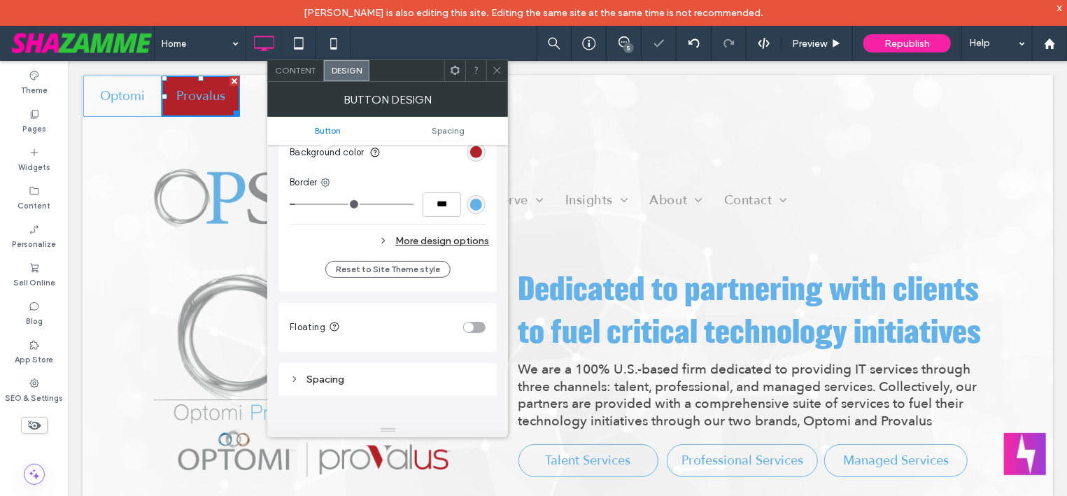
scroll to position [422, 0]
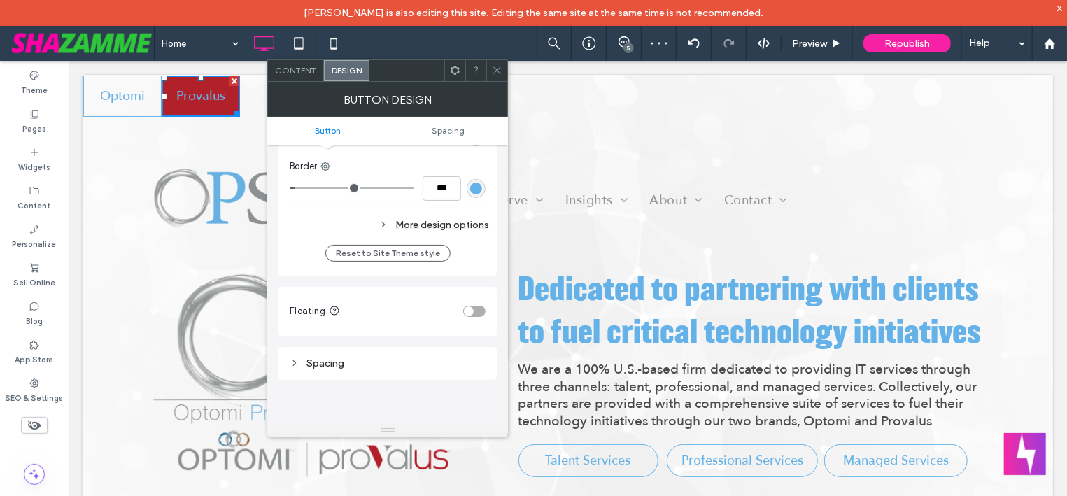
click at [477, 190] on div "rgb(101, 178, 232)" at bounding box center [476, 189] width 12 height 12
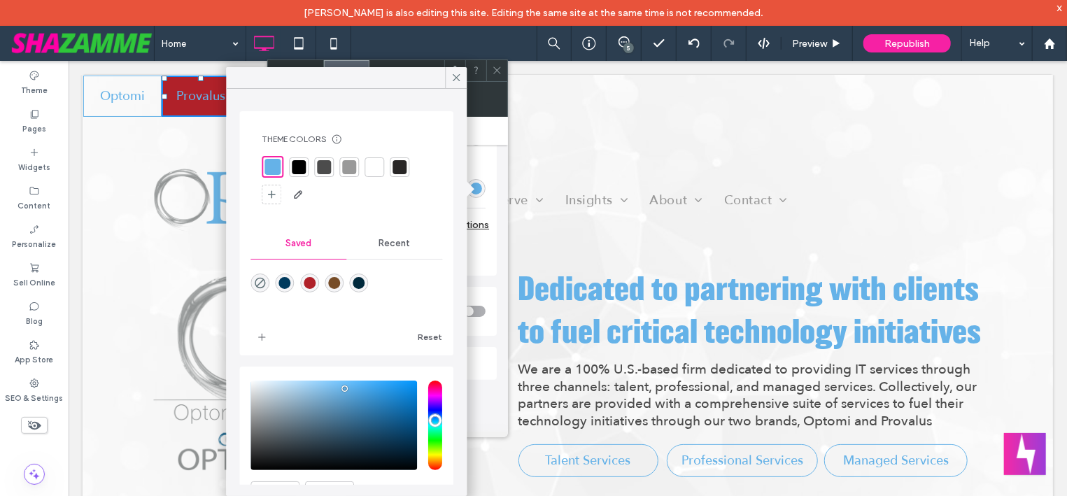
click at [313, 281] on div "rgba(176,33,41,1)" at bounding box center [310, 283] width 12 height 12
type input "*"
type input "*******"
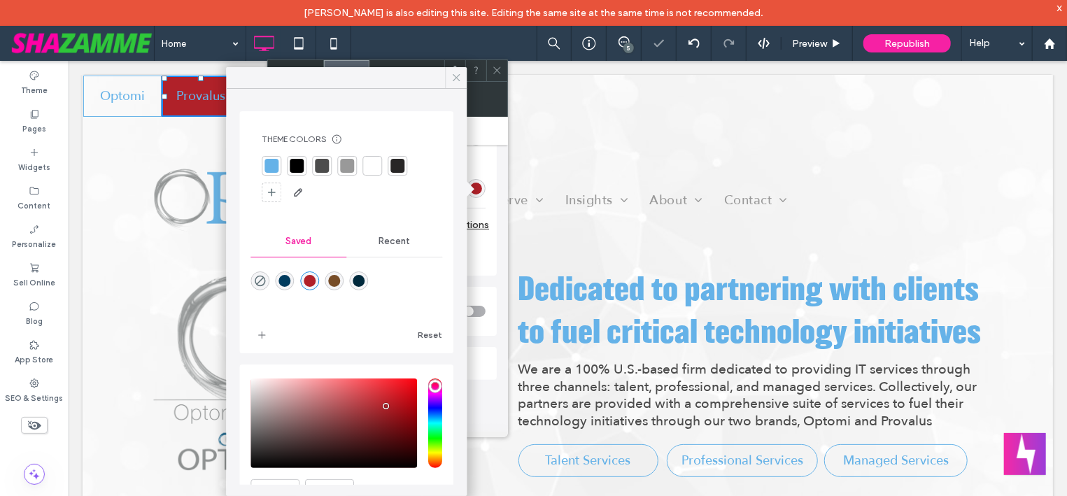
click at [454, 74] on use at bounding box center [456, 77] width 7 height 7
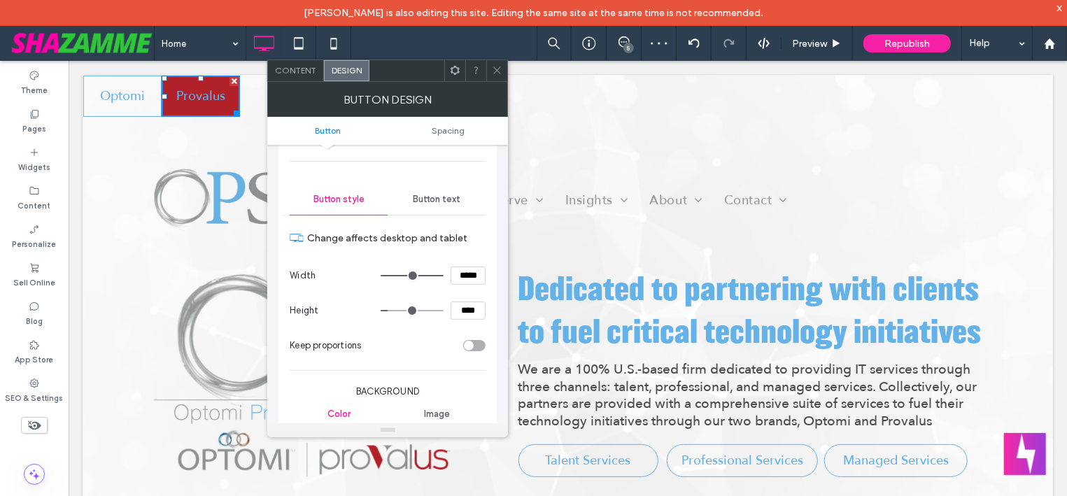
scroll to position [84, 0]
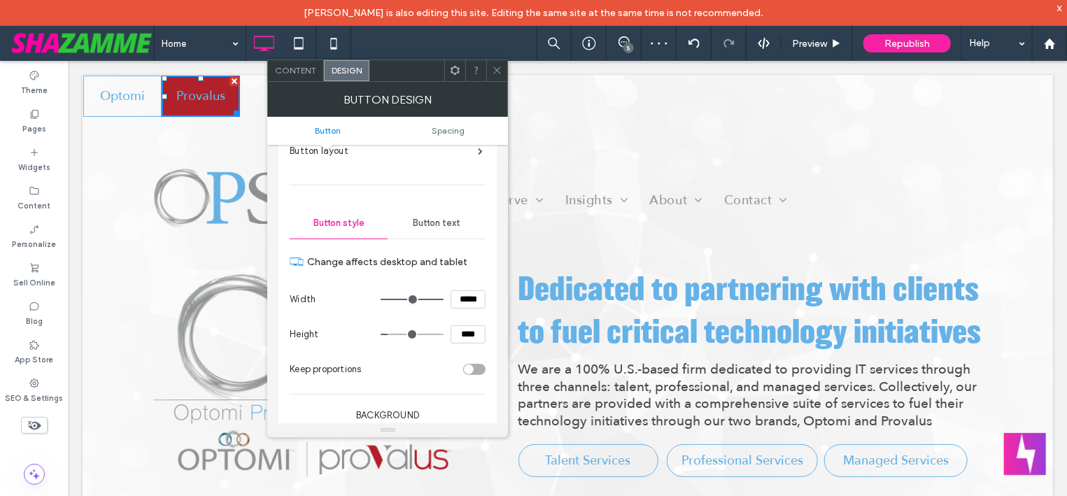
click at [444, 215] on div "Button text" at bounding box center [437, 223] width 98 height 31
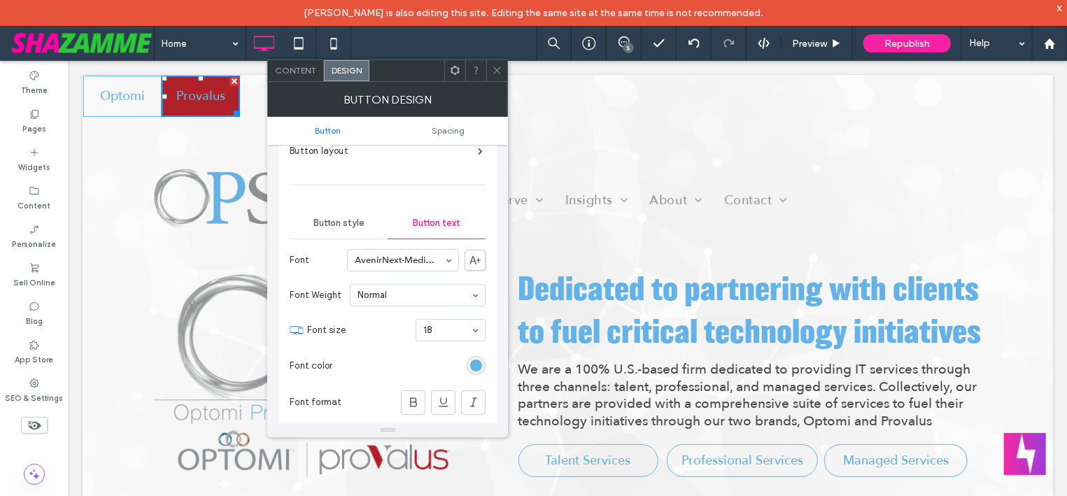
click at [471, 360] on div "rgb(101, 178, 232)" at bounding box center [476, 365] width 19 height 19
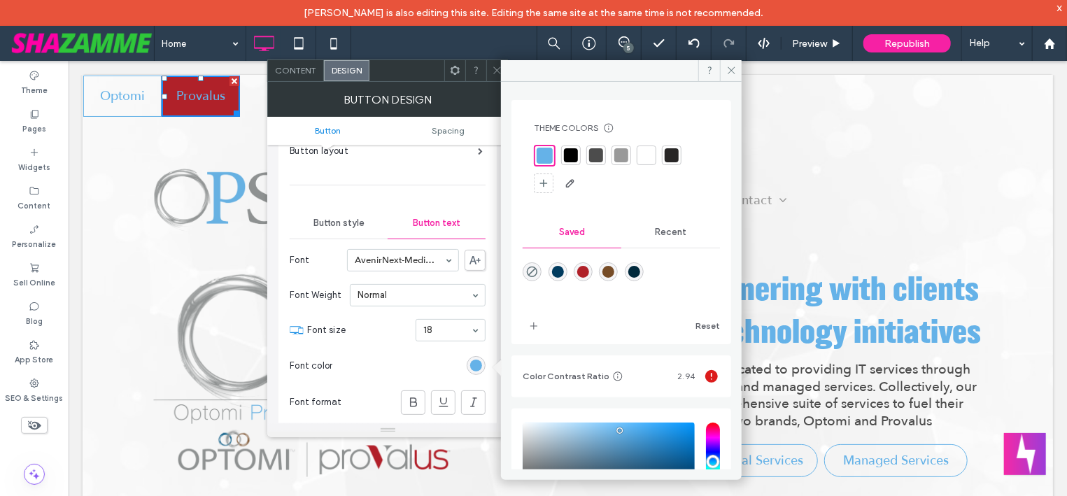
click at [574, 152] on div at bounding box center [571, 155] width 14 height 14
click at [674, 149] on div at bounding box center [672, 156] width 20 height 20
click at [645, 151] on div at bounding box center [644, 155] width 14 height 14
click at [734, 72] on icon at bounding box center [731, 70] width 10 height 10
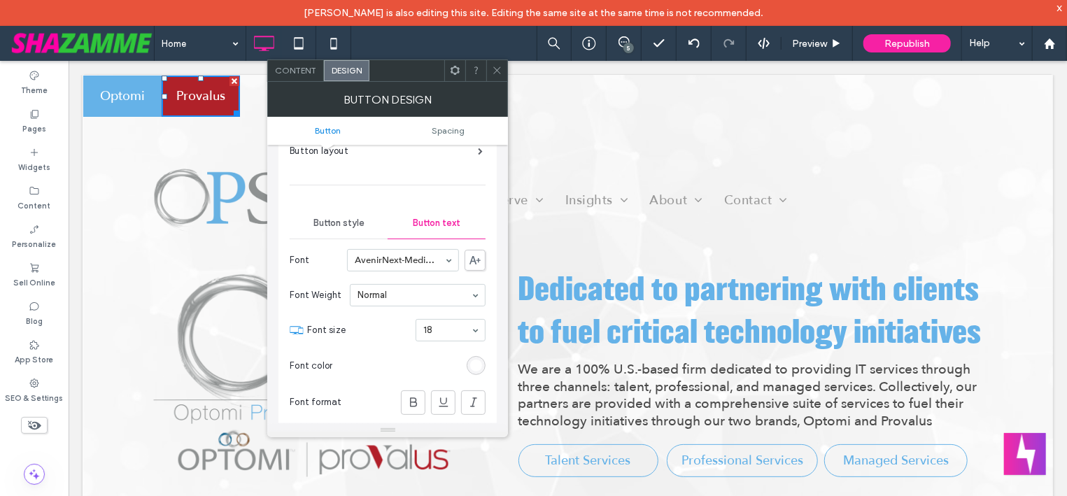
click at [120, 91] on span "Optomi" at bounding box center [121, 95] width 45 height 17
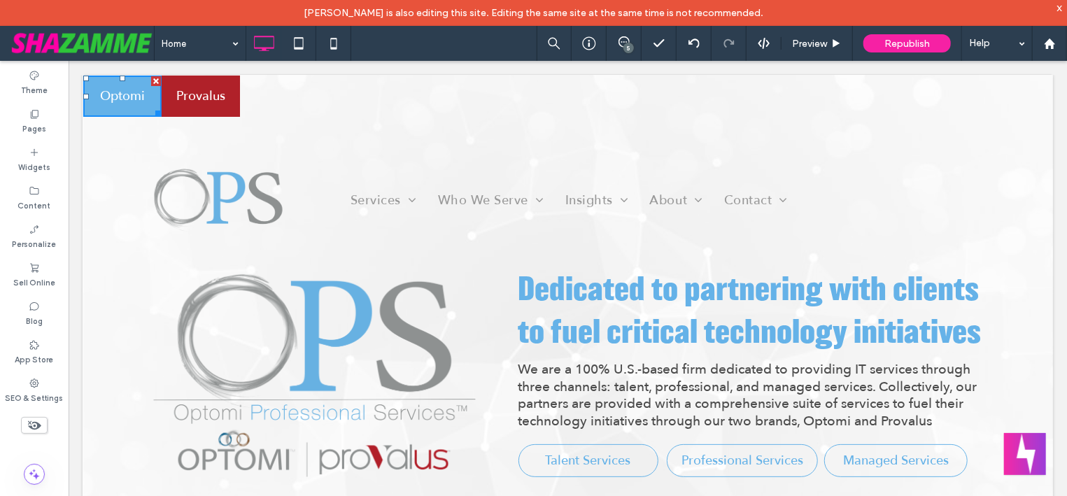
click at [148, 102] on link "Optomi" at bounding box center [122, 95] width 78 height 41
click at [221, 99] on span "Provalus" at bounding box center [200, 95] width 49 height 17
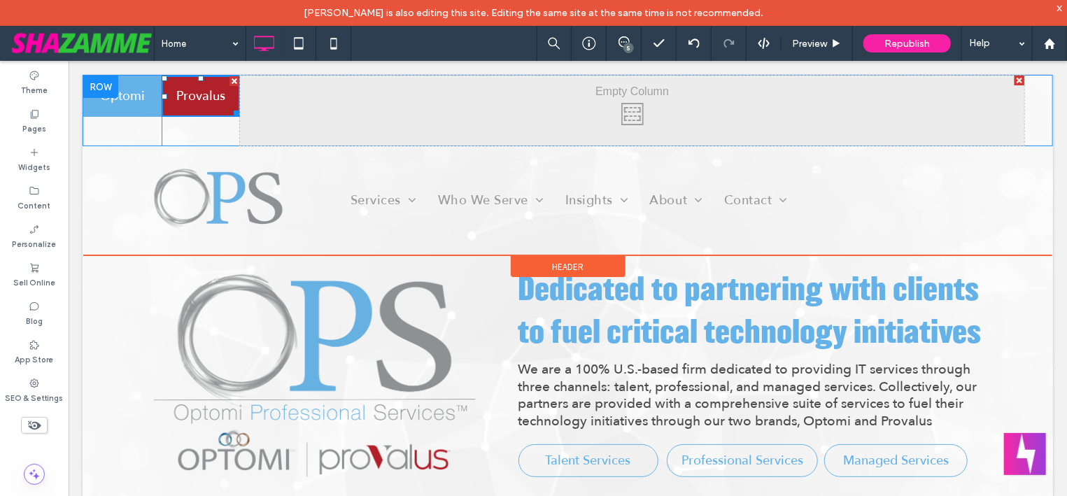
click at [157, 92] on div at bounding box center [158, 110] width 3 height 70
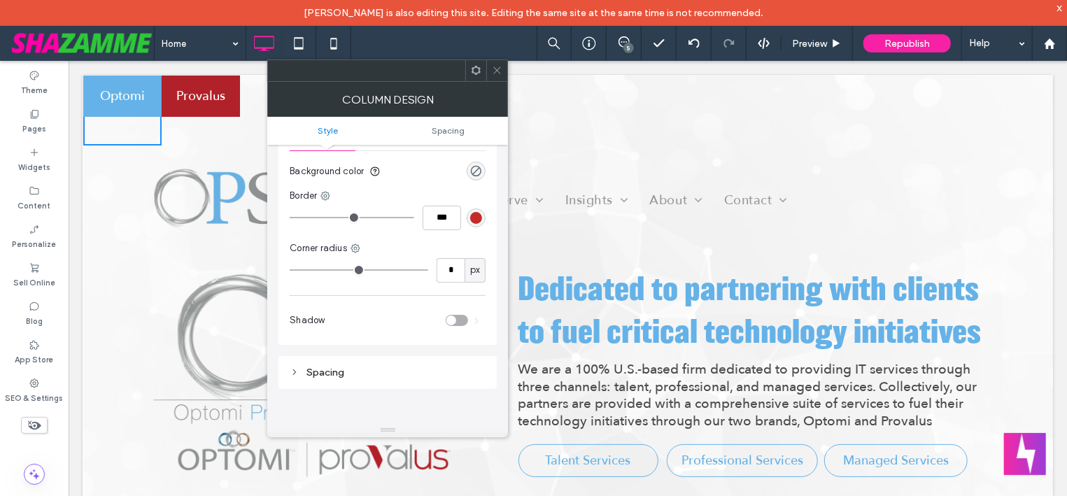
click at [104, 91] on span "Optomi" at bounding box center [121, 95] width 45 height 17
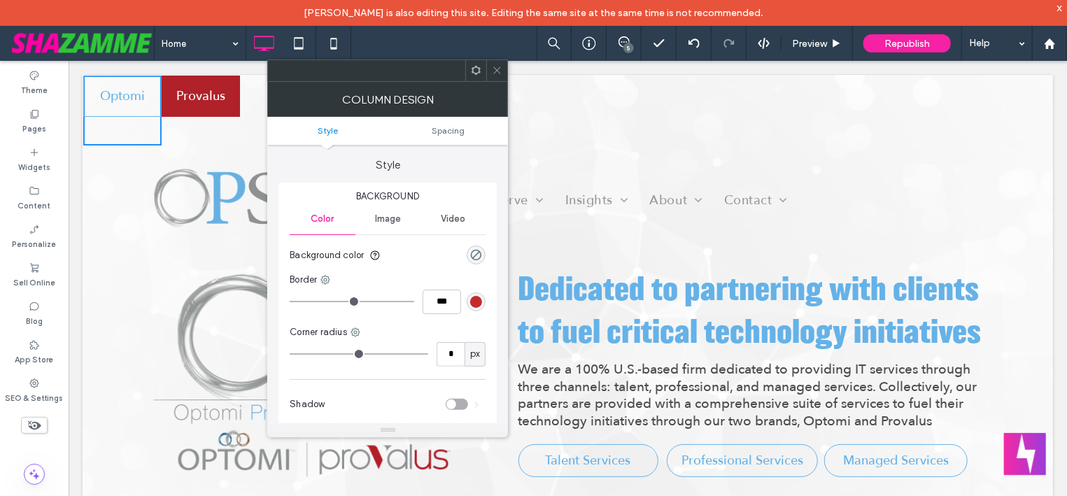
click at [494, 79] on span at bounding box center [497, 70] width 10 height 21
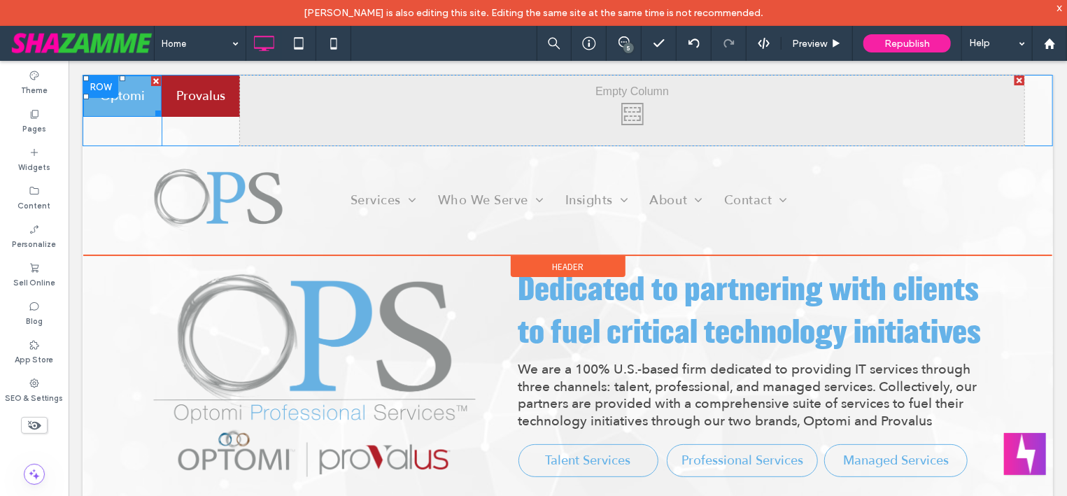
click at [109, 99] on span "Optomi" at bounding box center [121, 95] width 45 height 17
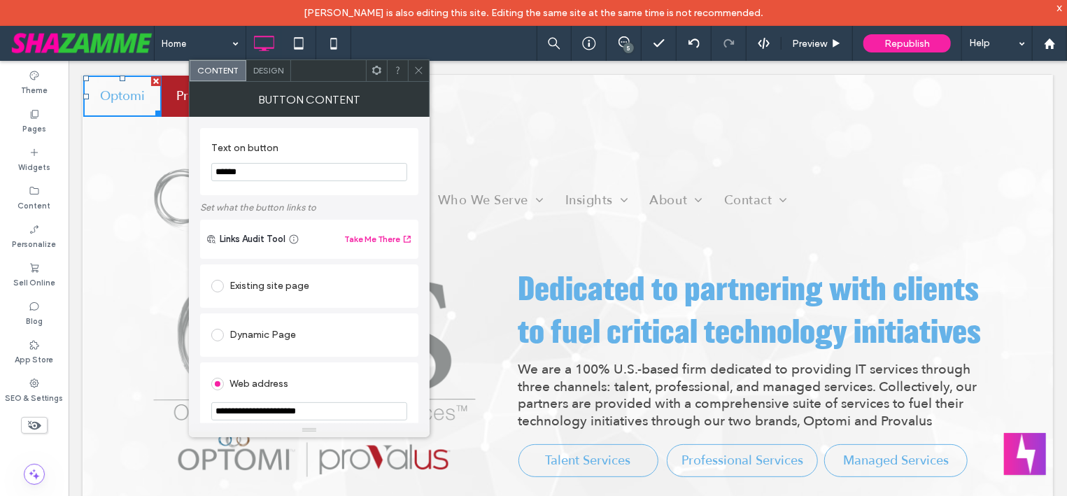
click at [261, 80] on div "Design" at bounding box center [268, 70] width 45 height 21
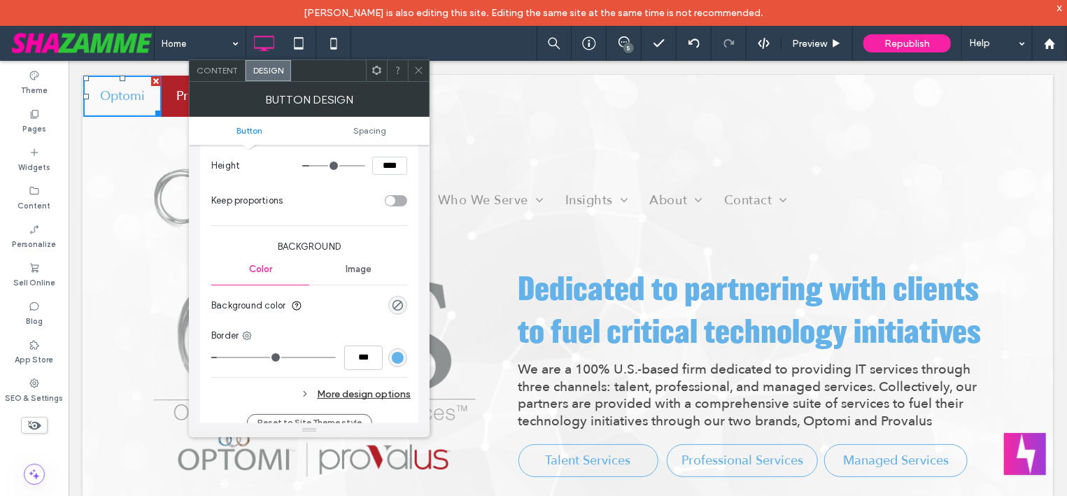
scroll to position [337, 0]
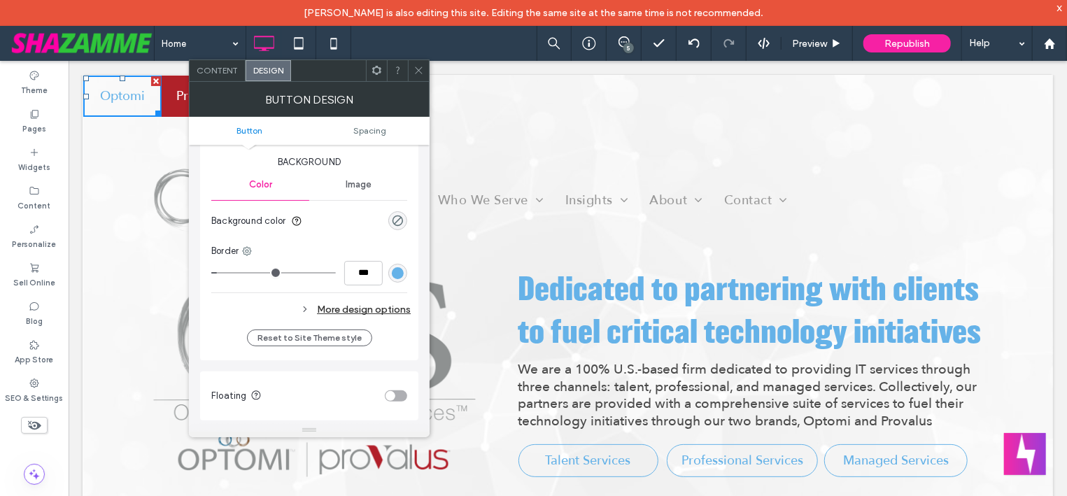
click at [409, 216] on div "Primary Secondary Button layout Button style Button text Change affects desktop…" at bounding box center [309, 89] width 218 height 541
click at [399, 223] on div "rgba(0, 0, 0, 0)" at bounding box center [398, 221] width 12 height 12
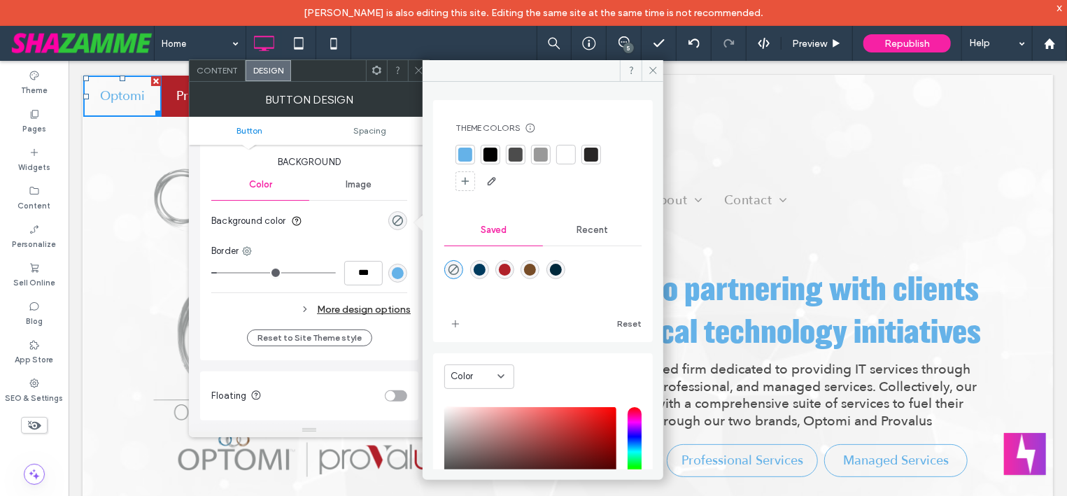
click at [475, 266] on div "rgba(0,59,94,1)" at bounding box center [480, 270] width 12 height 12
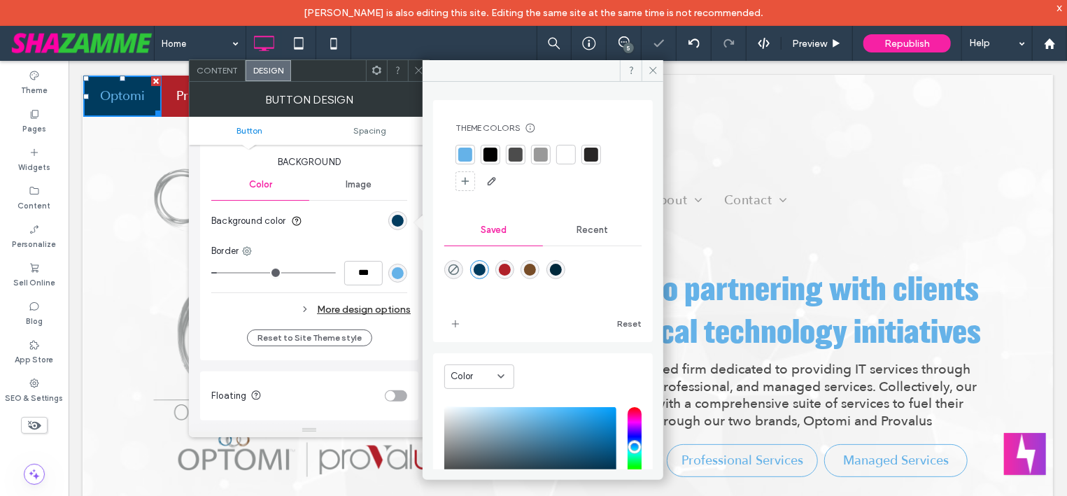
type input "*******"
type input "***"
type input "****"
click at [564, 152] on div at bounding box center [566, 155] width 14 height 14
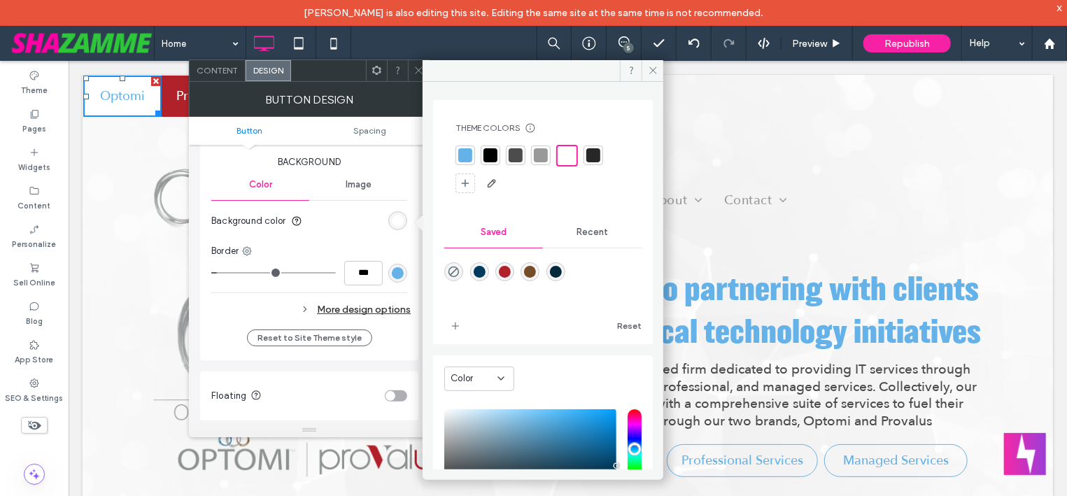
click at [392, 273] on div "rgb(101, 178, 232)" at bounding box center [398, 273] width 12 height 12
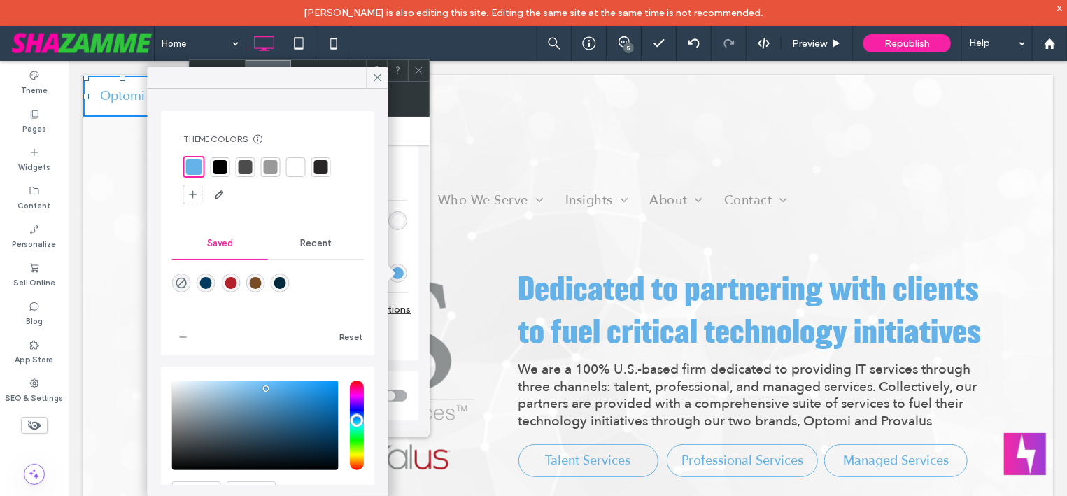
click at [203, 286] on div "rgba(0,59,94,1)" at bounding box center [206, 283] width 12 height 12
type input "*"
type input "*******"
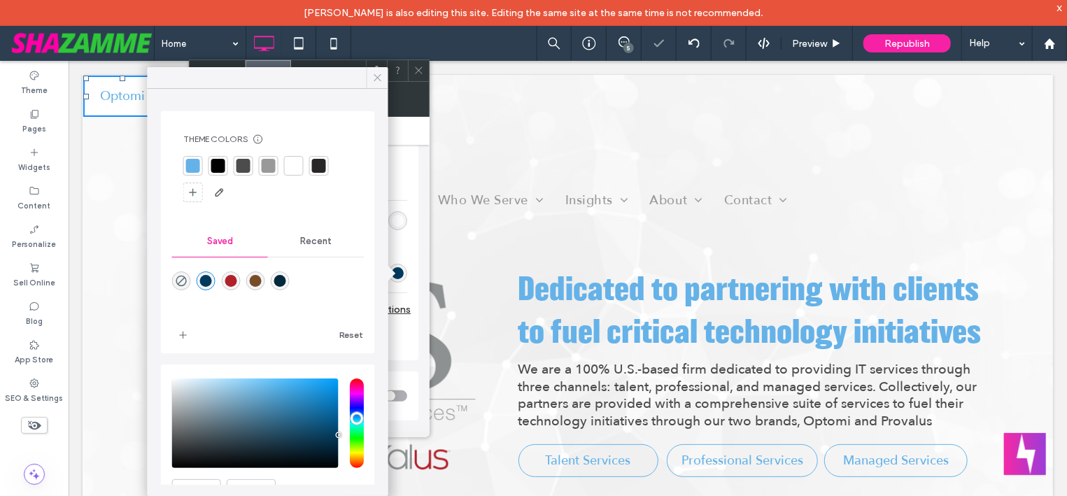
click at [378, 76] on icon at bounding box center [377, 77] width 13 height 13
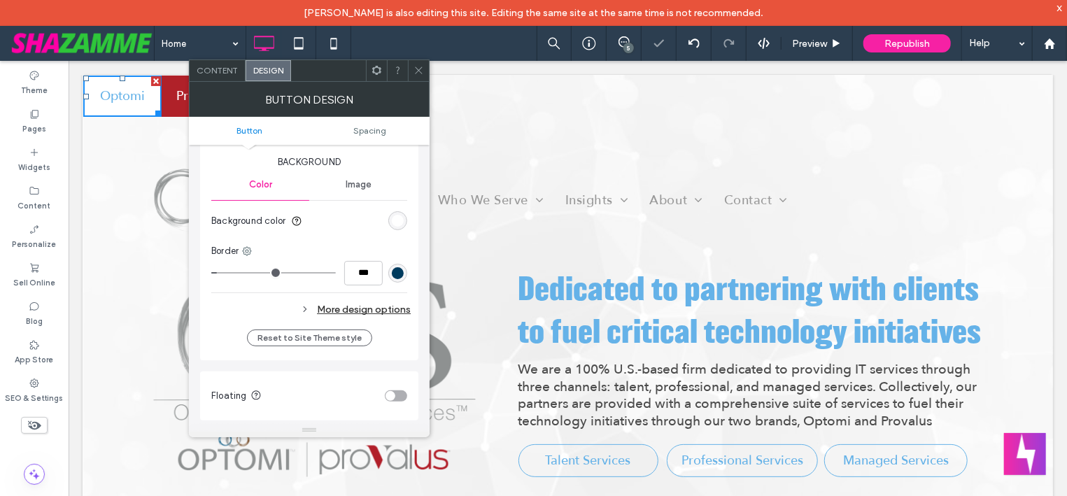
click at [395, 220] on div "rgba(255, 255, 255, 1)" at bounding box center [398, 221] width 12 height 12
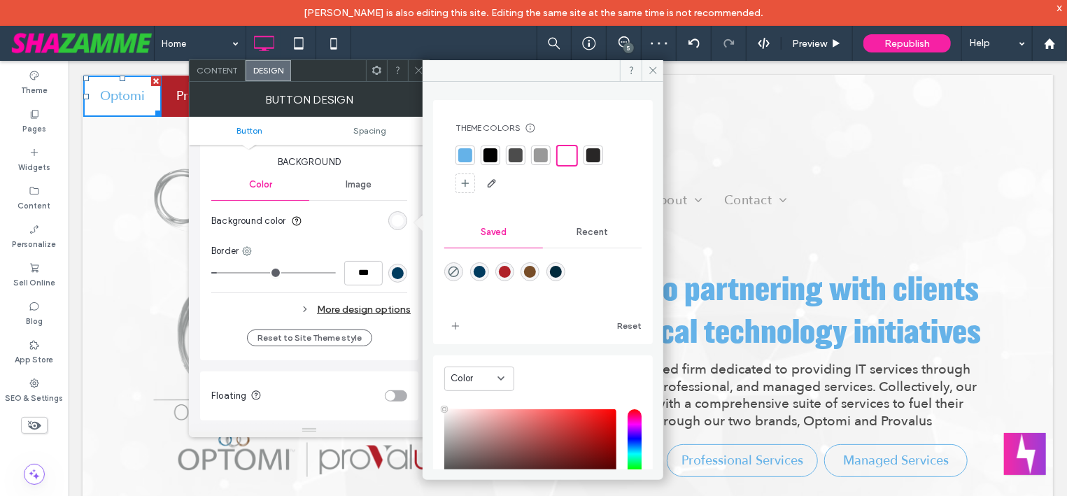
type input "****"
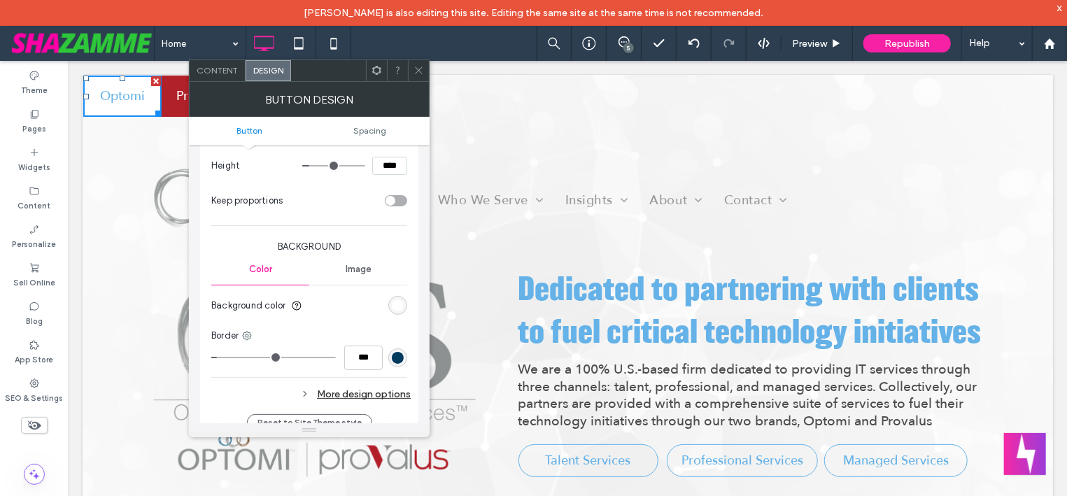
scroll to position [422, 0]
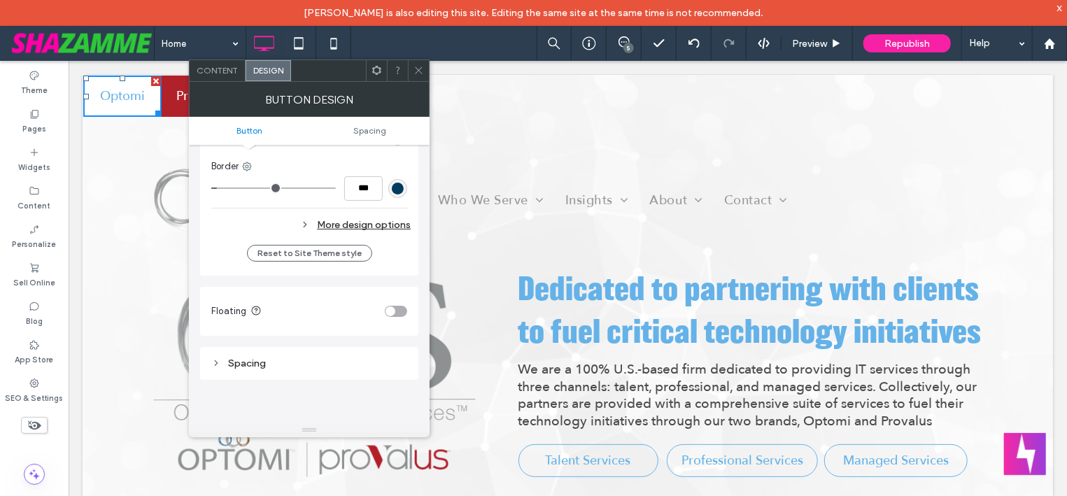
click at [366, 225] on div "More design options" at bounding box center [310, 224] width 199 height 19
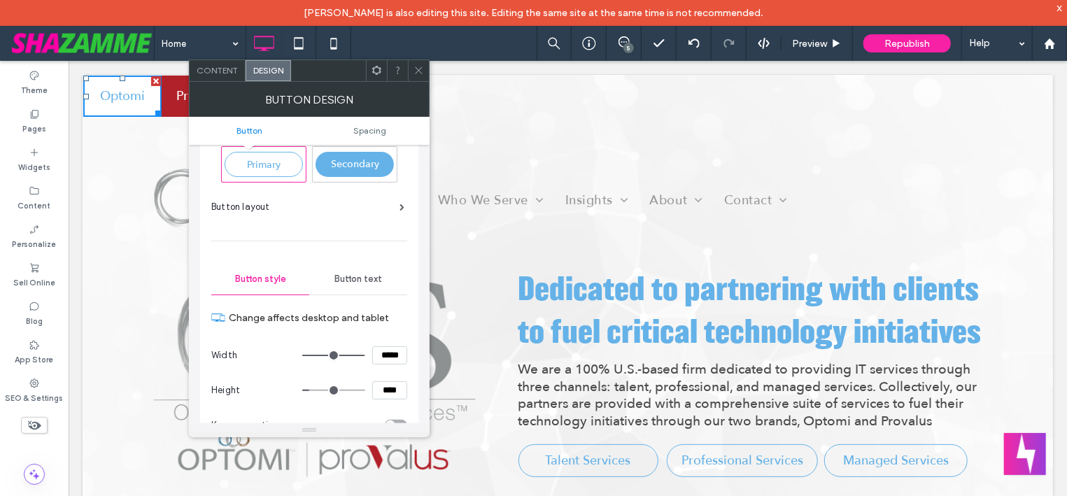
scroll to position [0, 0]
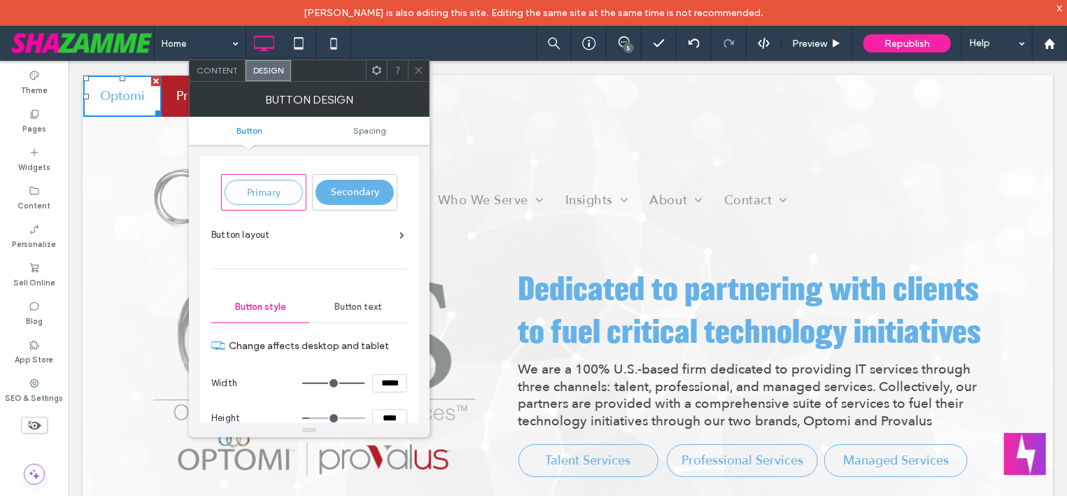
click at [361, 308] on span "Button text" at bounding box center [358, 307] width 48 height 11
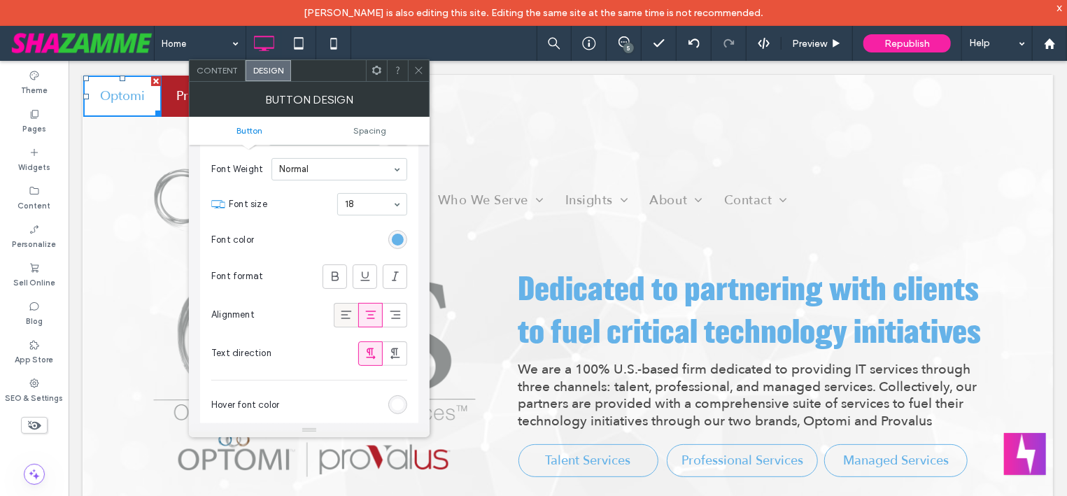
scroll to position [253, 0]
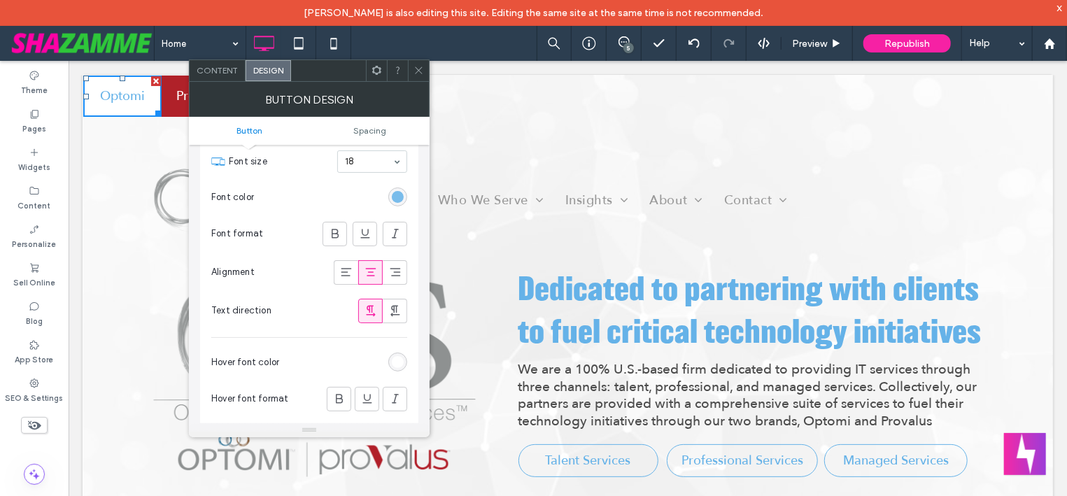
click at [397, 198] on div "rgb(101, 178, 232)" at bounding box center [398, 197] width 12 height 12
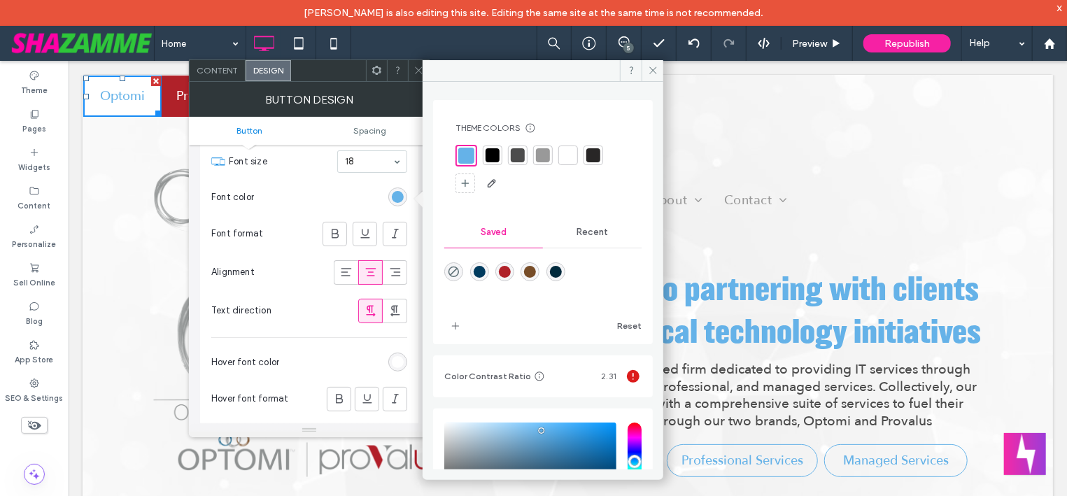
click at [481, 280] on div "rgba(0,59,94,1)" at bounding box center [479, 271] width 19 height 19
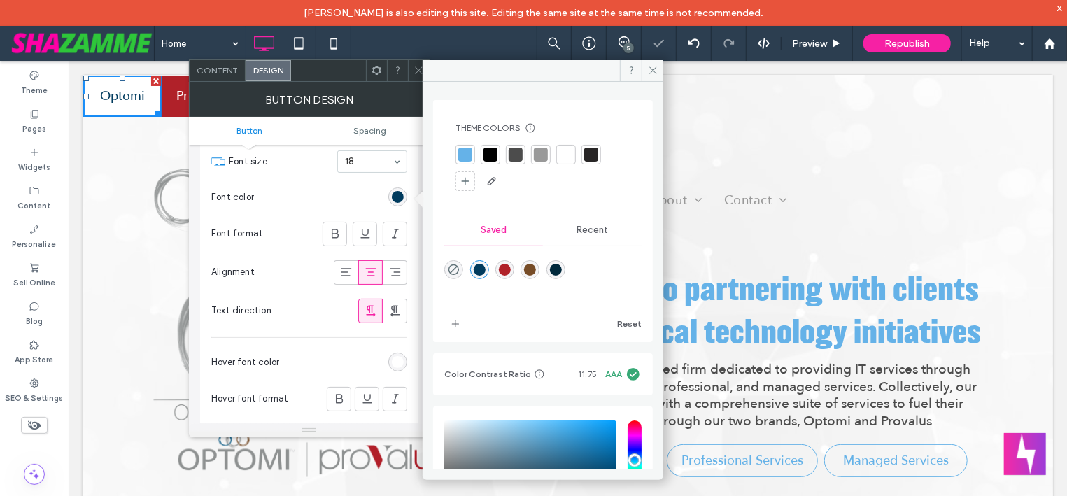
click at [481, 269] on div "rgba(0,59,94,1)" at bounding box center [480, 270] width 12 height 12
click at [557, 273] on div "rgba(0,41,60,1)" at bounding box center [556, 270] width 12 height 12
type input "*******"
click at [415, 67] on icon at bounding box center [418, 70] width 10 height 10
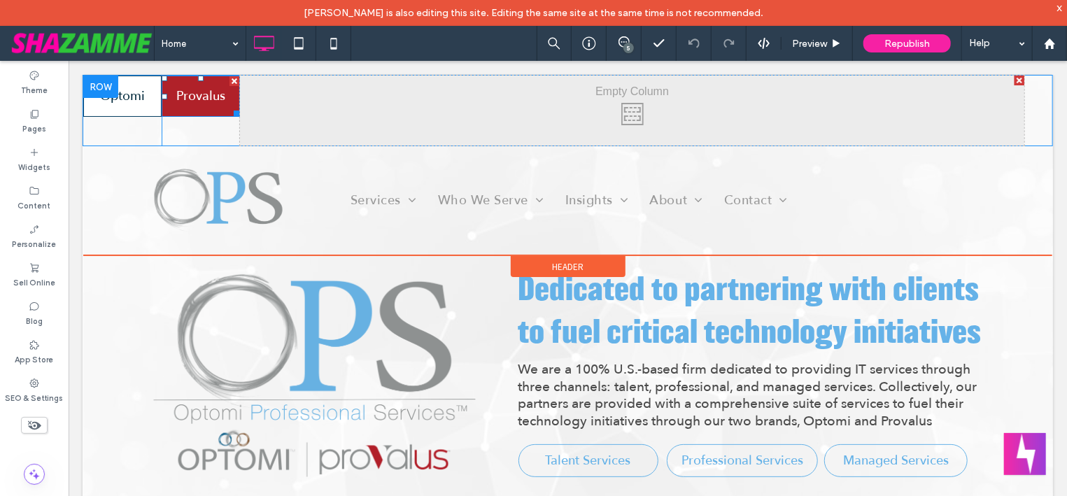
click at [199, 101] on span "Provalus" at bounding box center [200, 95] width 49 height 17
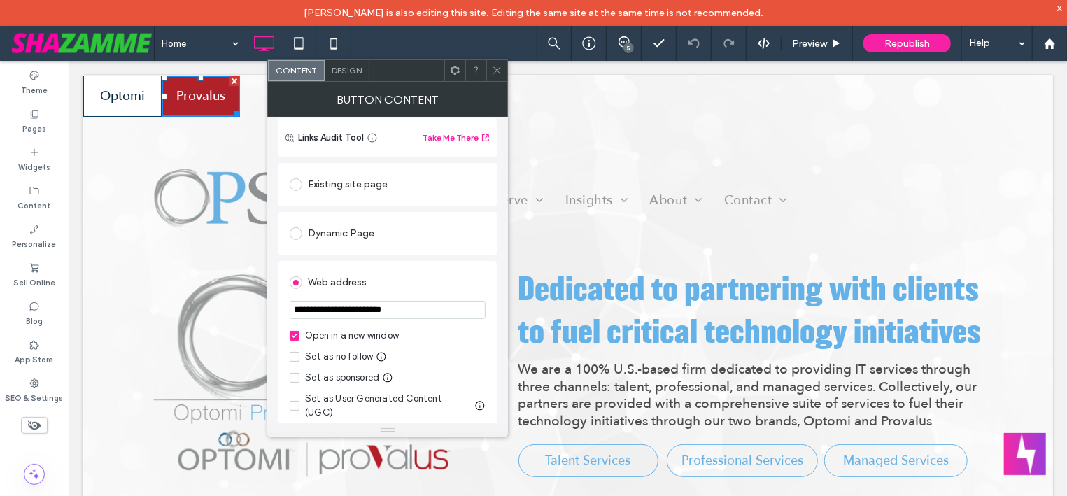
scroll to position [169, 0]
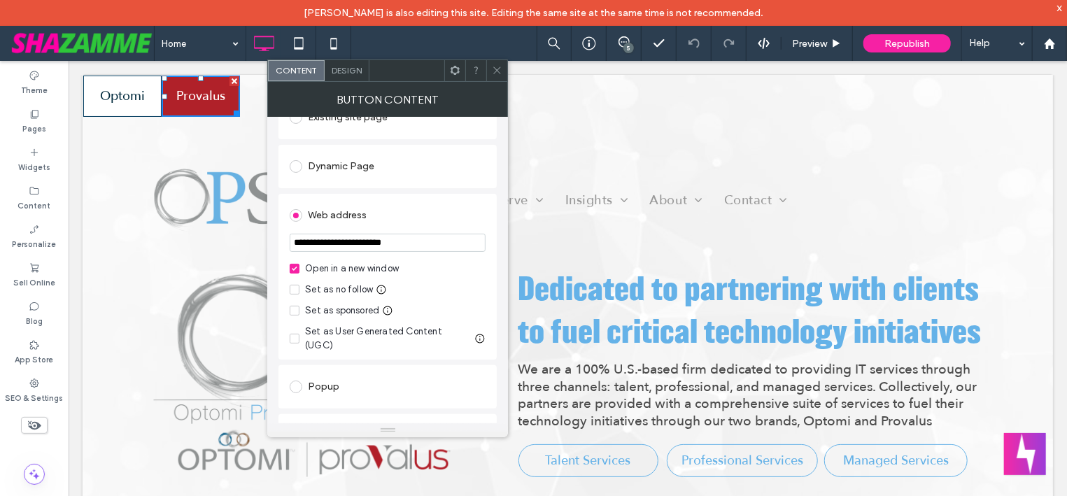
click at [355, 73] on span "Design" at bounding box center [347, 70] width 30 height 10
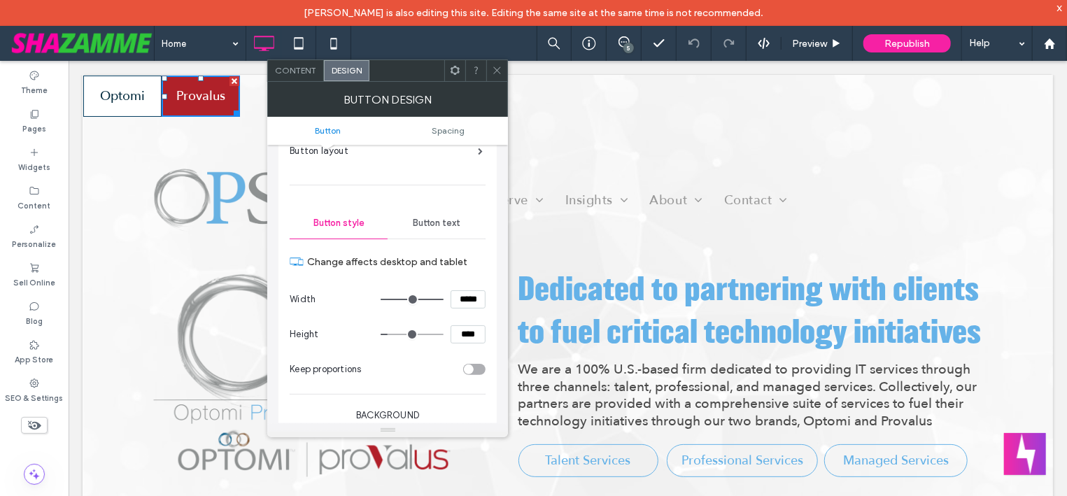
scroll to position [0, 0]
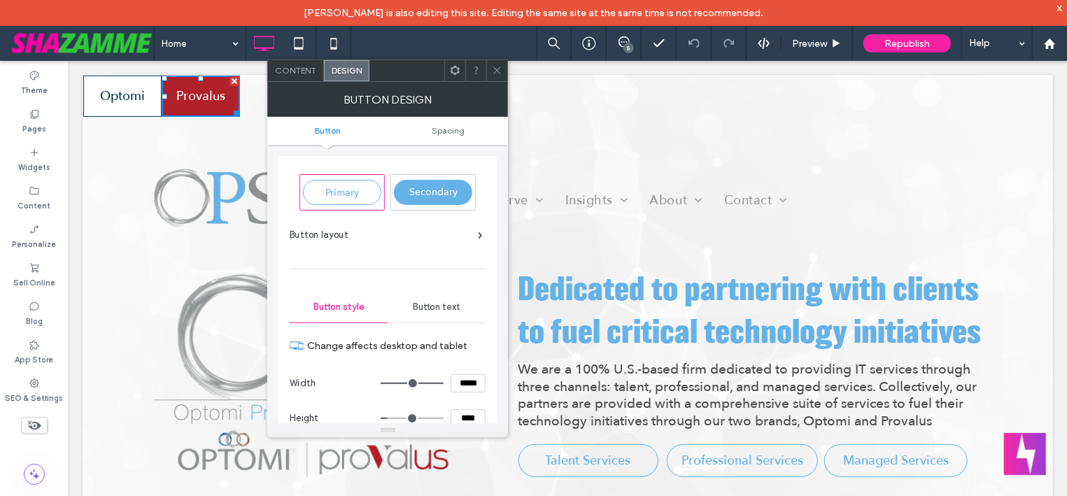
click at [483, 230] on div "Button layout" at bounding box center [388, 240] width 196 height 25
click at [476, 243] on div "Button layout" at bounding box center [388, 240] width 196 height 25
click at [479, 235] on span at bounding box center [480, 235] width 5 height 7
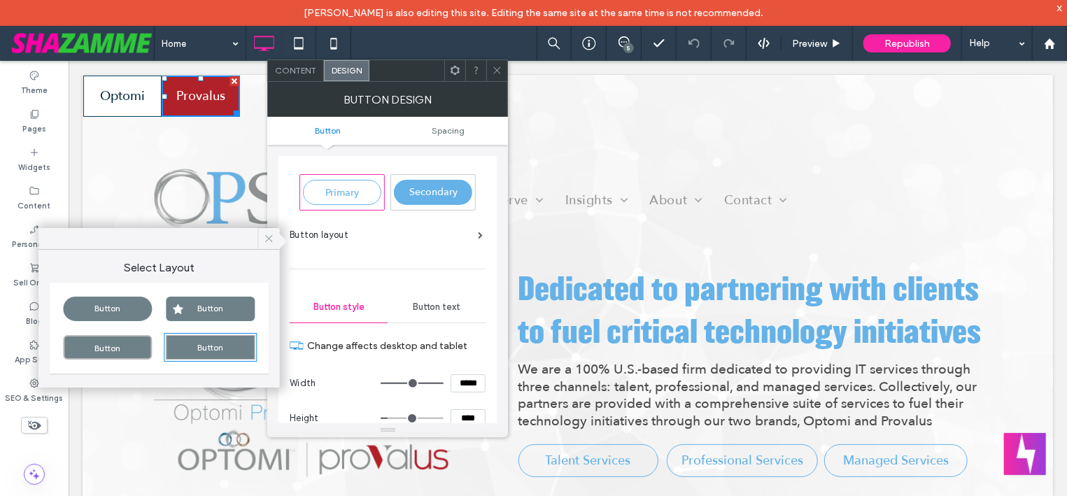
click at [266, 236] on icon at bounding box center [268, 238] width 13 height 13
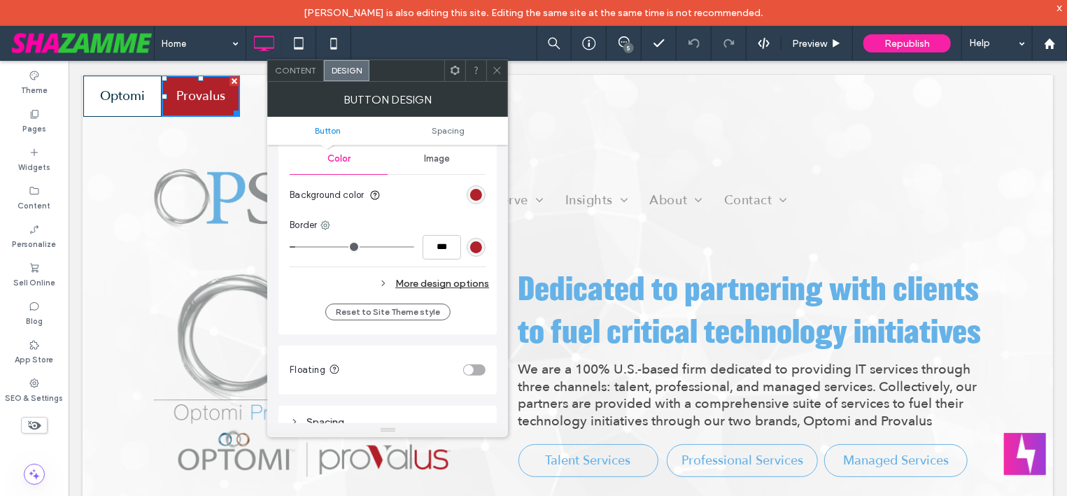
scroll to position [337, 0]
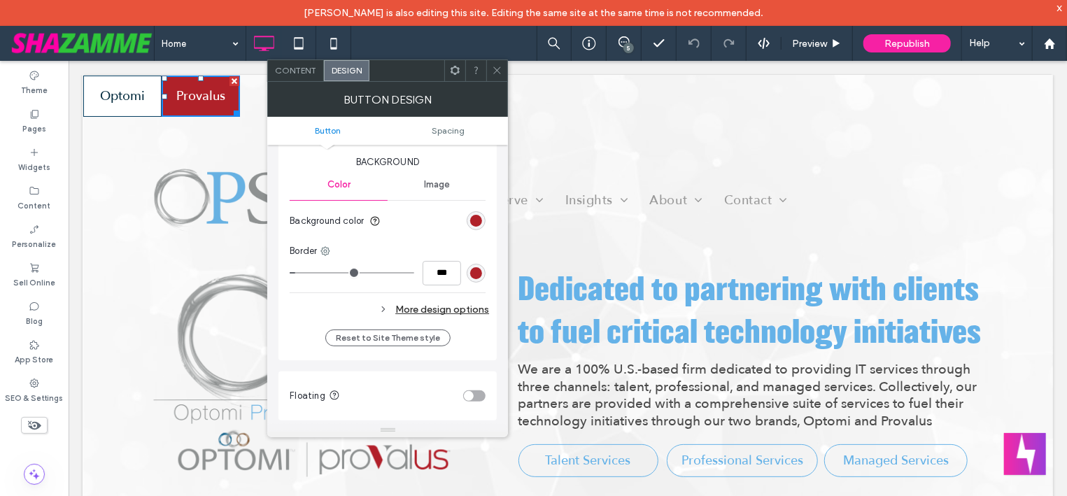
click at [469, 222] on div "rgb(176, 33, 41)" at bounding box center [476, 220] width 19 height 19
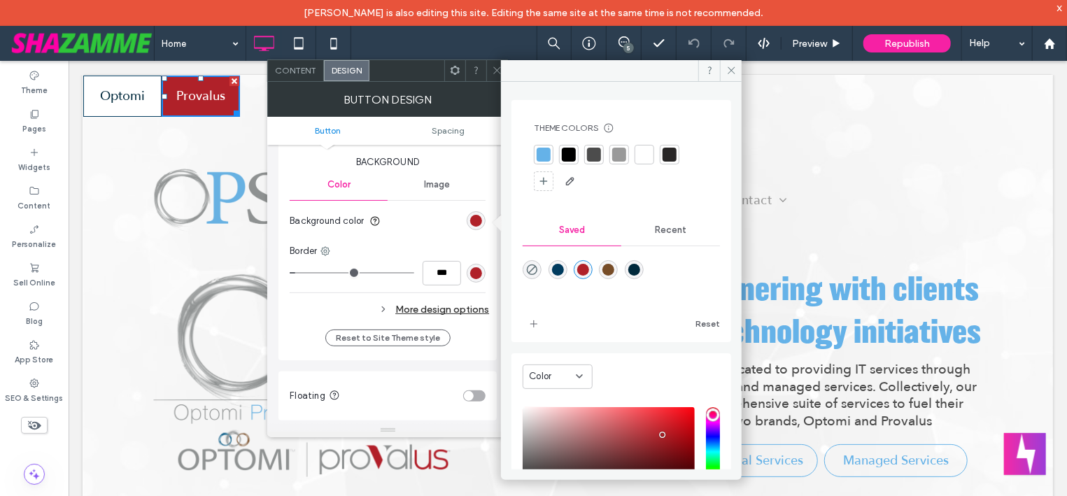
click at [642, 160] on div at bounding box center [644, 155] width 14 height 14
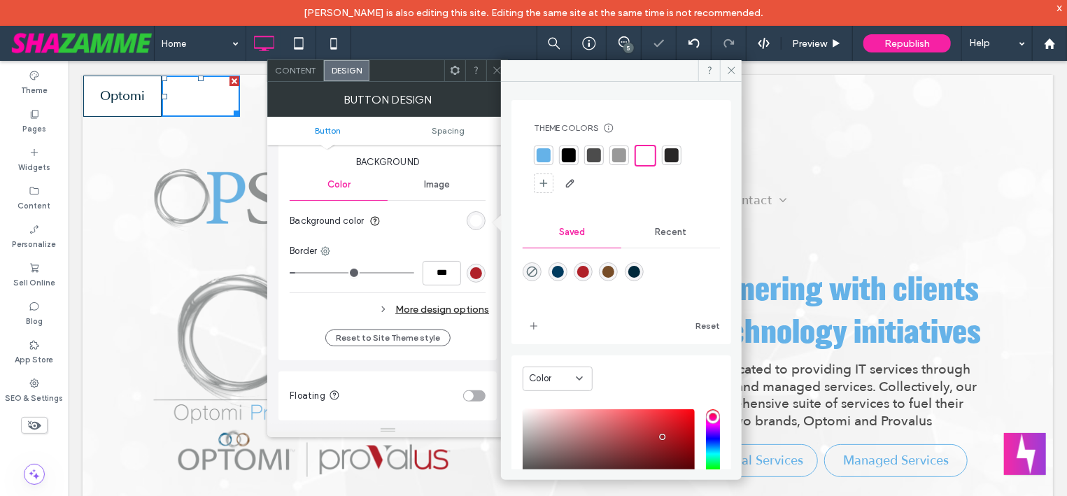
click at [477, 269] on div "rgb(176, 33, 41)" at bounding box center [476, 273] width 12 height 12
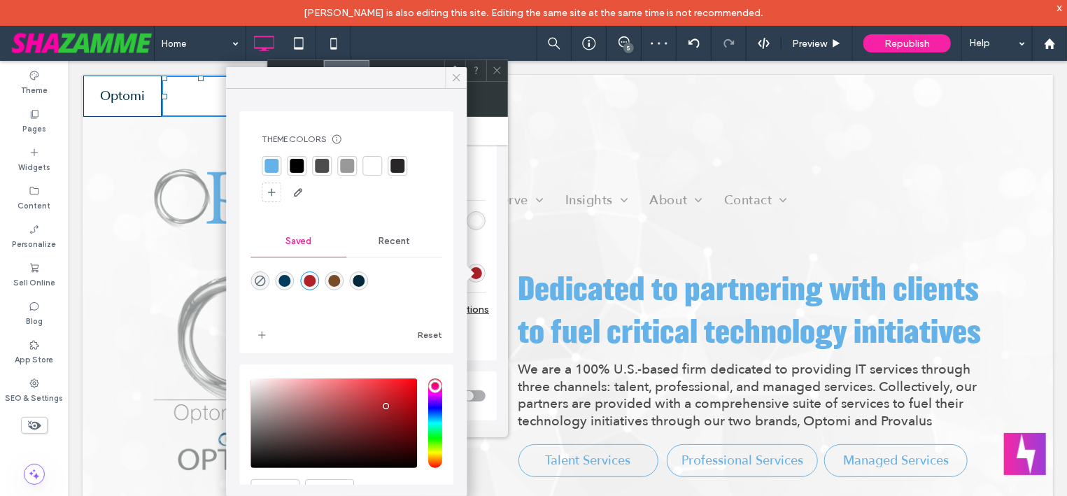
click at [464, 82] on div at bounding box center [456, 77] width 22 height 21
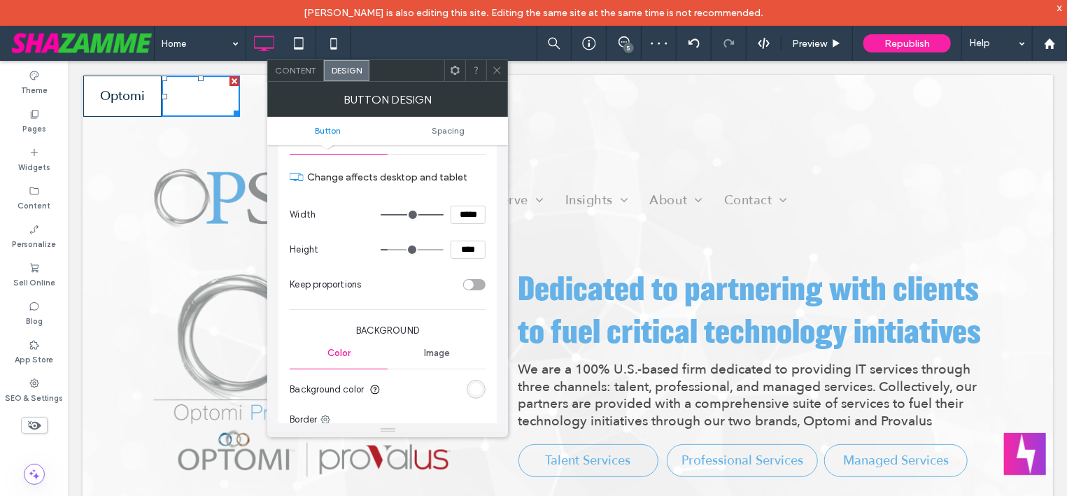
scroll to position [84, 0]
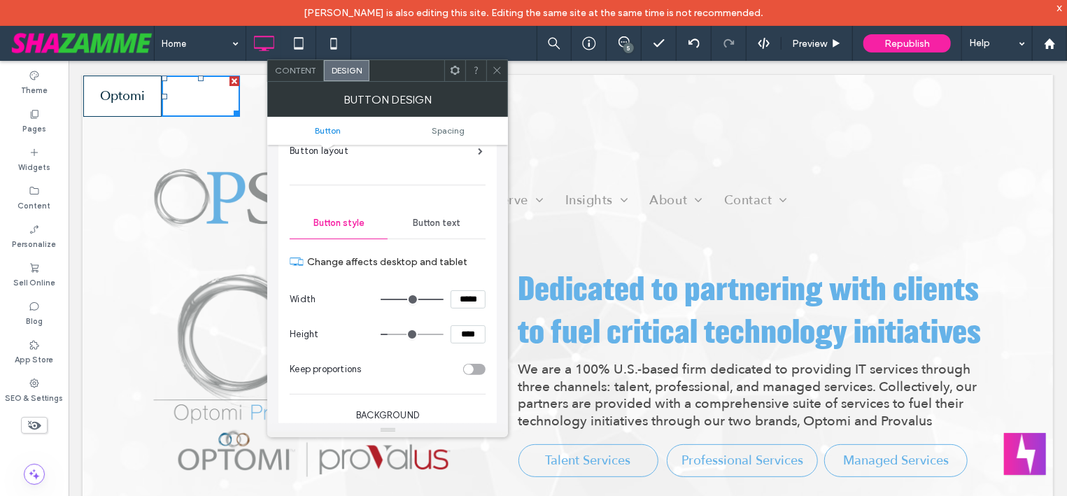
click at [448, 225] on span "Button text" at bounding box center [437, 223] width 48 height 11
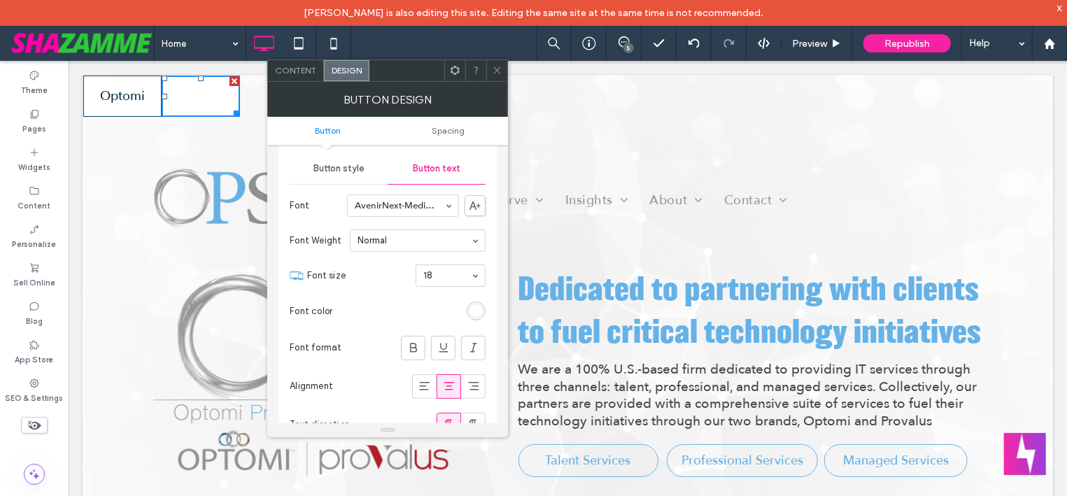
scroll to position [169, 0]
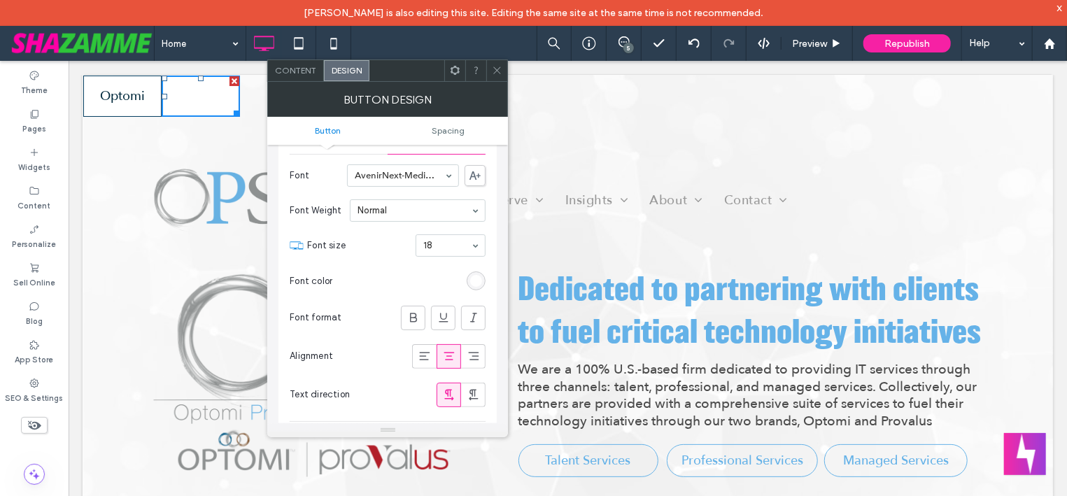
click at [469, 283] on div "rgb(255, 255, 255)" at bounding box center [476, 280] width 19 height 19
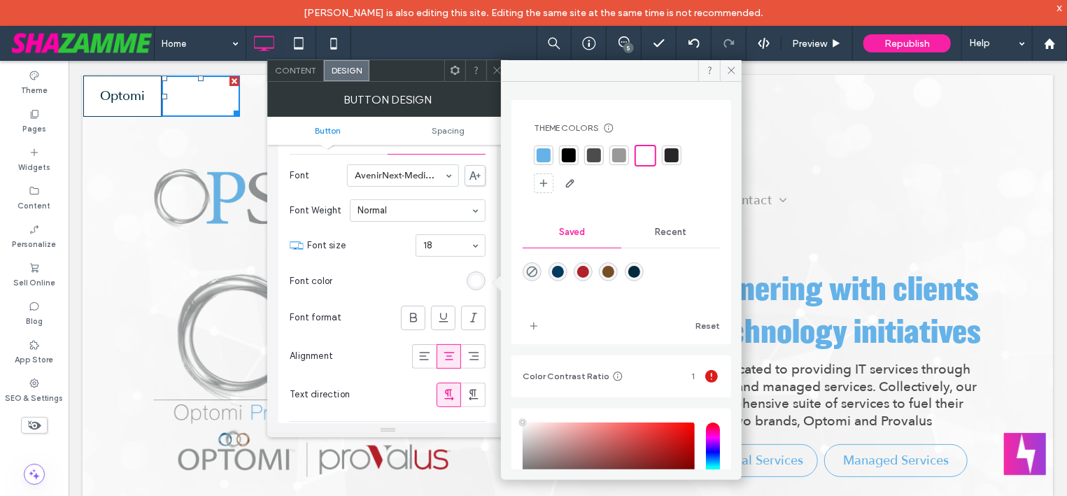
click at [581, 277] on div "rgba(176,33,41,1)" at bounding box center [583, 272] width 12 height 12
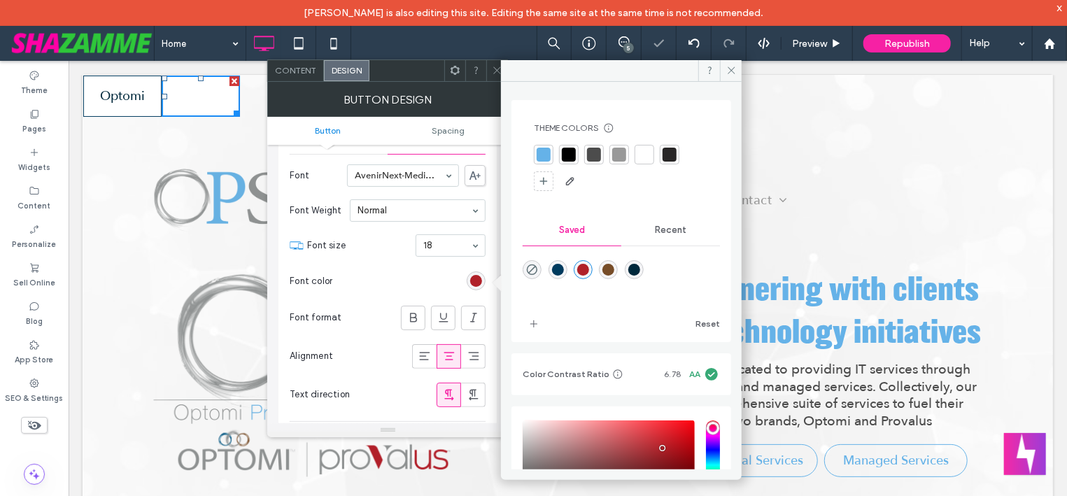
type input "*******"
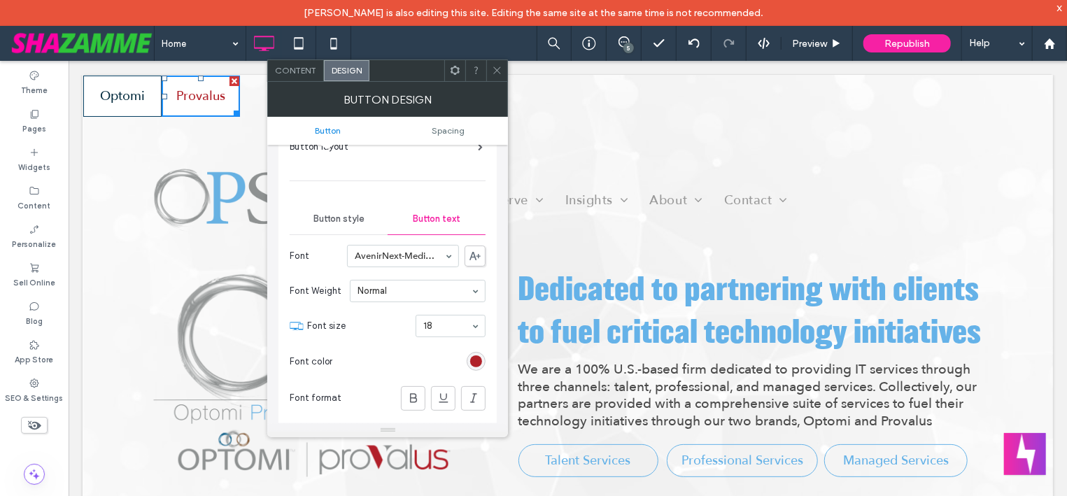
scroll to position [50, 0]
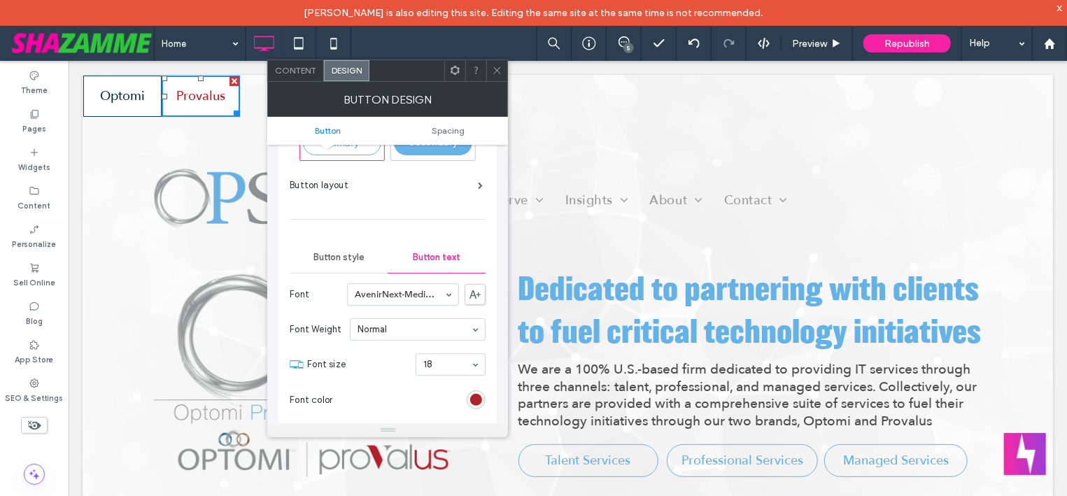
click at [350, 255] on span "Button style" at bounding box center [338, 257] width 51 height 11
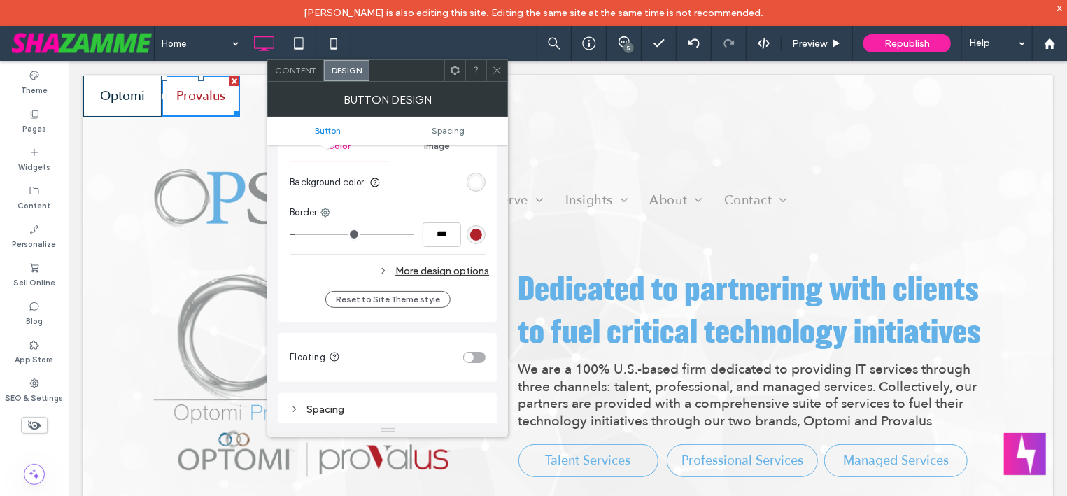
scroll to position [387, 0]
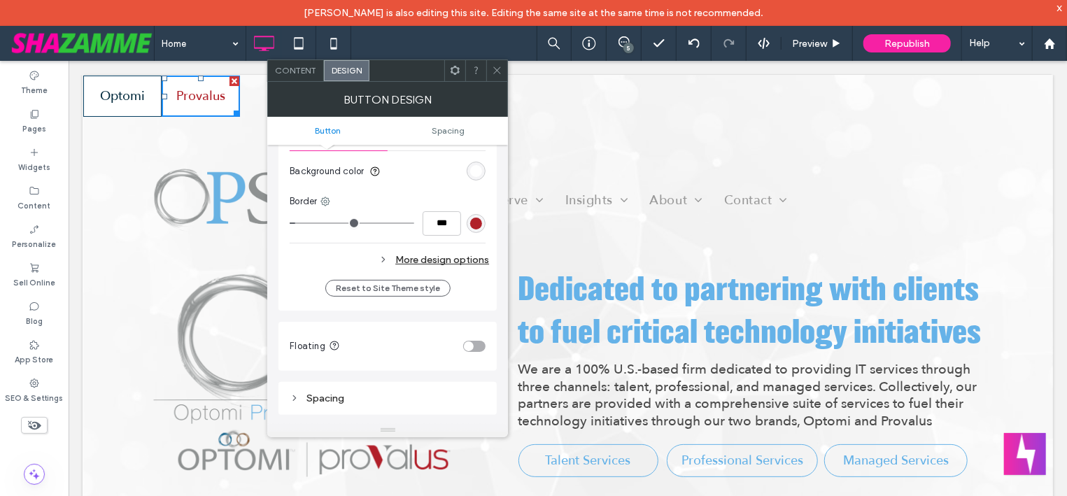
click at [455, 265] on div "More design options" at bounding box center [389, 259] width 199 height 19
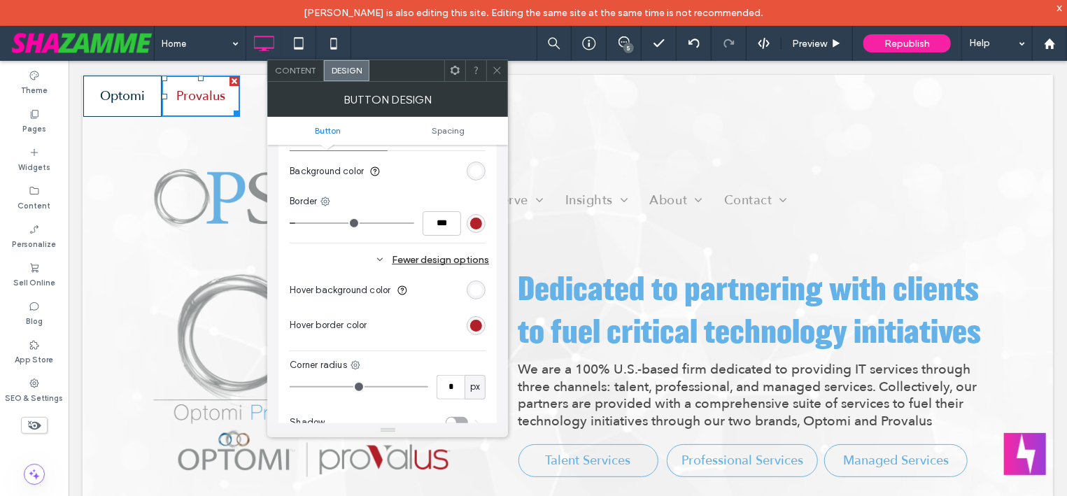
scroll to position [471, 0]
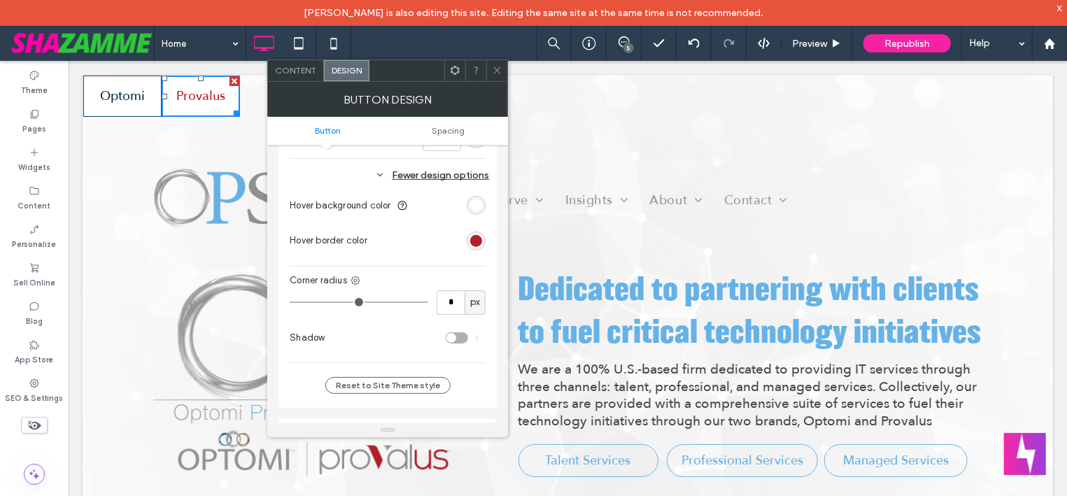
click at [476, 203] on div "rgb(255, 255, 255)" at bounding box center [476, 205] width 12 height 12
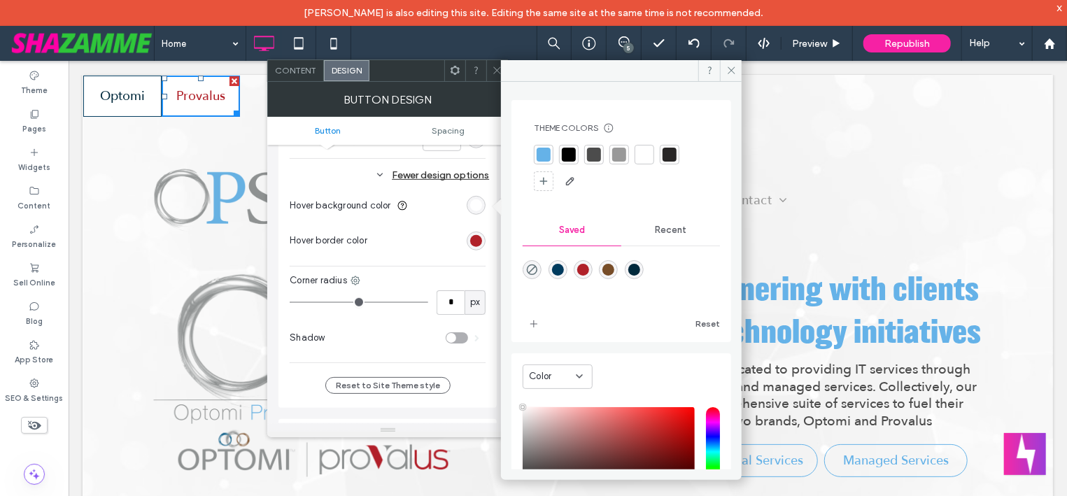
type input "****"
click at [586, 270] on div "rgba(176,33,41,1)" at bounding box center [583, 272] width 12 height 12
type input "*******"
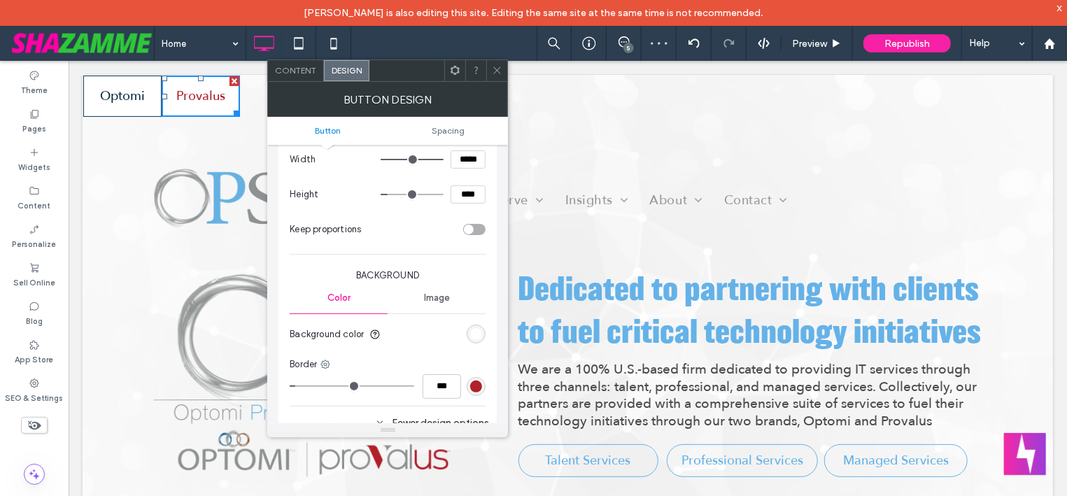
scroll to position [134, 0]
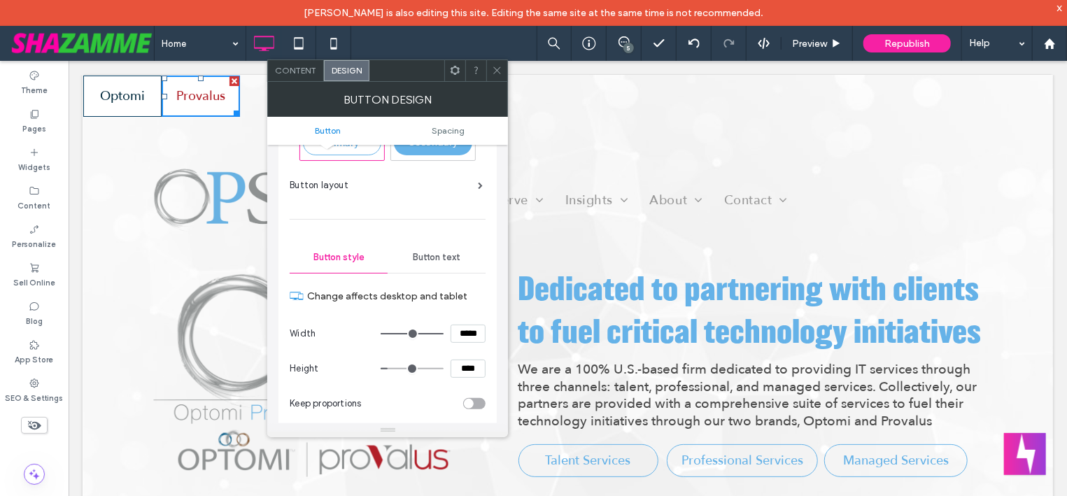
click at [441, 255] on span "Button text" at bounding box center [437, 257] width 48 height 11
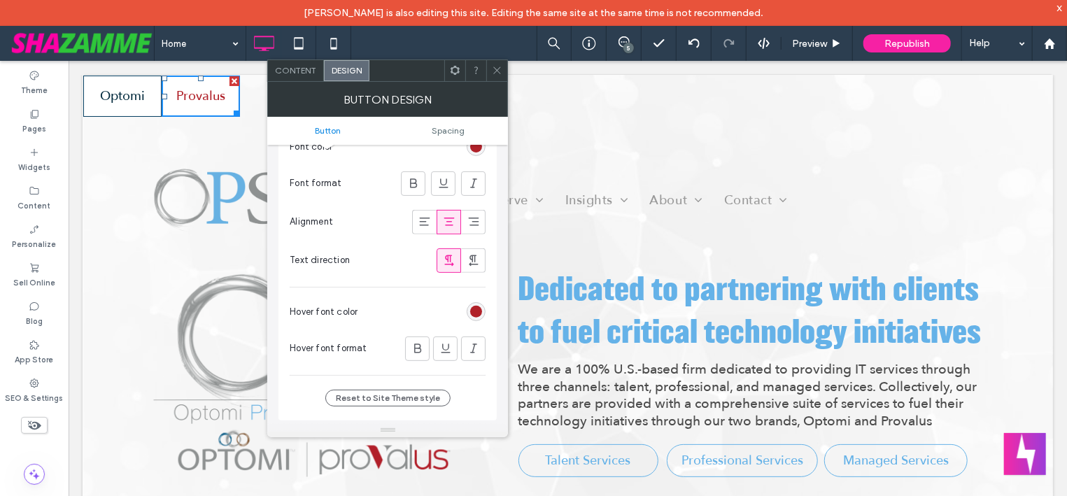
scroll to position [387, 0]
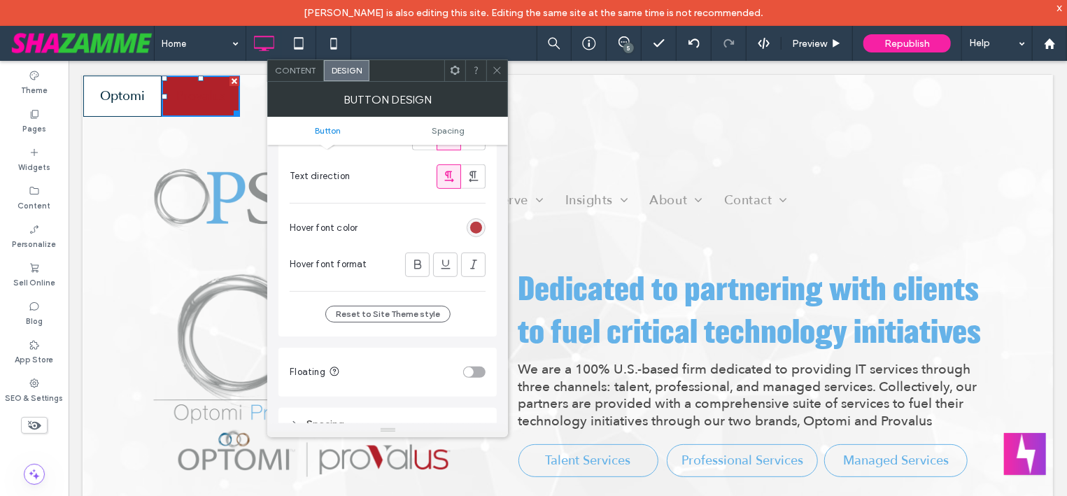
click at [476, 229] on div "rgb(176, 33, 41)" at bounding box center [476, 228] width 12 height 12
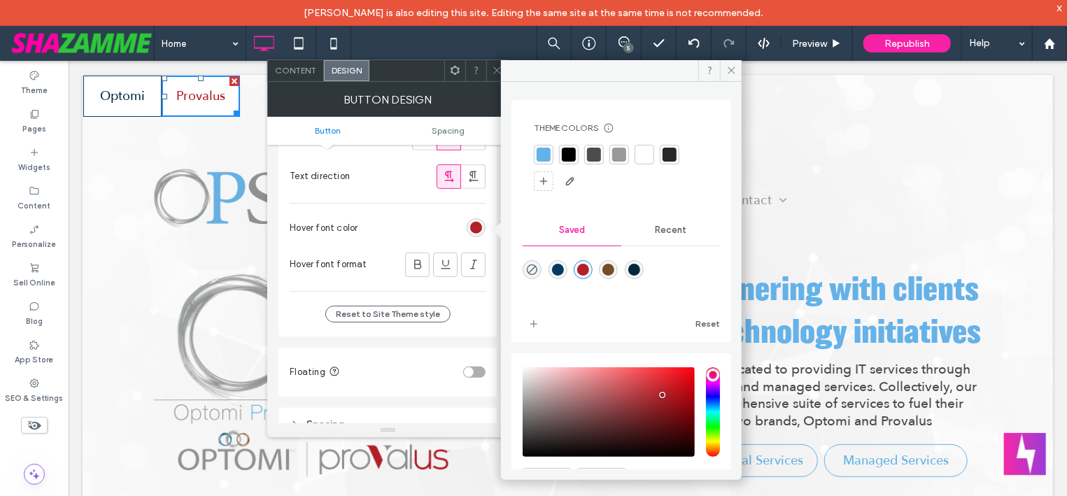
click at [644, 148] on div at bounding box center [644, 155] width 14 height 14
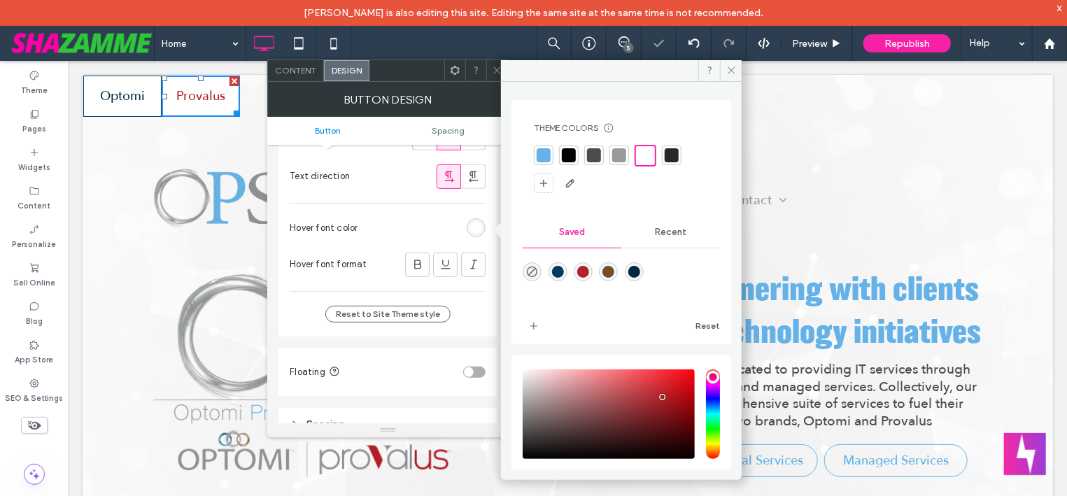
click at [498, 71] on use at bounding box center [497, 70] width 7 height 7
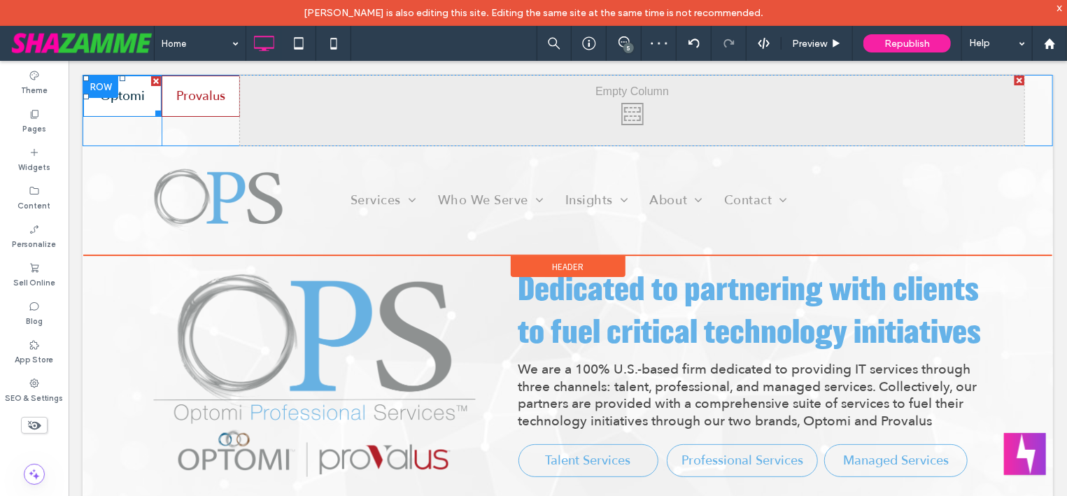
click at [131, 97] on span "Optomi" at bounding box center [121, 95] width 45 height 17
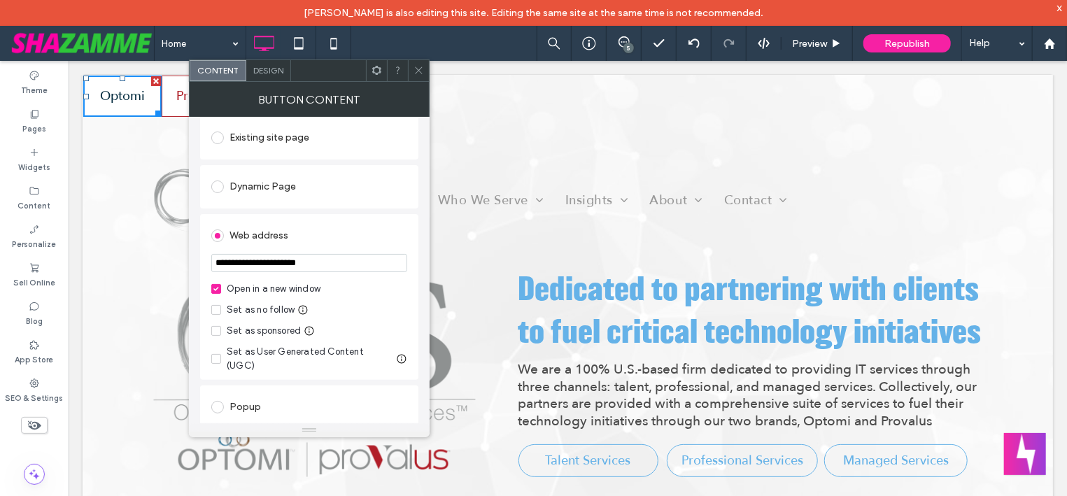
scroll to position [133, 0]
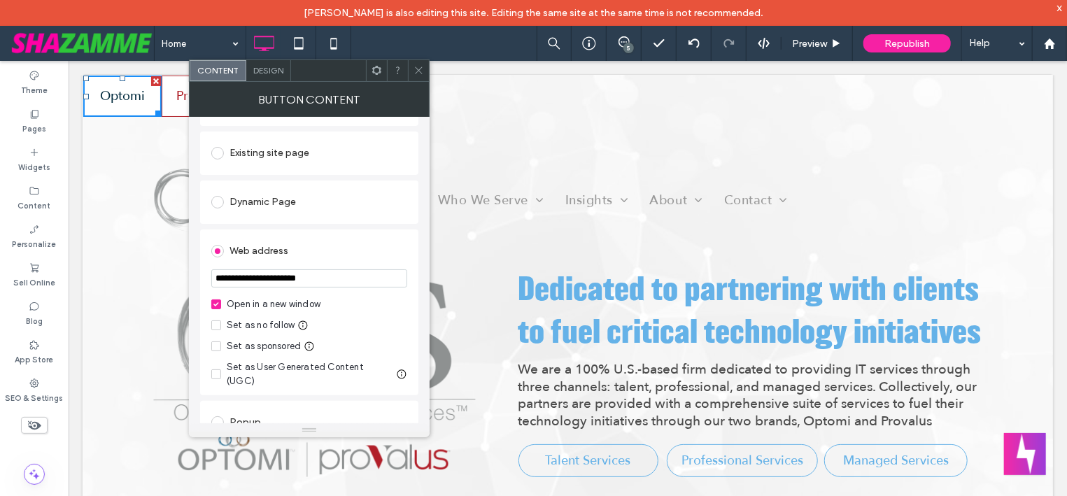
click at [260, 67] on span "Design" at bounding box center [268, 70] width 30 height 10
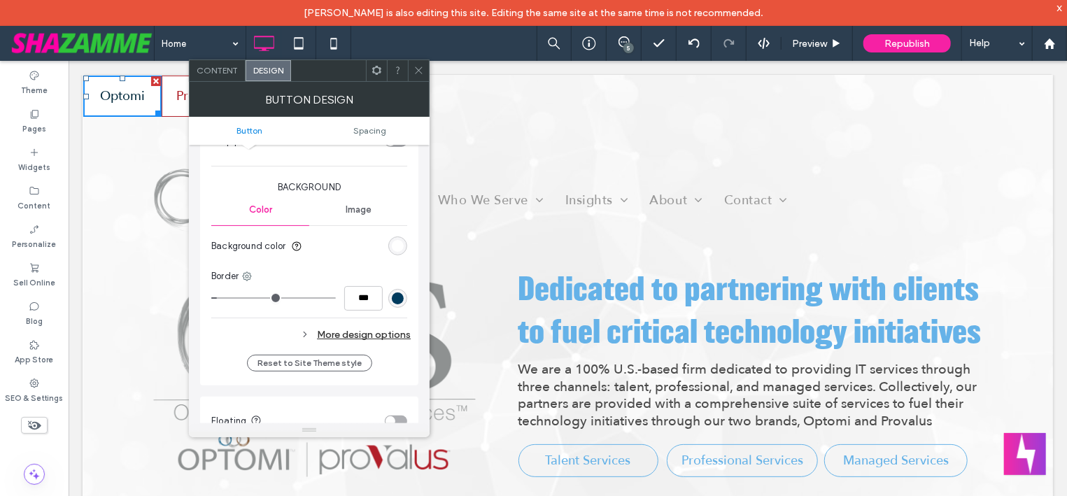
scroll to position [337, 0]
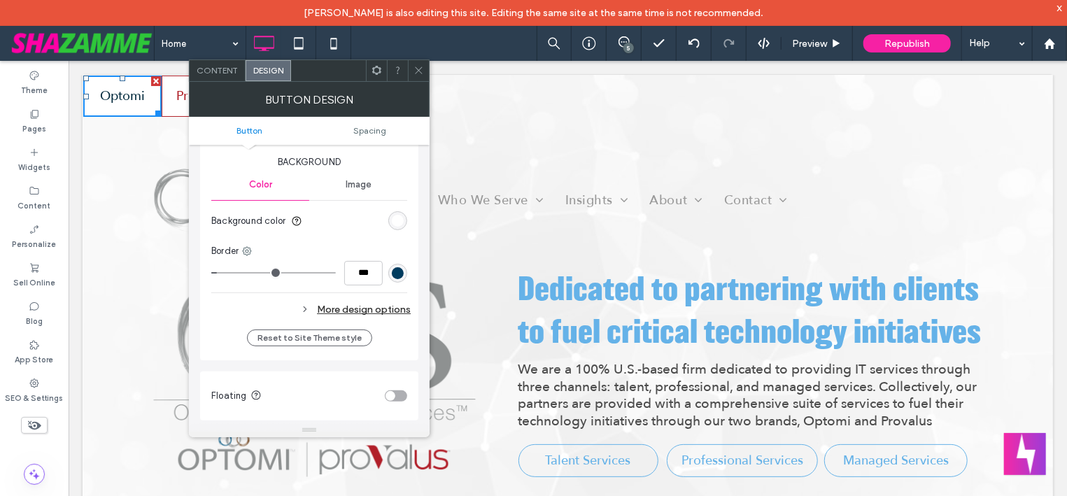
click at [391, 225] on div "rgb(255, 255, 255)" at bounding box center [397, 220] width 19 height 19
click at [360, 305] on div "More design options" at bounding box center [310, 309] width 199 height 19
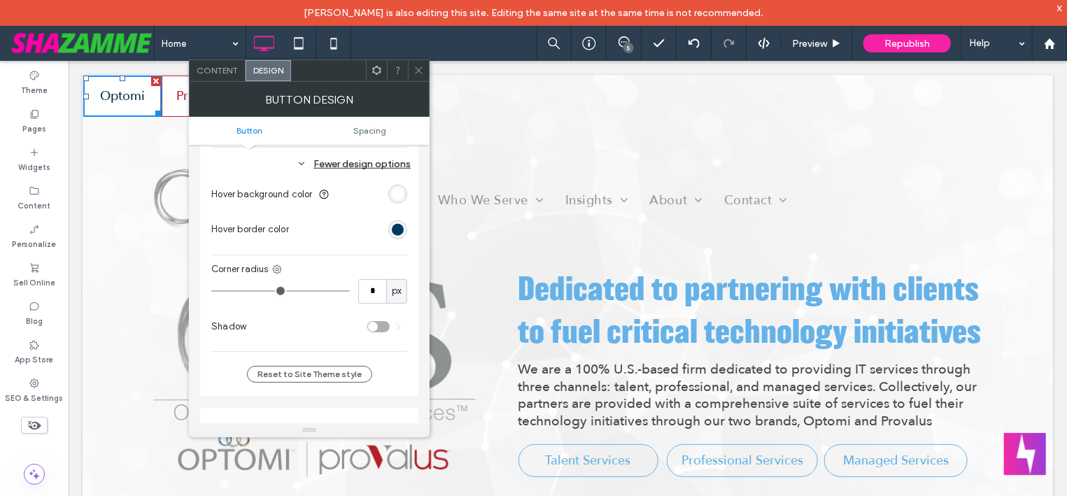
scroll to position [506, 0]
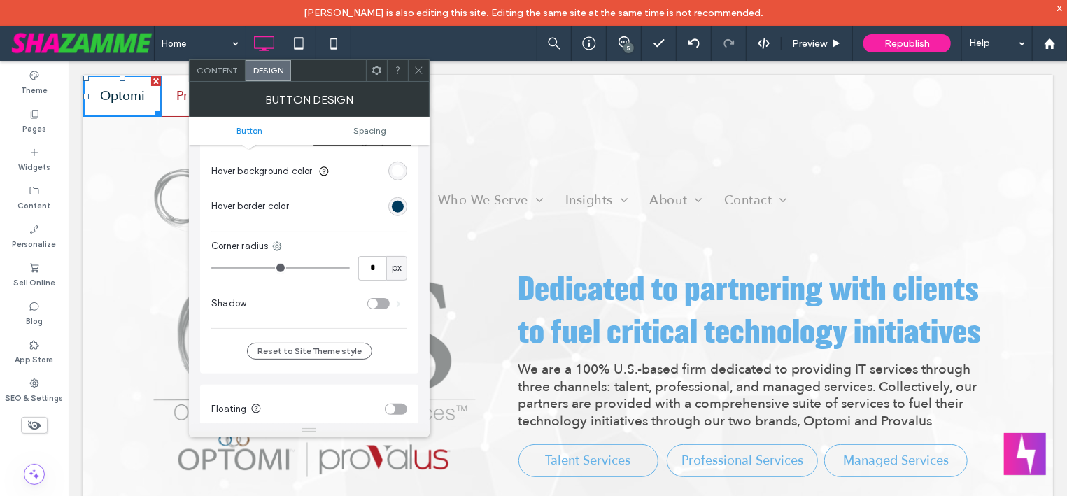
click at [399, 172] on div "rgb(255, 255, 255)" at bounding box center [398, 171] width 12 height 12
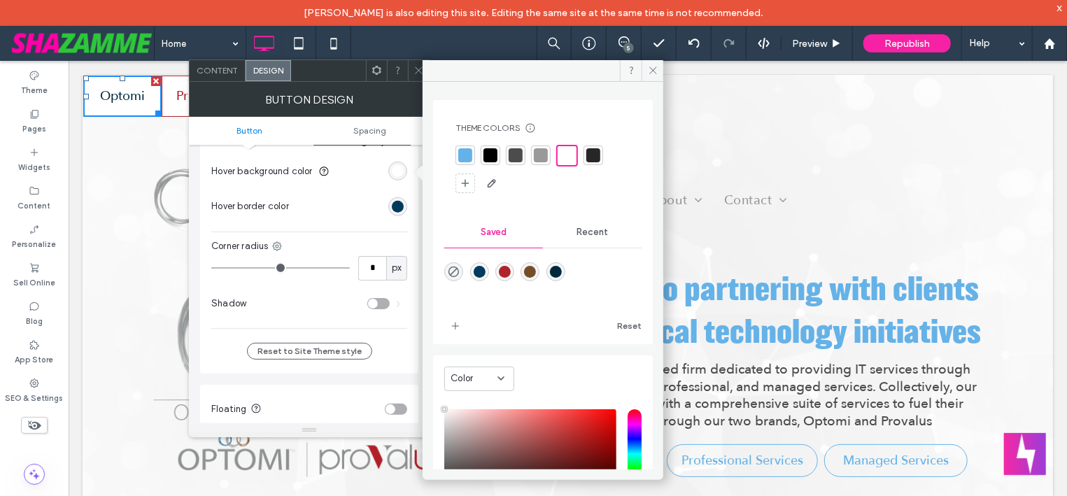
click at [553, 270] on div "rgba(0,41,60,1)" at bounding box center [556, 272] width 12 height 12
type input "*******"
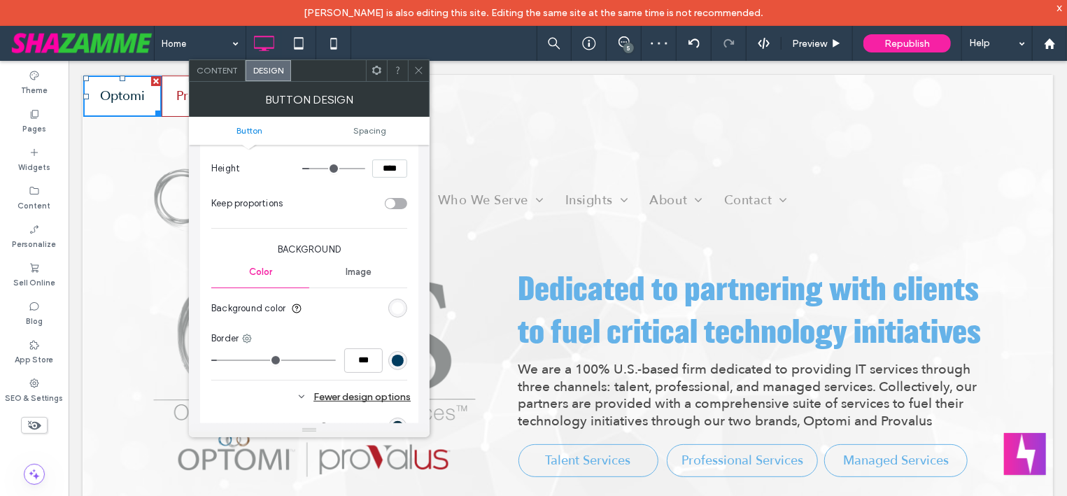
scroll to position [337, 0]
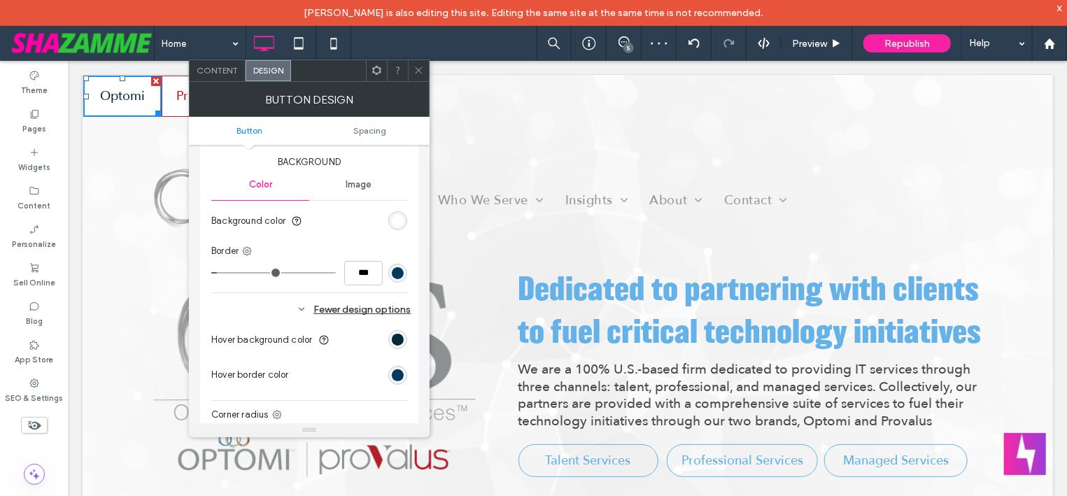
click at [364, 312] on div "Fewer design options" at bounding box center [310, 309] width 199 height 19
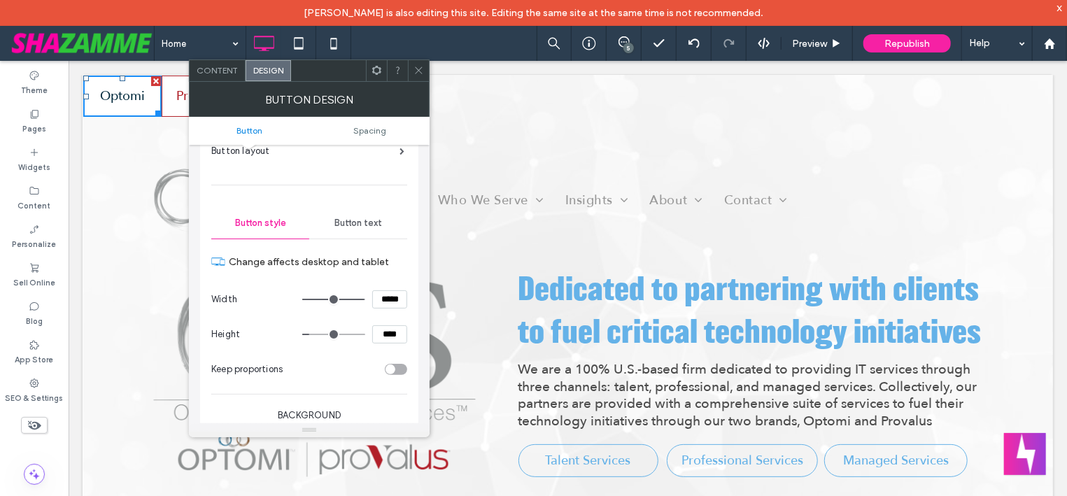
click at [376, 227] on span "Button text" at bounding box center [358, 223] width 48 height 11
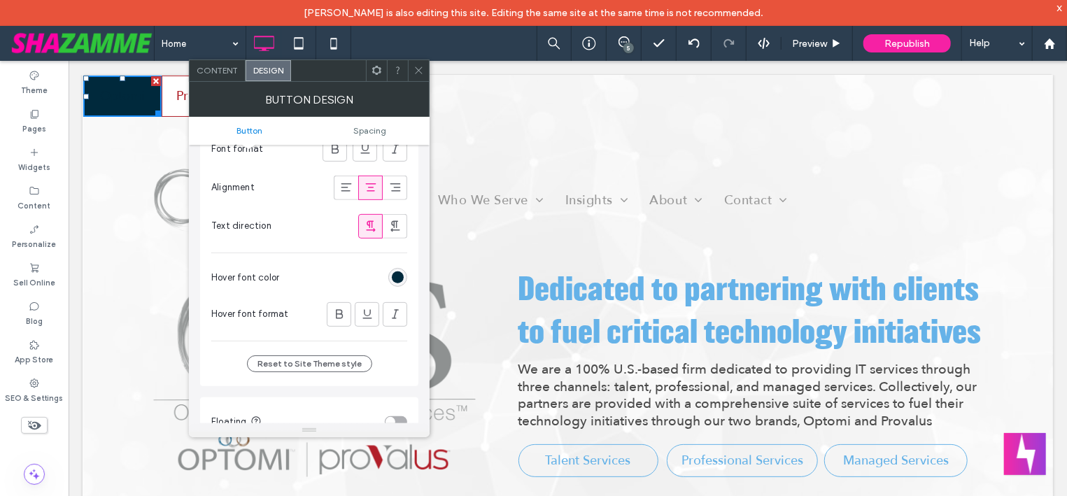
scroll to position [253, 0]
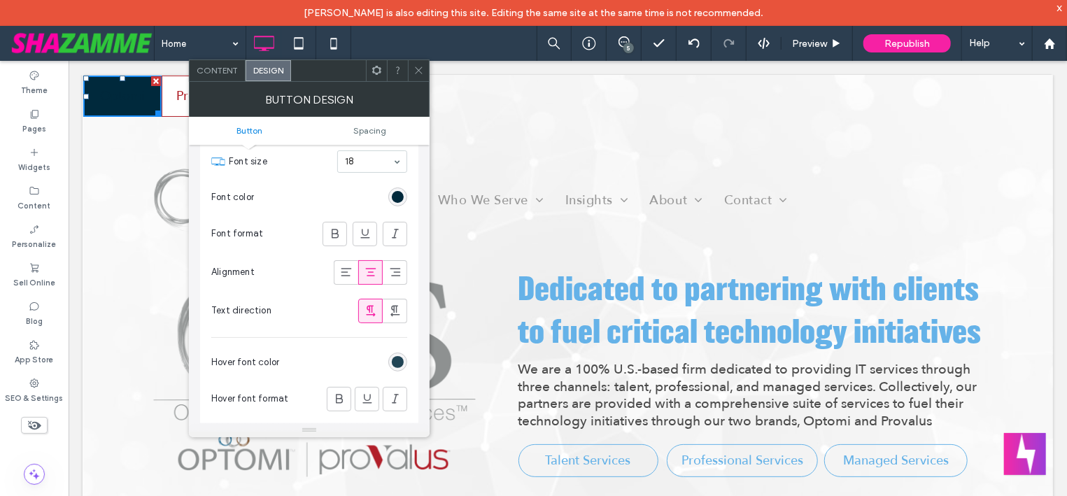
click at [400, 360] on div "rgb(0, 41, 60)" at bounding box center [398, 362] width 12 height 12
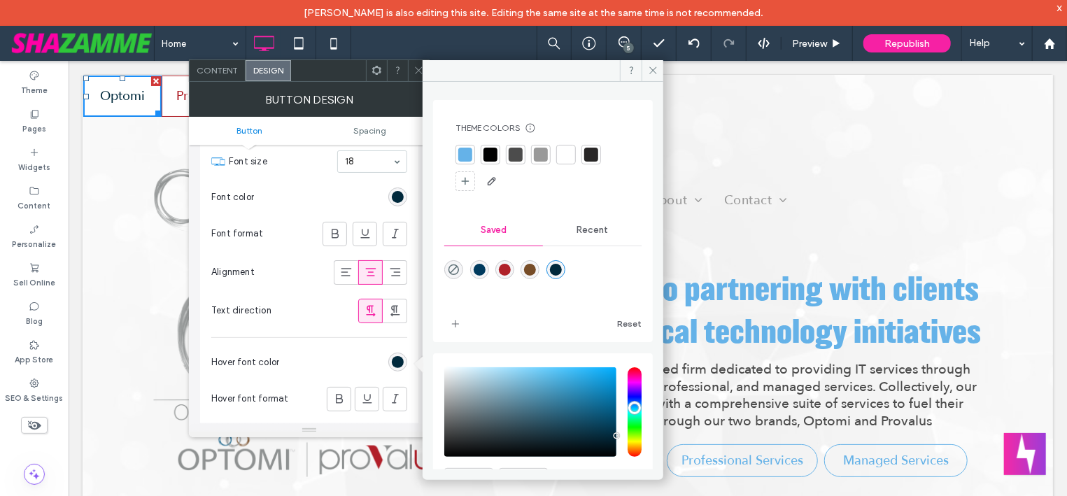
click at [562, 156] on div at bounding box center [566, 155] width 14 height 14
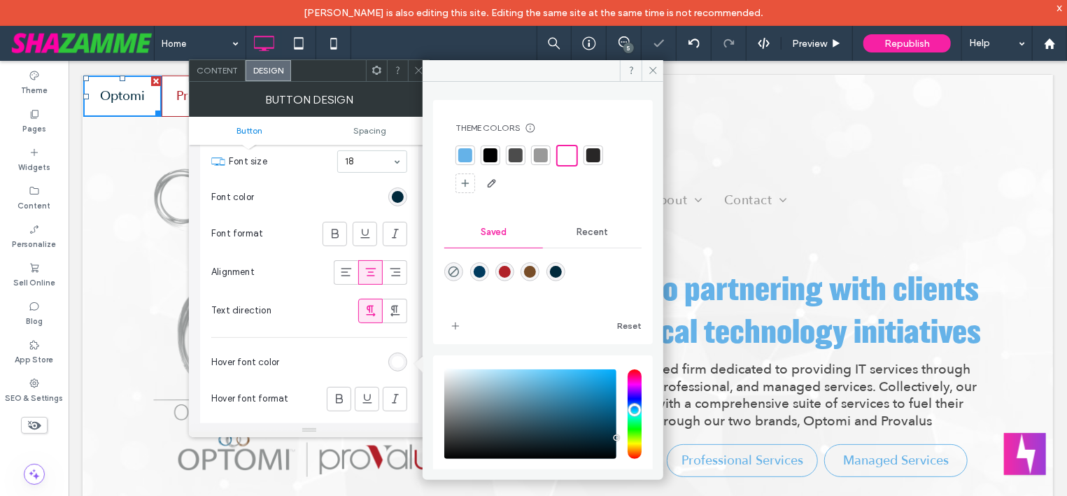
click at [416, 73] on use at bounding box center [419, 70] width 7 height 7
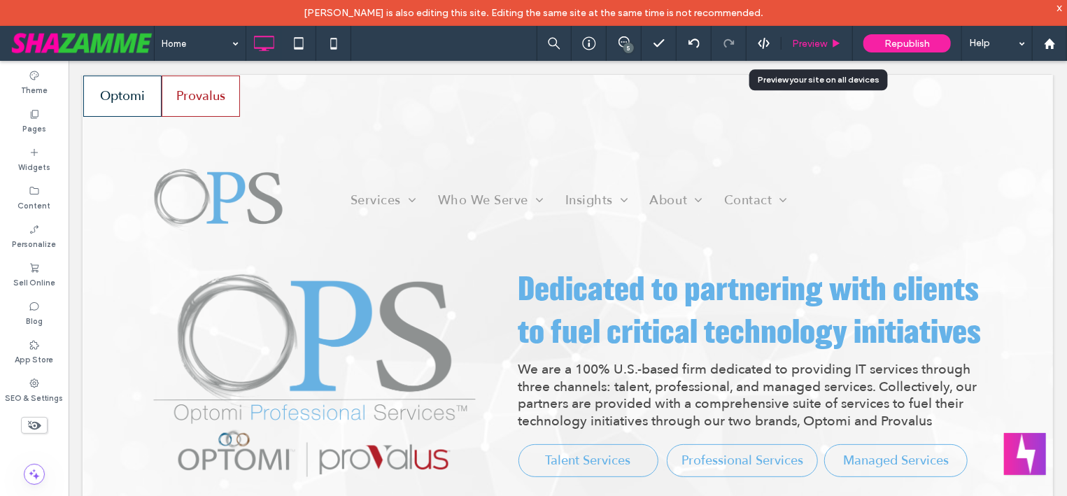
click at [819, 48] on span "Preview" at bounding box center [809, 44] width 35 height 12
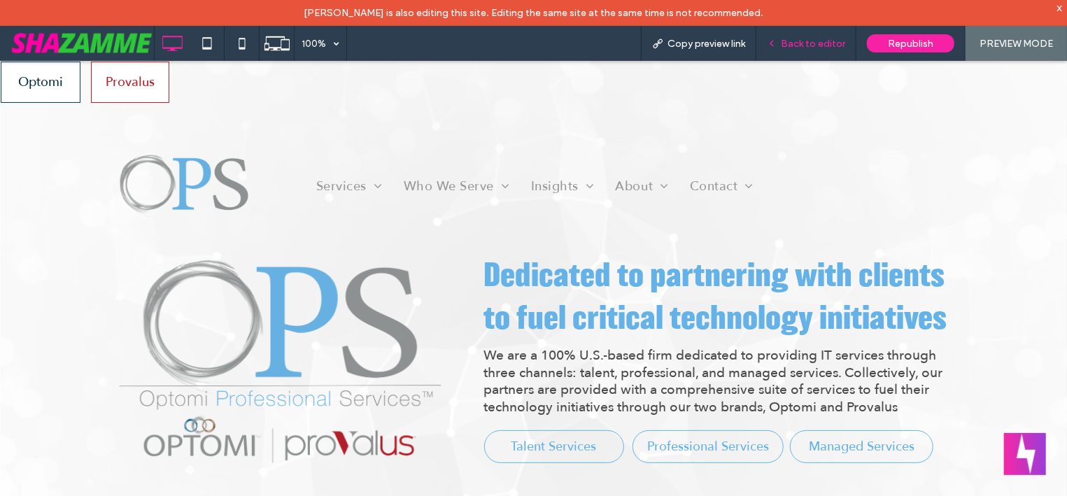
click at [814, 36] on div "Back to editor" at bounding box center [806, 43] width 100 height 35
click at [811, 38] on div "Back to editor" at bounding box center [806, 43] width 100 height 35
click at [816, 48] on span "Back to editor" at bounding box center [813, 44] width 64 height 12
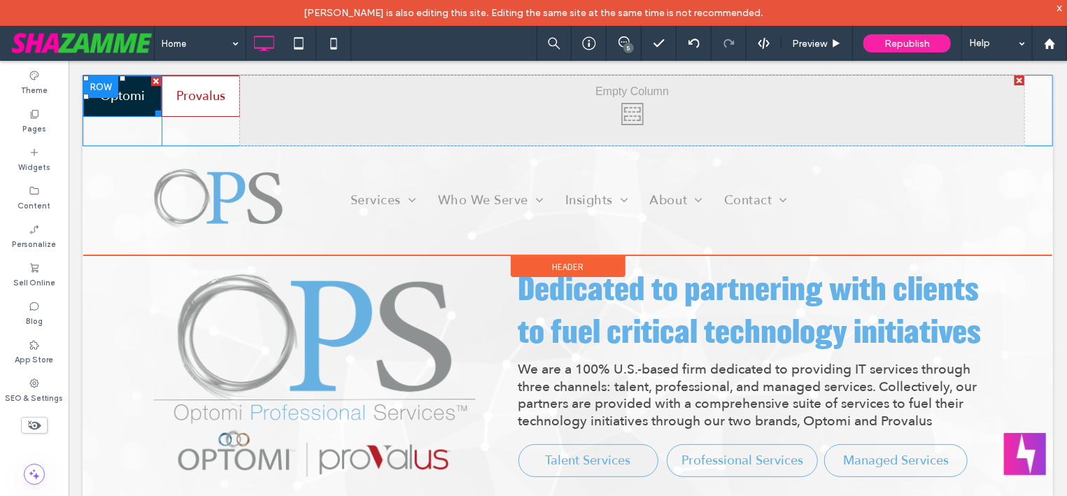
click at [139, 83] on link "Optomi" at bounding box center [122, 95] width 78 height 41
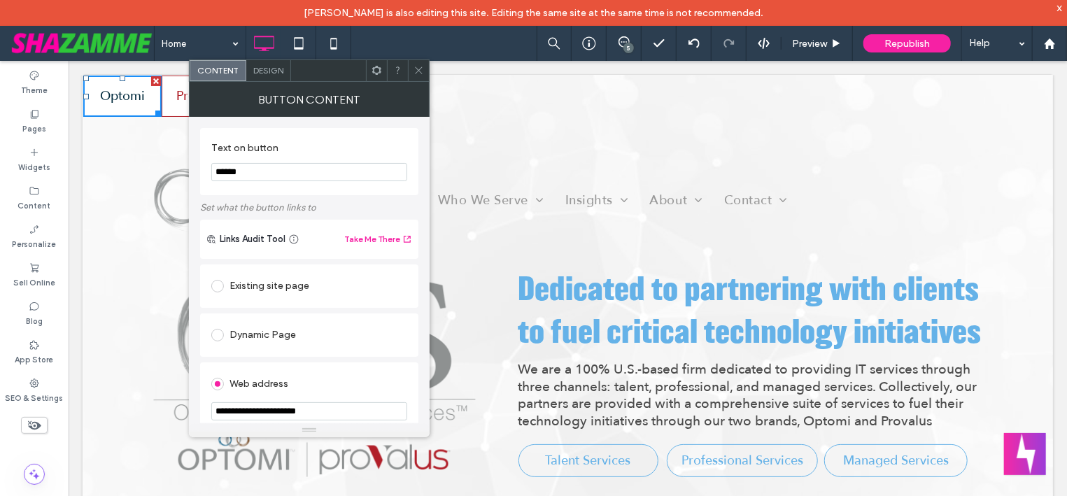
click at [288, 71] on div "Design" at bounding box center [268, 70] width 45 height 21
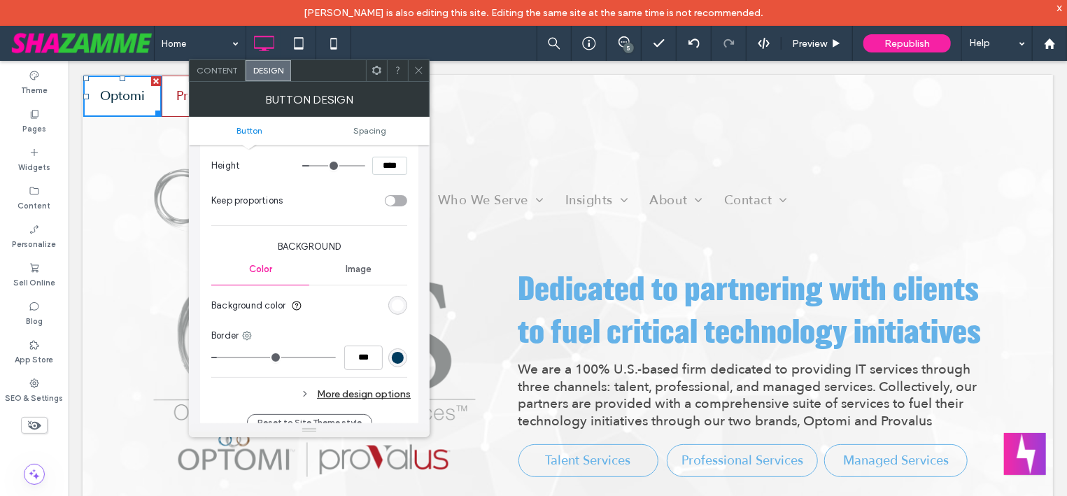
scroll to position [337, 0]
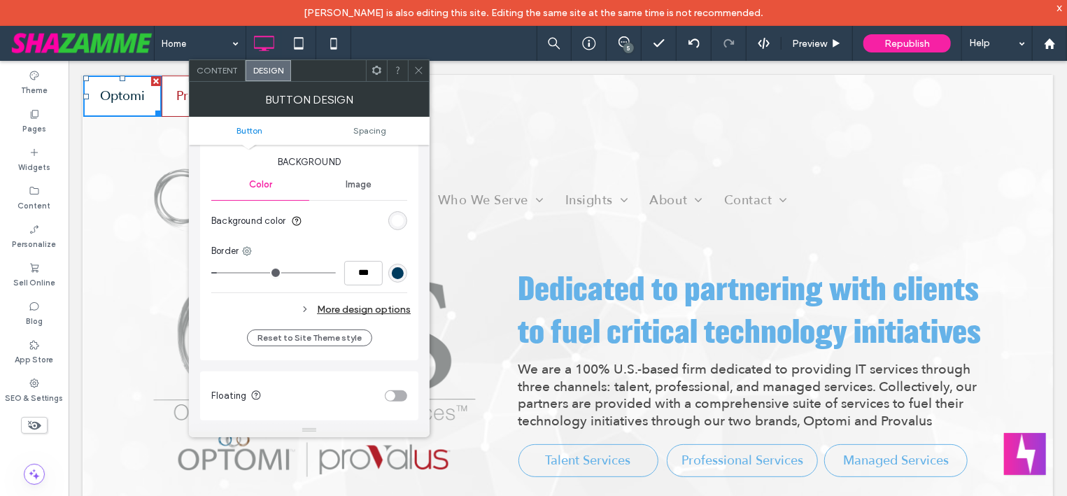
click at [381, 311] on div "More design options" at bounding box center [310, 309] width 199 height 19
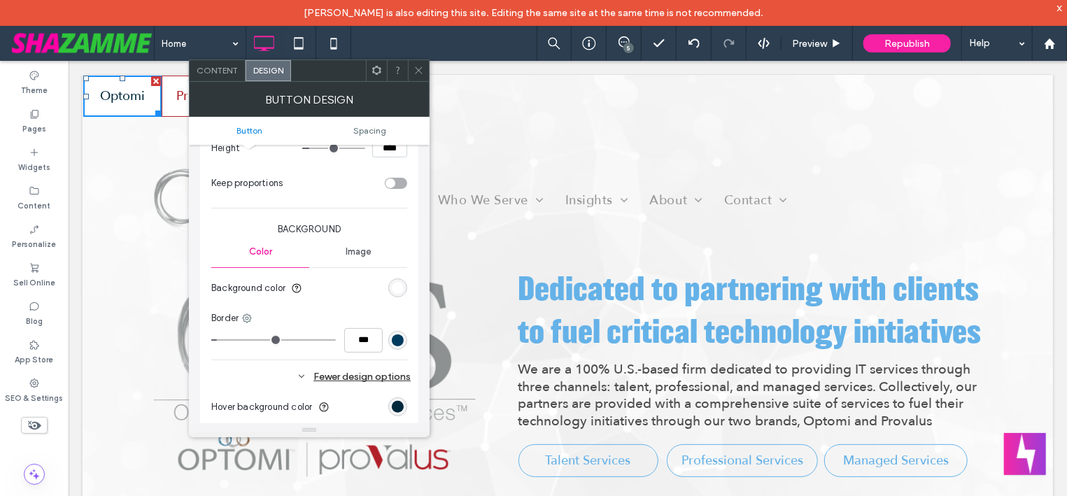
scroll to position [253, 0]
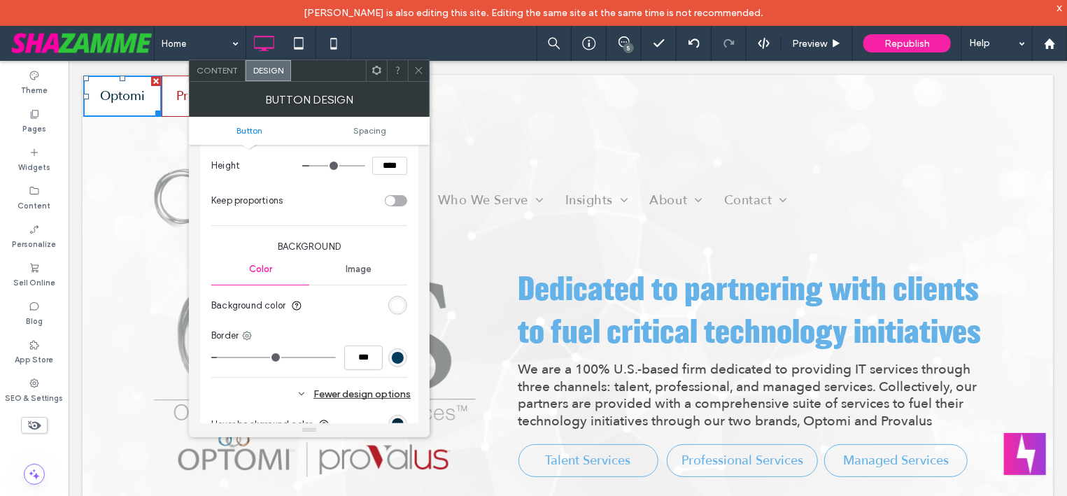
click at [357, 267] on span "Image" at bounding box center [359, 269] width 26 height 11
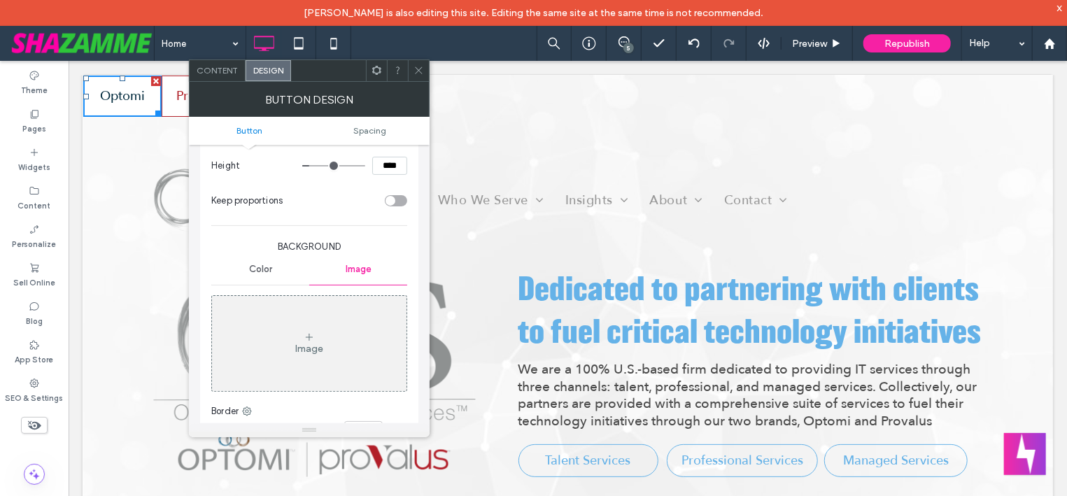
click at [275, 272] on div "Color" at bounding box center [260, 269] width 98 height 31
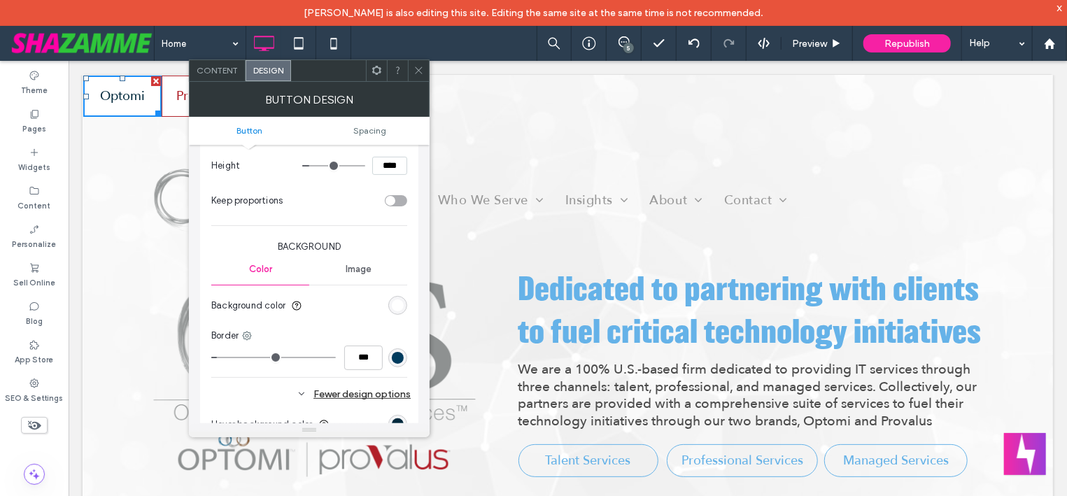
click at [344, 281] on div "Image" at bounding box center [358, 269] width 98 height 31
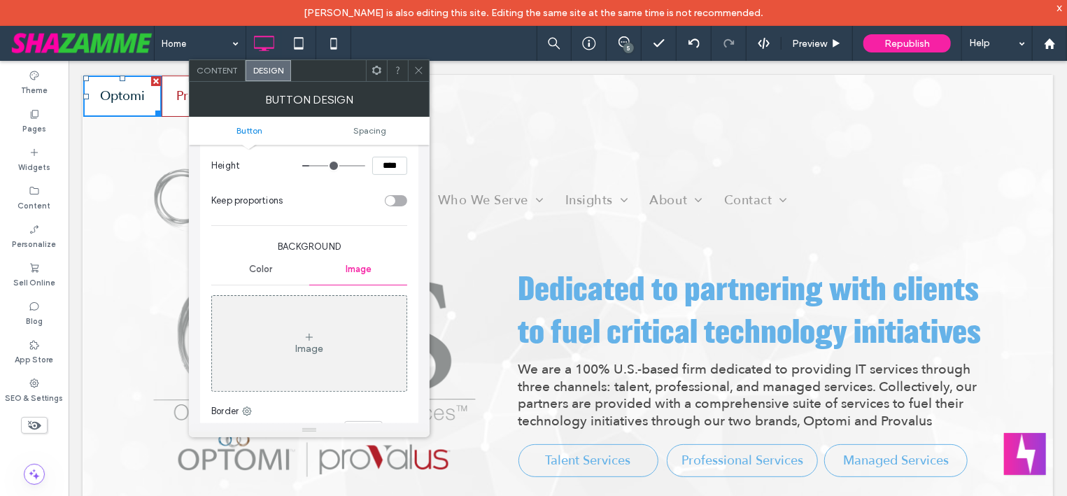
click at [413, 76] on div at bounding box center [418, 70] width 21 height 21
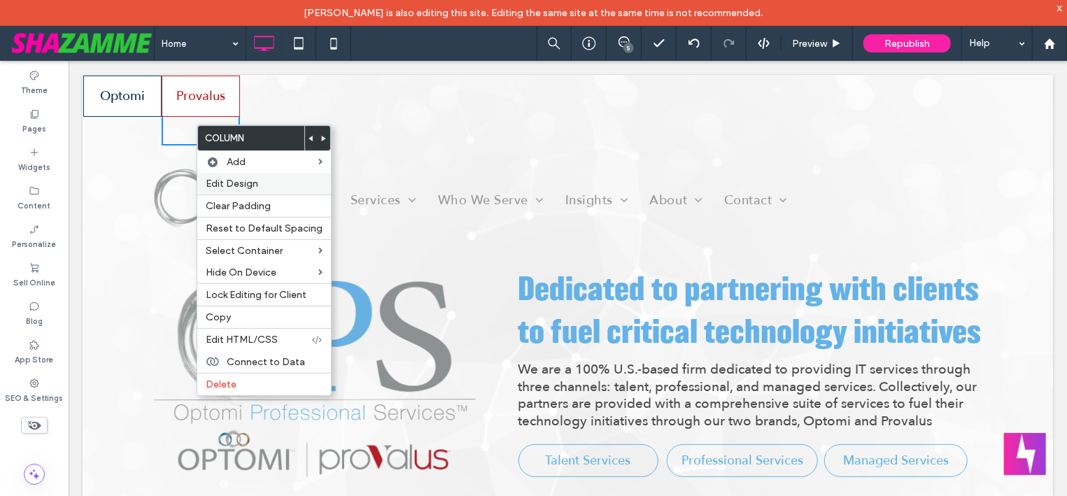
click at [246, 185] on span "Edit Design" at bounding box center [232, 184] width 52 height 12
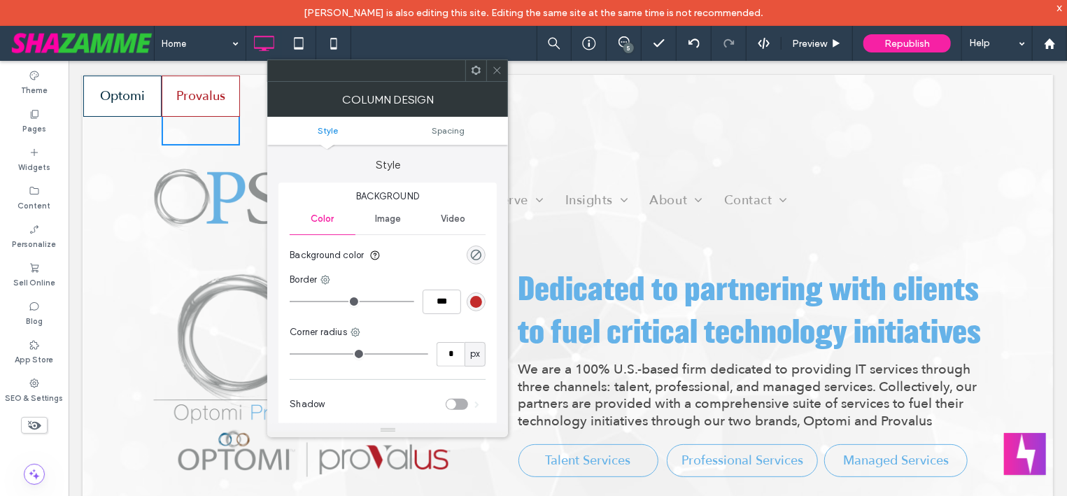
scroll to position [284, 0]
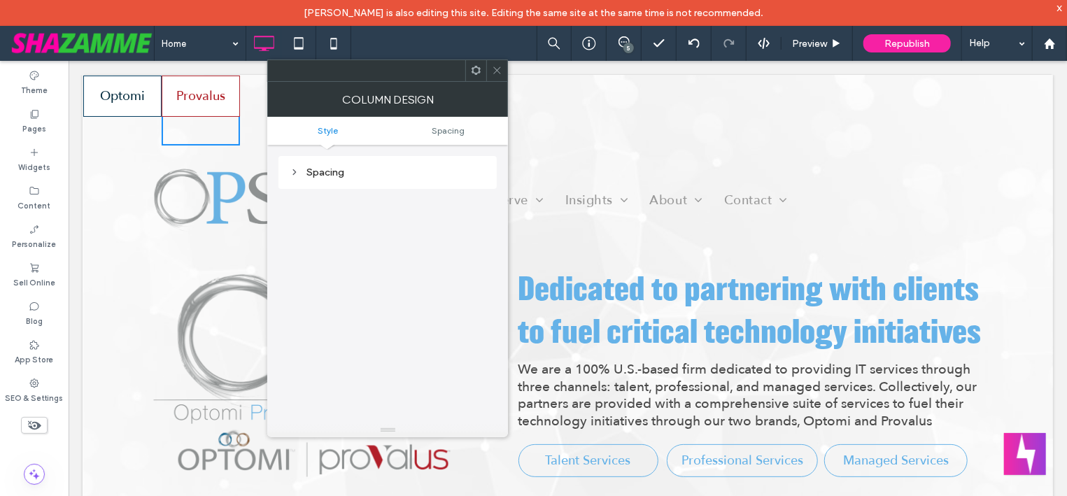
click at [348, 185] on div "Spacing" at bounding box center [387, 172] width 218 height 33
click at [346, 162] on div "Spacing" at bounding box center [387, 172] width 218 height 33
click at [346, 171] on div "Spacing" at bounding box center [388, 172] width 196 height 12
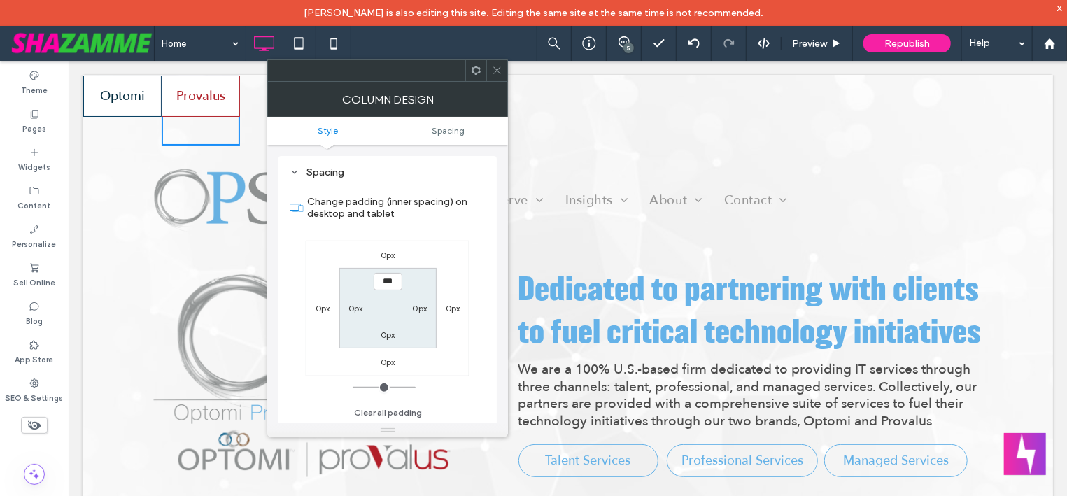
click at [500, 71] on icon at bounding box center [497, 70] width 10 height 10
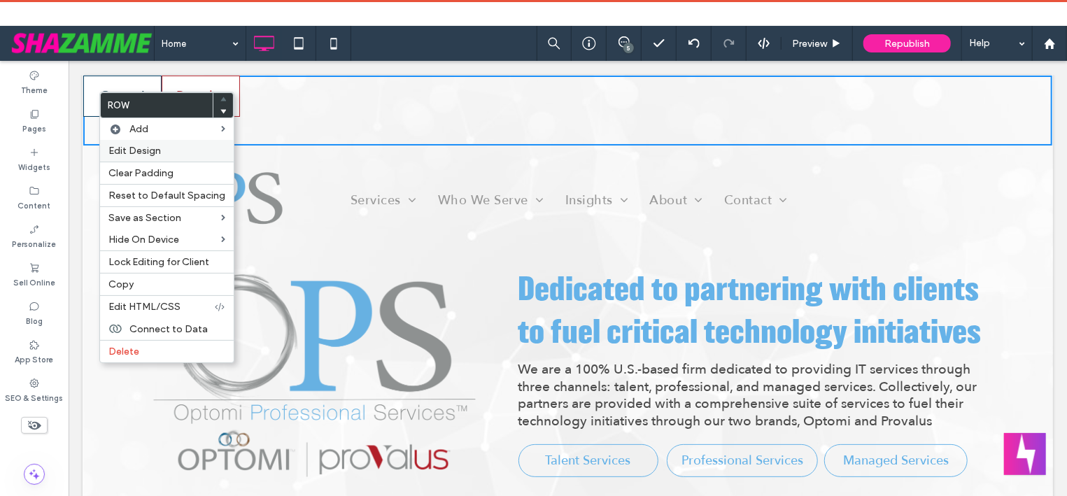
click at [135, 150] on span "Edit Design" at bounding box center [134, 151] width 52 height 12
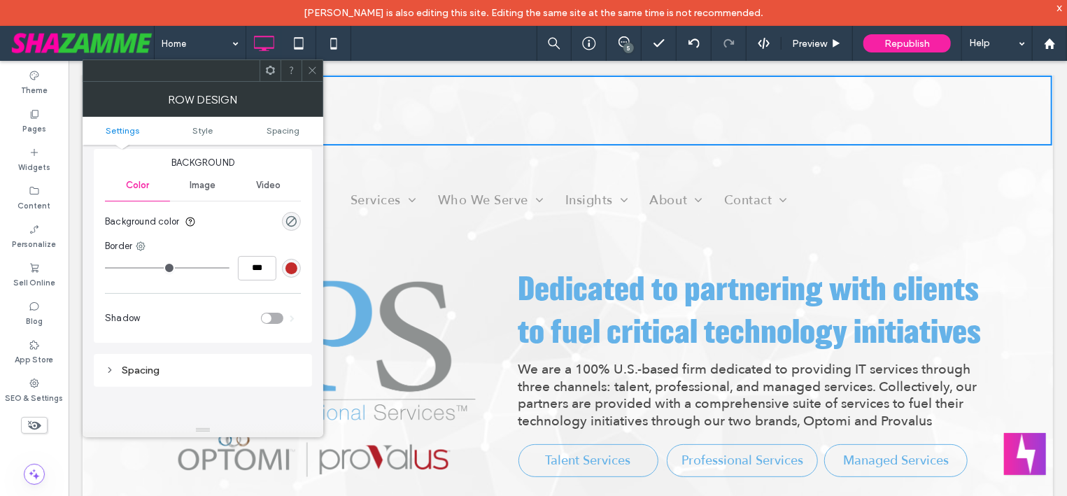
scroll to position [351, 0]
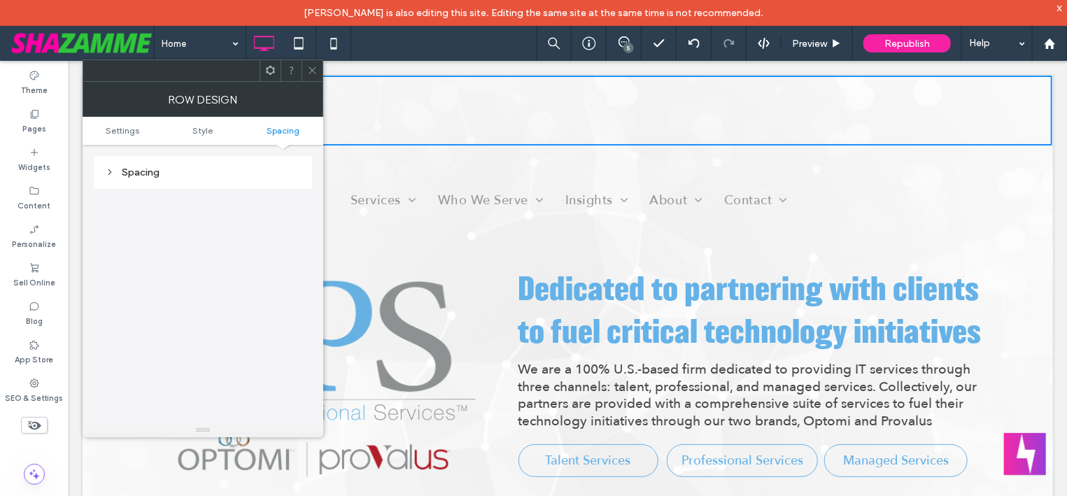
click at [122, 159] on div "Spacing" at bounding box center [203, 172] width 218 height 33
click at [125, 171] on div "Spacing" at bounding box center [203, 172] width 196 height 12
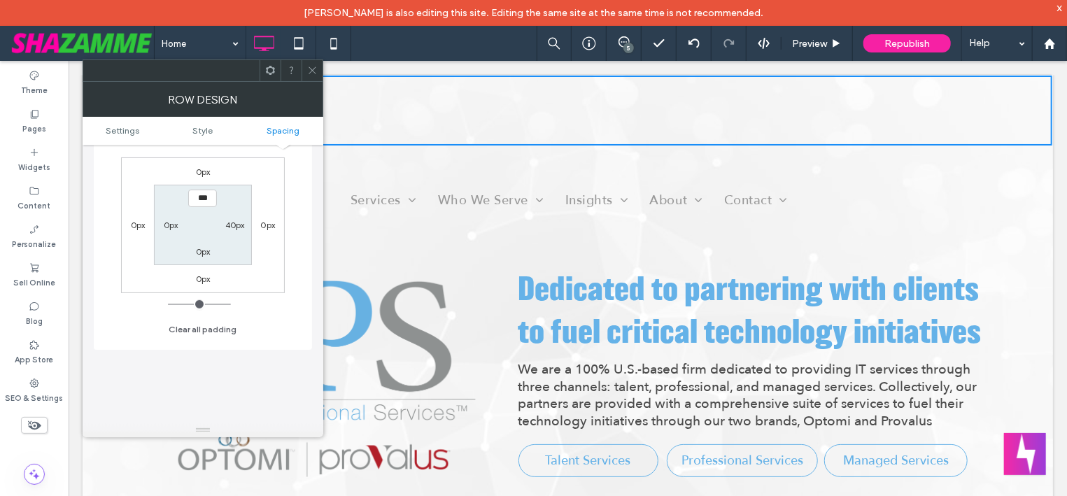
scroll to position [436, 0]
click at [314, 73] on icon at bounding box center [312, 70] width 10 height 10
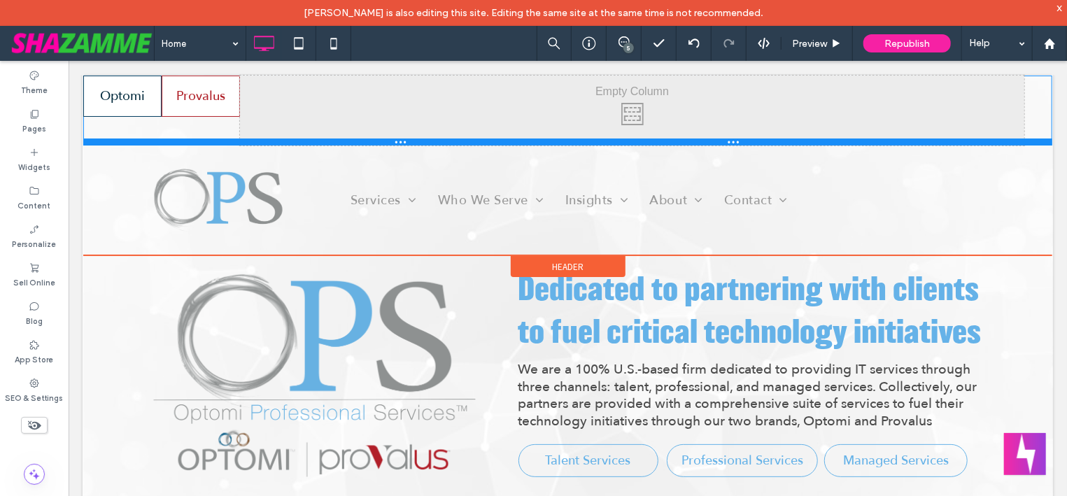
drag, startPoint x: 351, startPoint y: 141, endPoint x: 276, endPoint y: 214, distance: 104.9
click at [347, 122] on div "Optomi Click To Paste Click To Paste Click To Paste Provalus Click To Paste Cli…" at bounding box center [567, 110] width 969 height 70
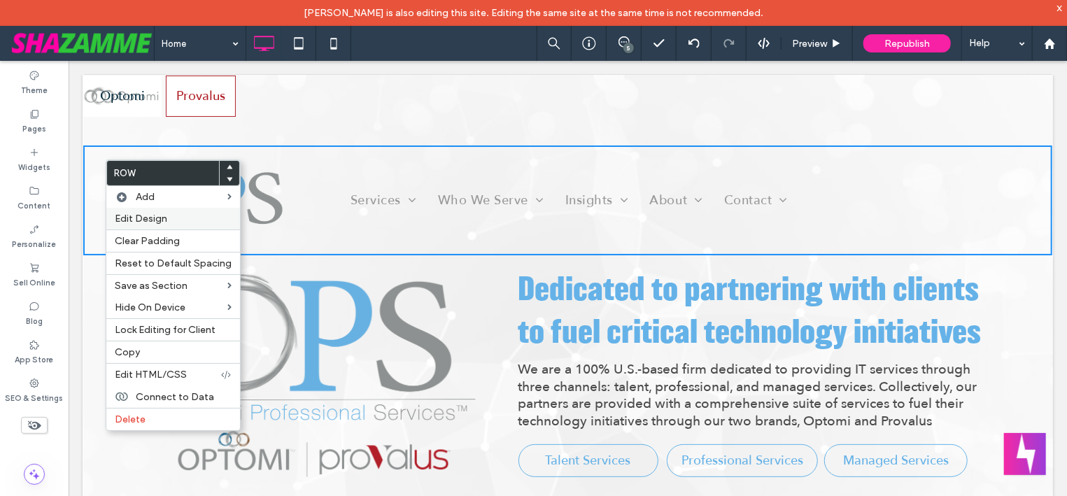
click at [158, 215] on span "Edit Design" at bounding box center [141, 219] width 52 height 12
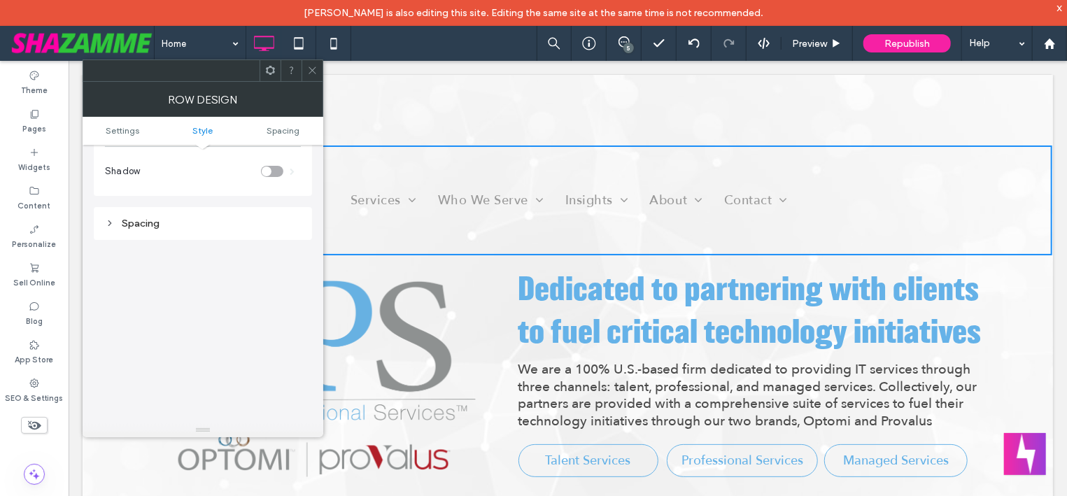
scroll to position [351, 0]
click at [159, 172] on div "Spacing" at bounding box center [203, 172] width 196 height 12
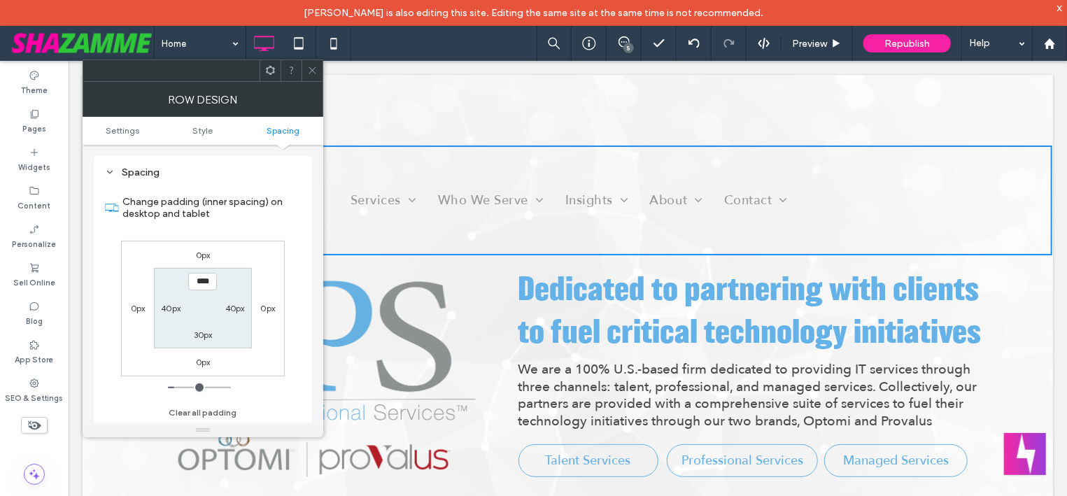
click at [316, 69] on icon at bounding box center [312, 70] width 10 height 10
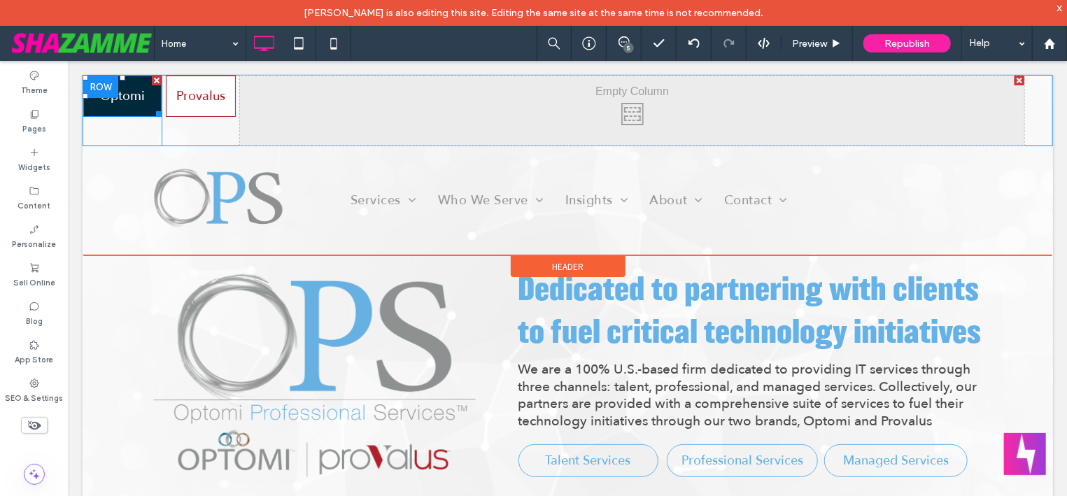
click at [112, 111] on link "Optomi" at bounding box center [122, 95] width 78 height 41
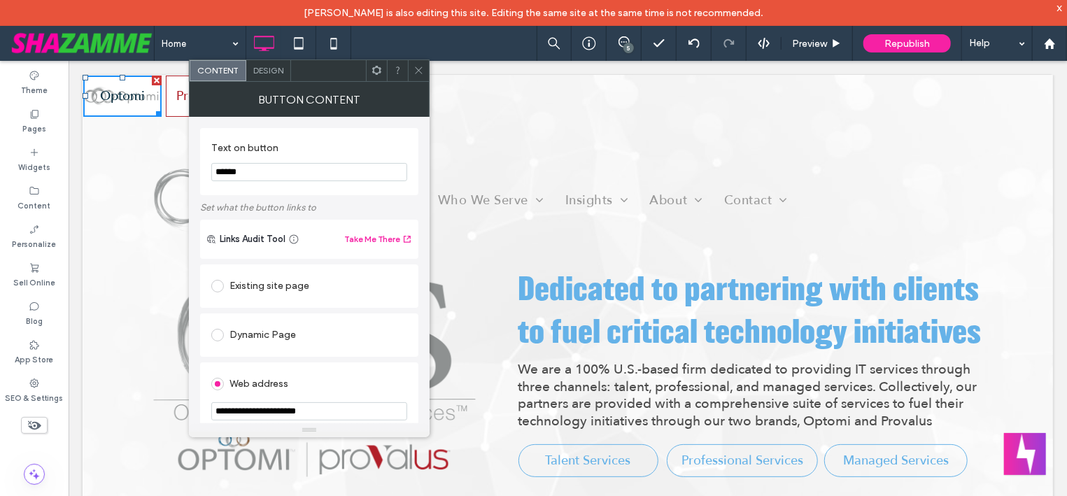
drag, startPoint x: 301, startPoint y: 174, endPoint x: 88, endPoint y: 112, distance: 221.6
click at [211, 171] on input "******" at bounding box center [309, 172] width 196 height 18
click at [427, 67] on div at bounding box center [418, 70] width 21 height 21
